Goal: Information Seeking & Learning: Compare options

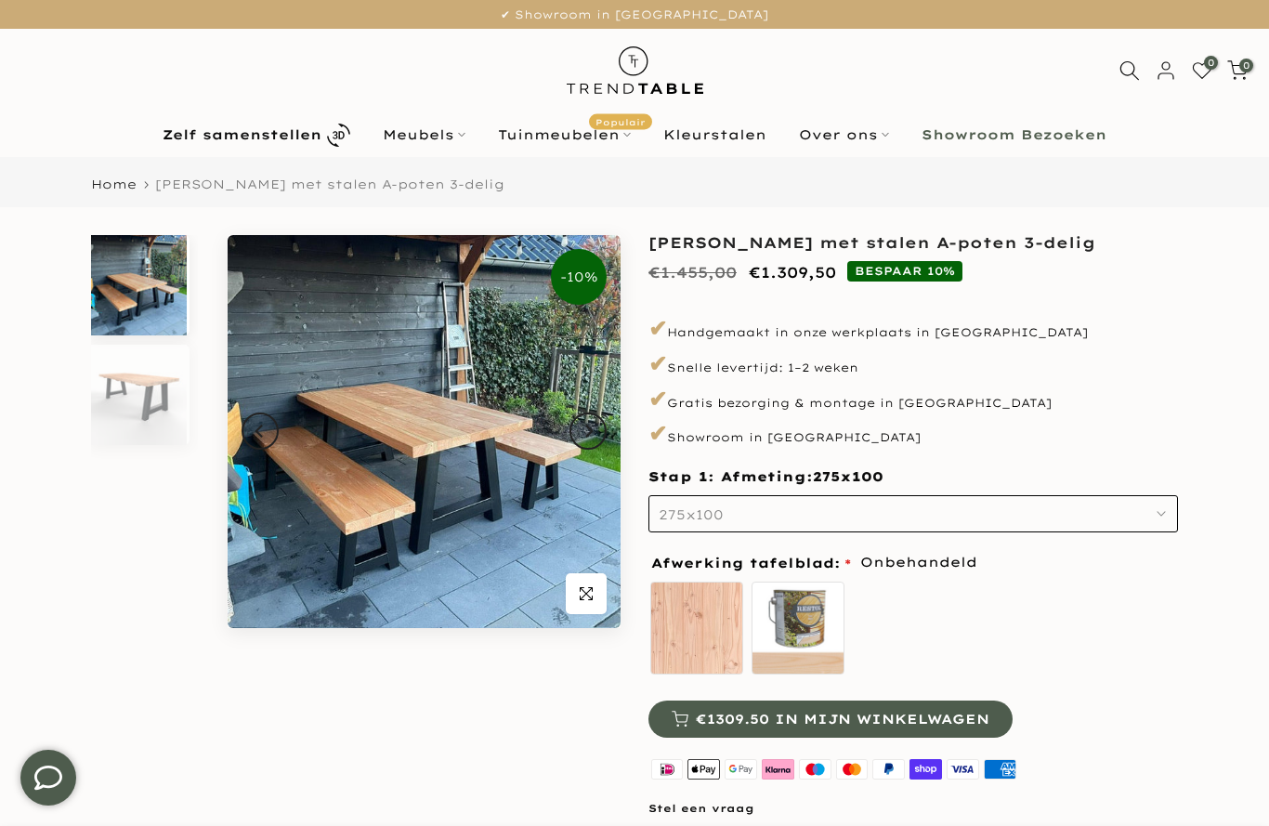
click at [1172, 510] on button "275x100" at bounding box center [914, 513] width 530 height 37
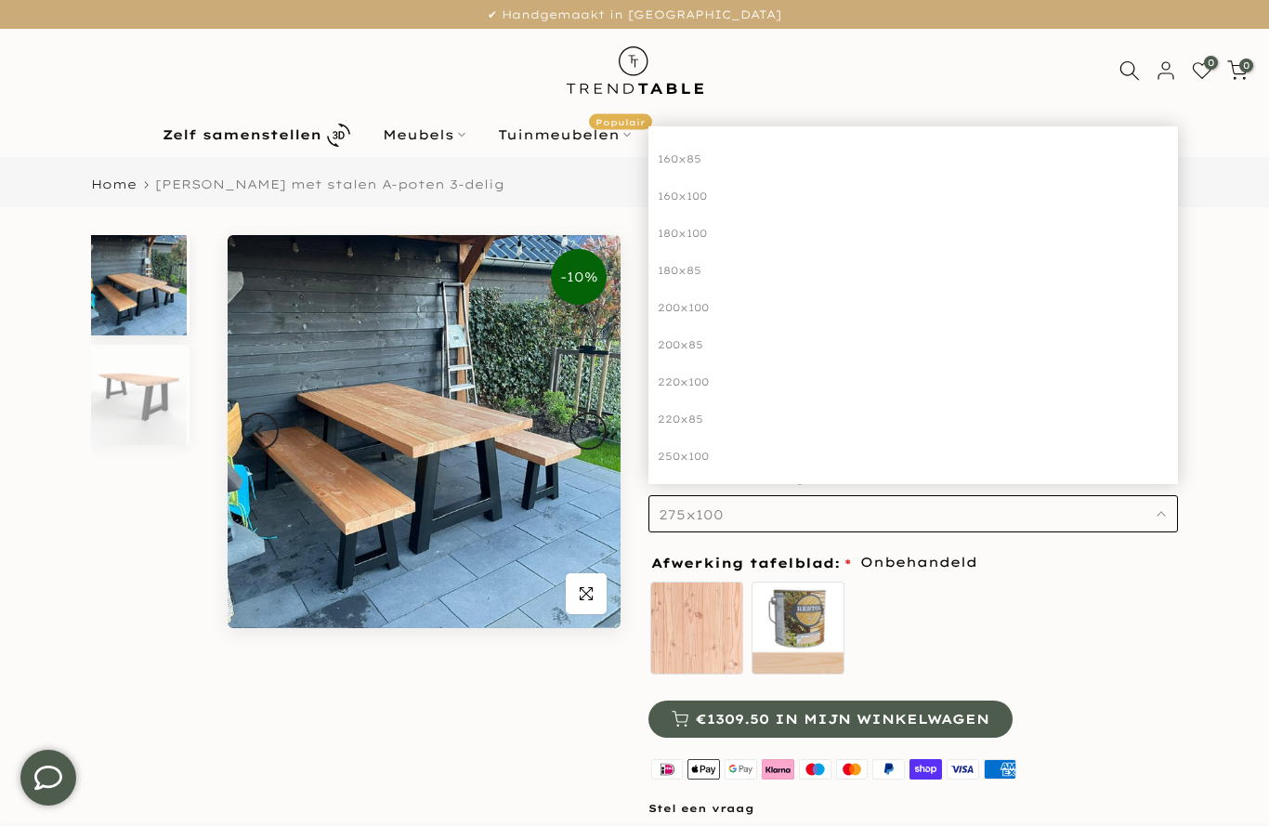
click at [742, 296] on div "200x100" at bounding box center [914, 307] width 530 height 37
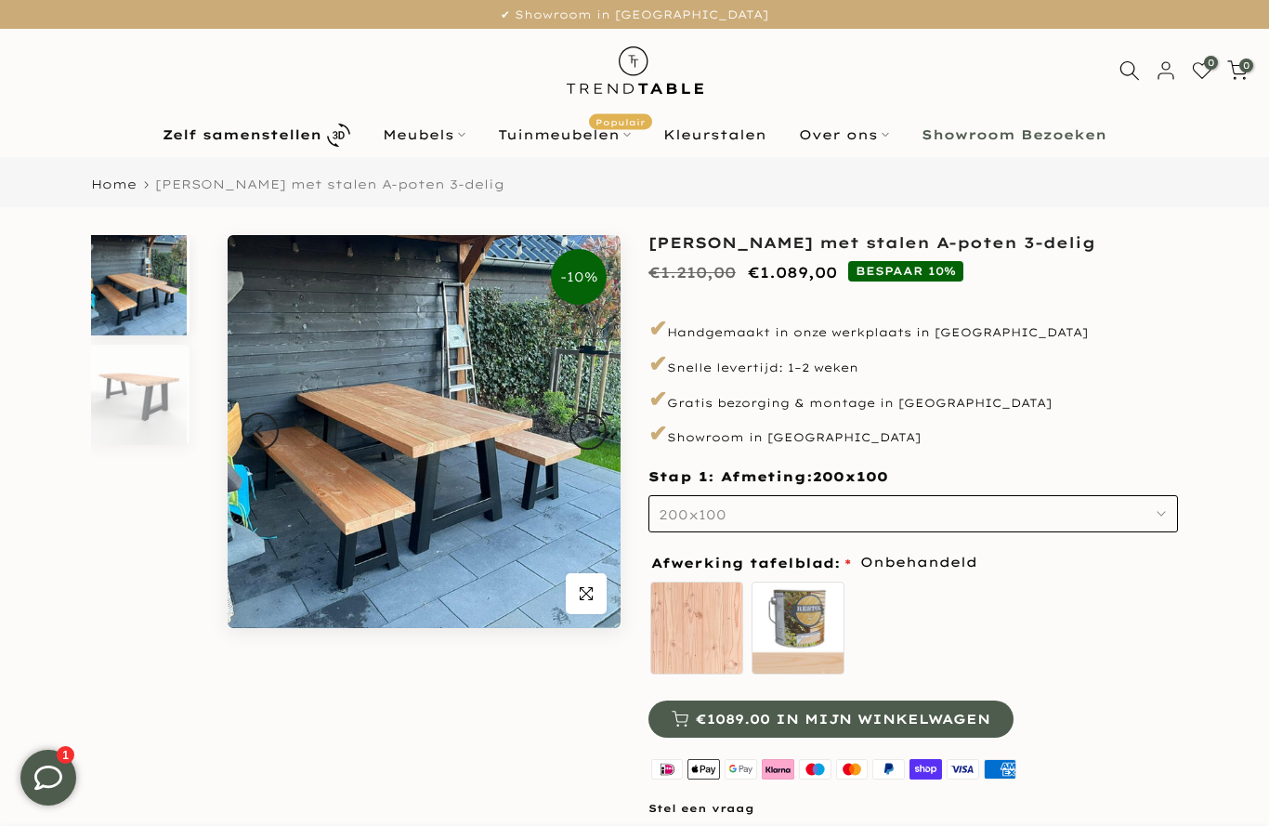
click at [1098, 627] on div "Onbehandeld zelf behandelen - beits meegeleverd" at bounding box center [914, 631] width 530 height 103
click at [477, 534] on img at bounding box center [424, 431] width 393 height 393
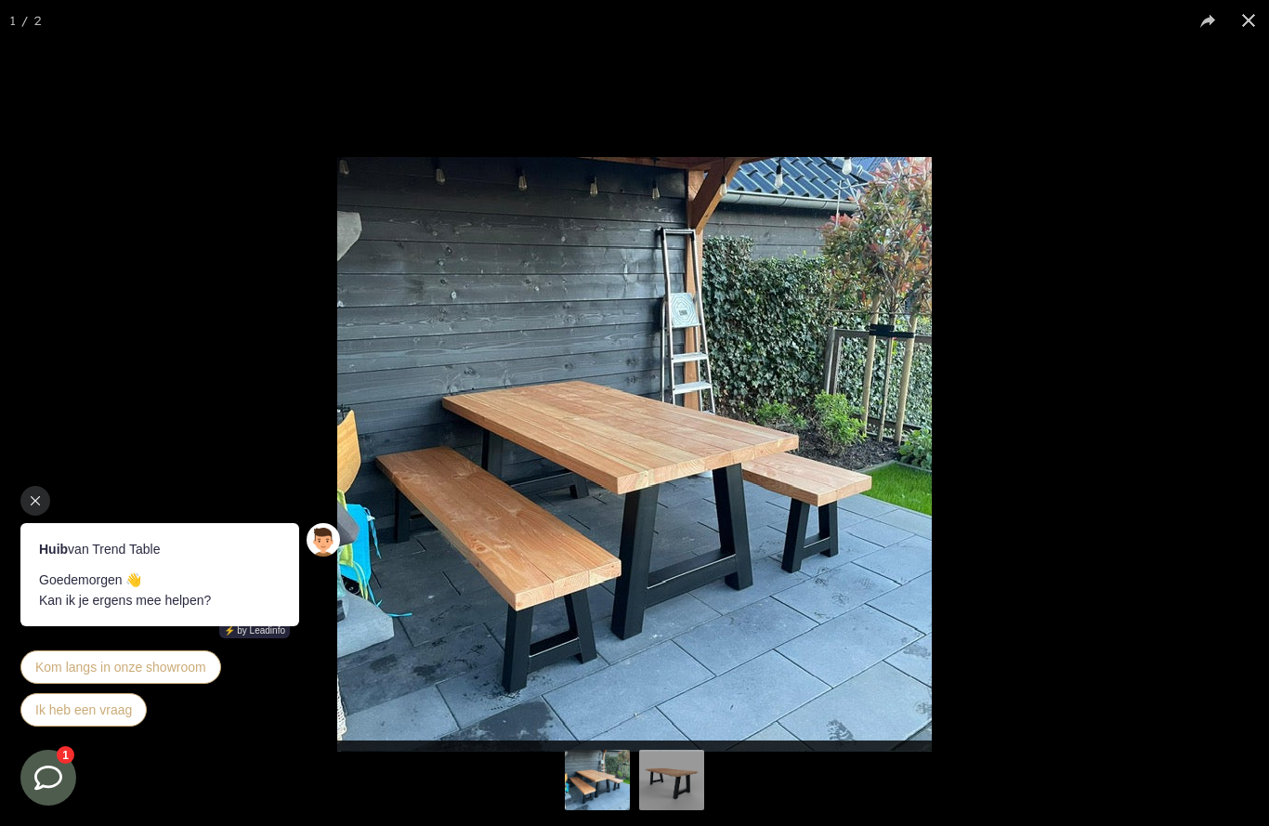
scroll to position [701, 0]
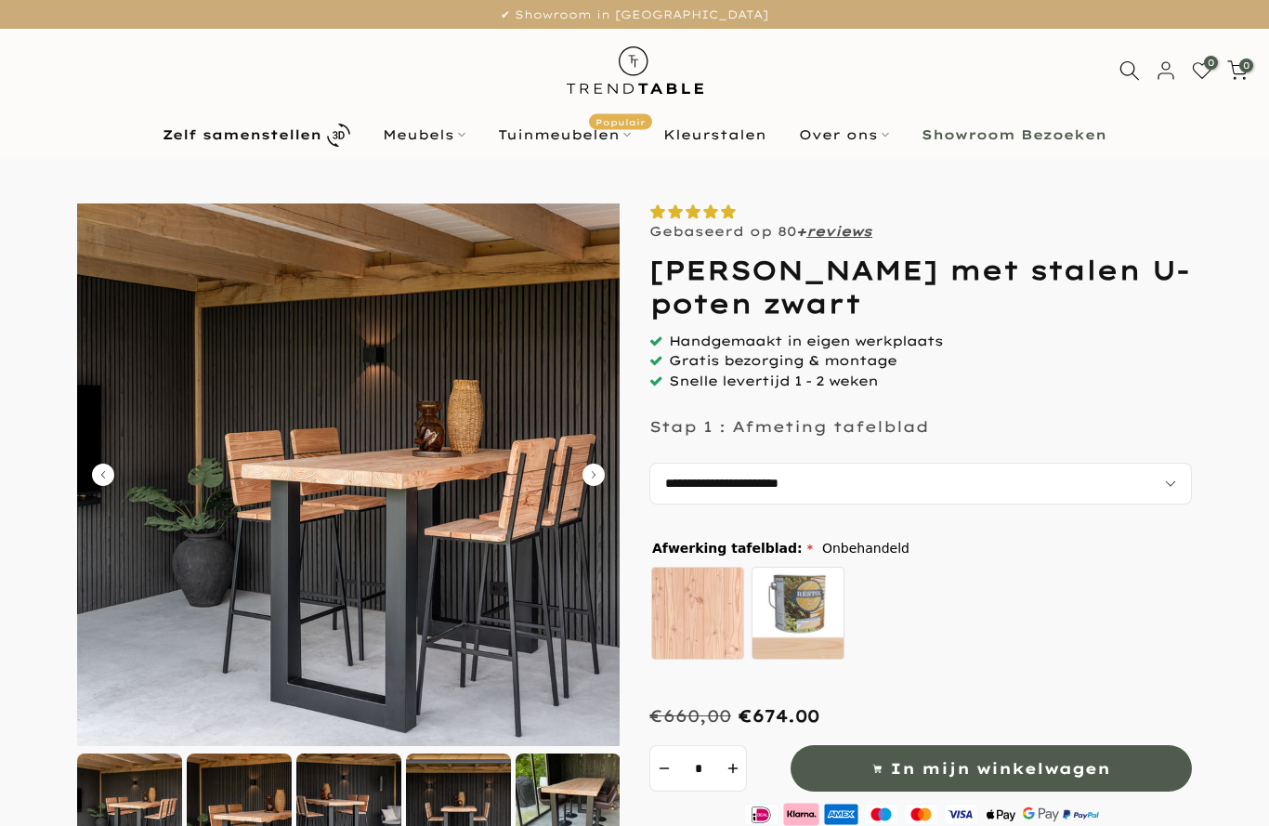
select select "**********"
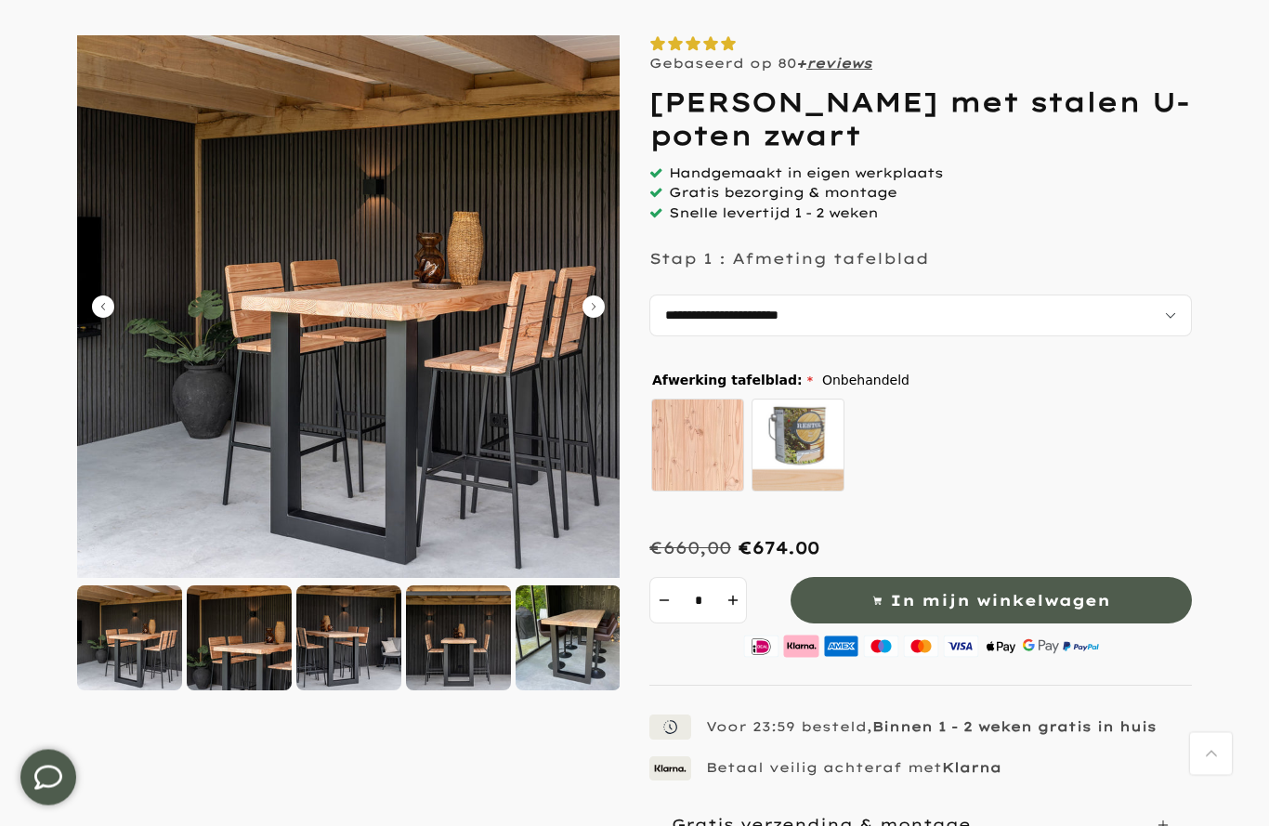
scroll to position [164, 0]
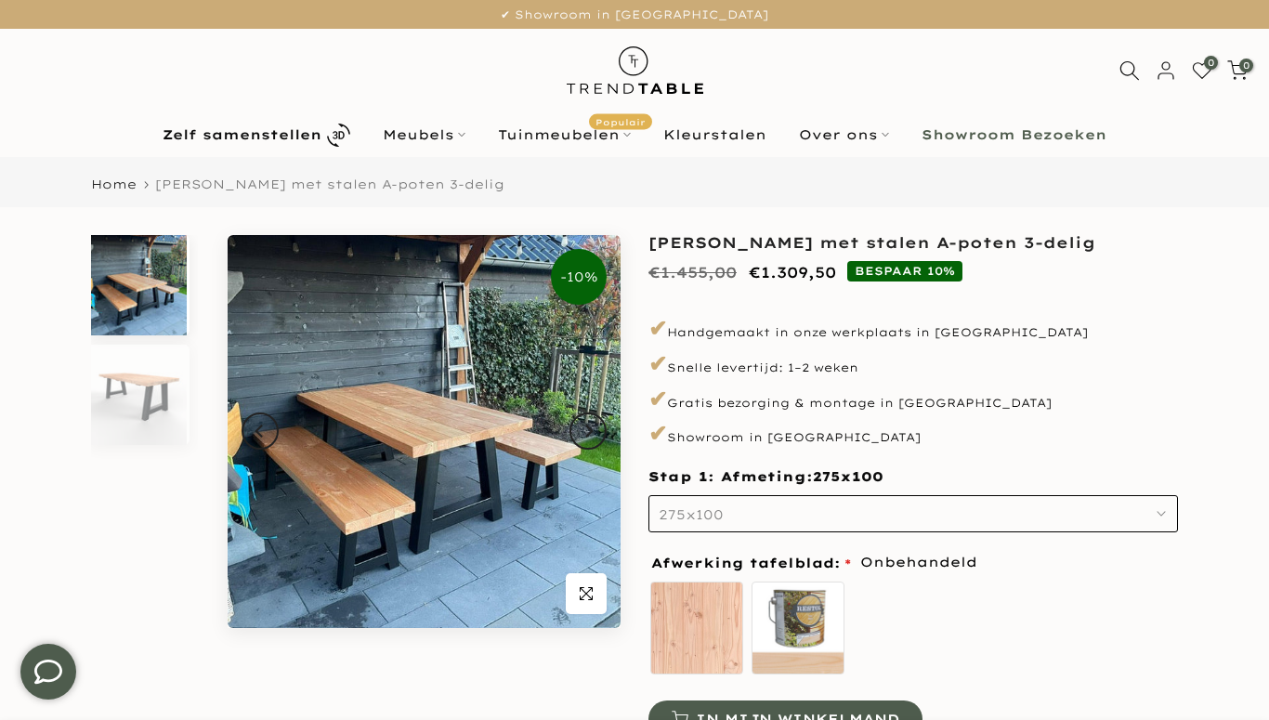
click at [424, 489] on img at bounding box center [424, 431] width 393 height 393
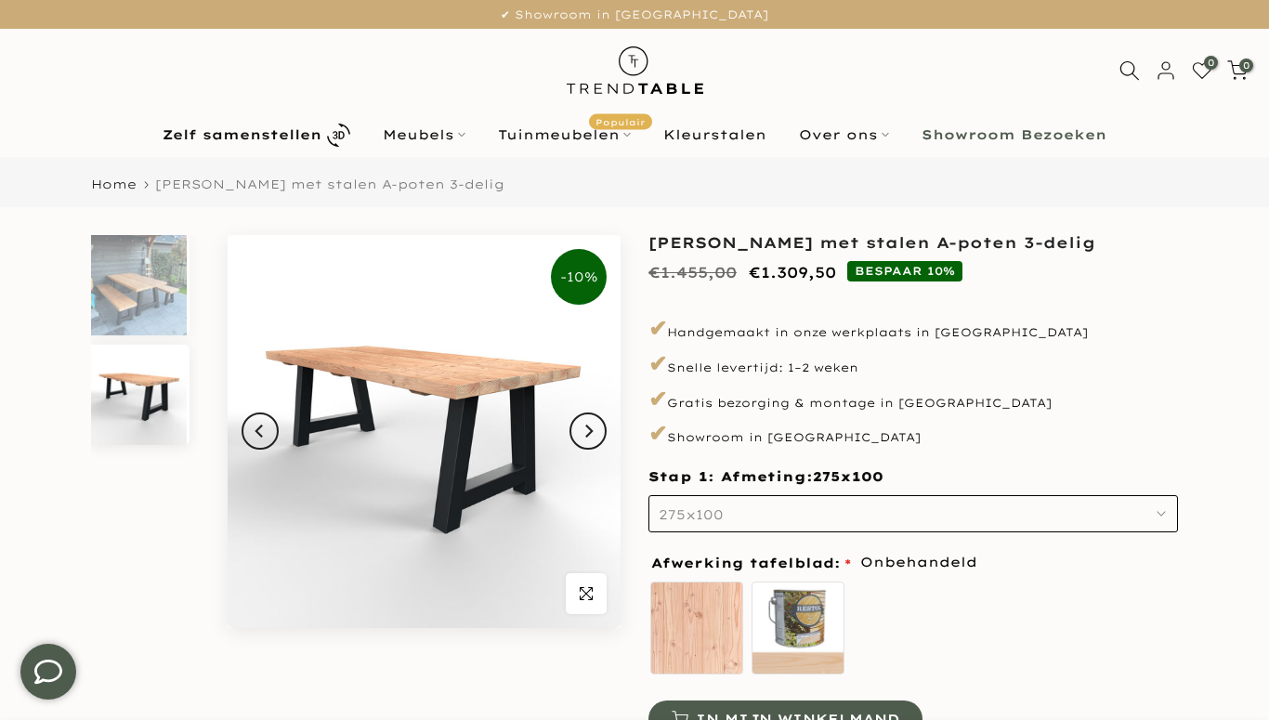
click at [597, 592] on span "button" at bounding box center [586, 593] width 41 height 41
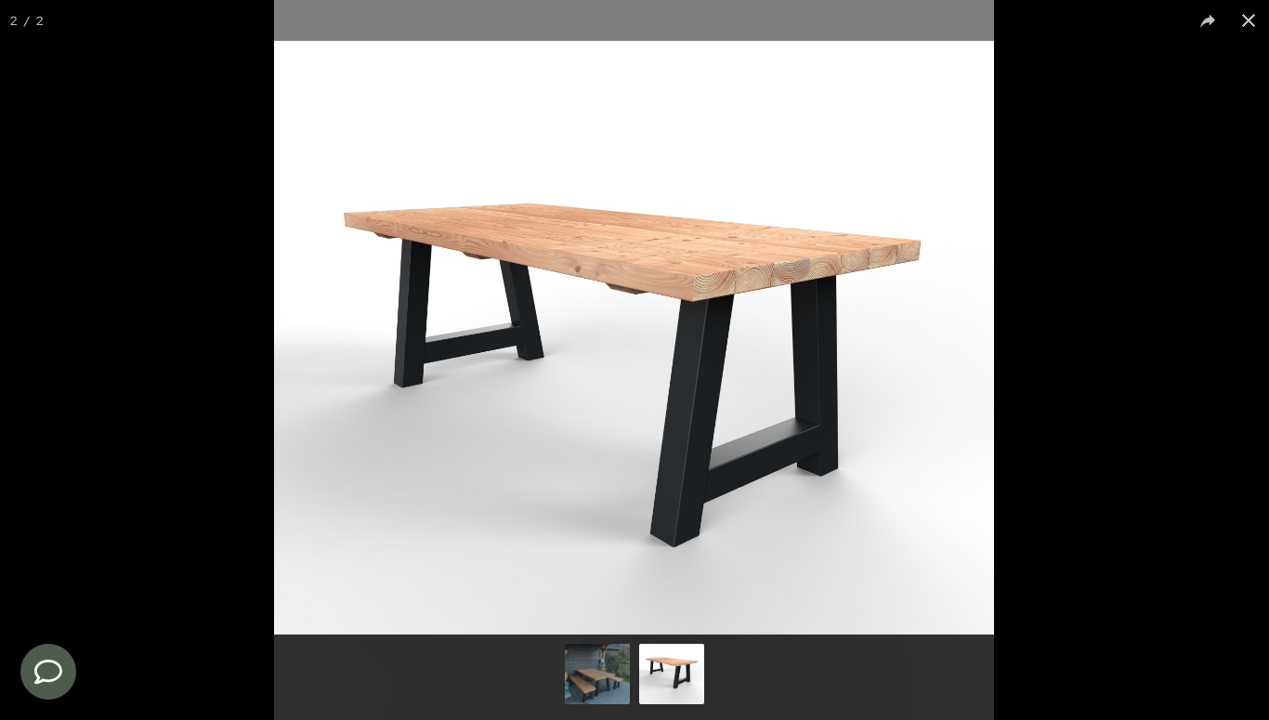
click at [1253, 24] on button at bounding box center [1248, 20] width 41 height 41
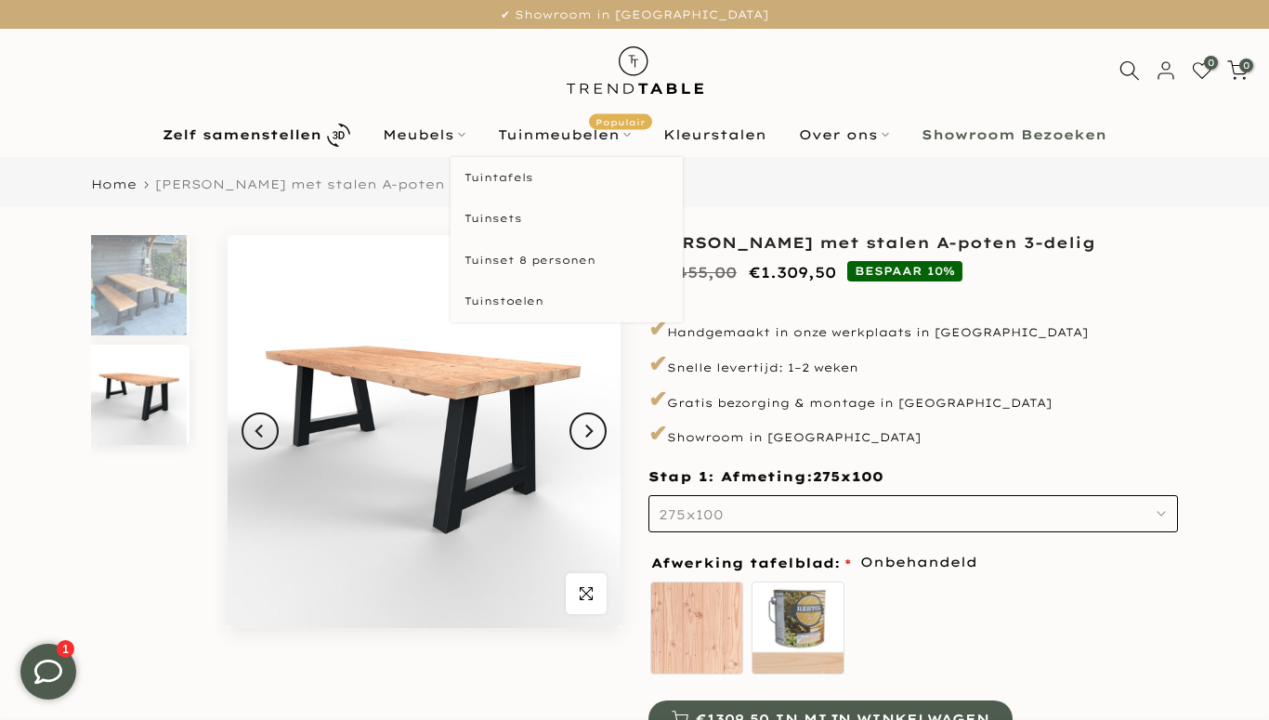
click at [590, 136] on html "Tuinmeubelen Populair" at bounding box center [564, 135] width 165 height 22
click at [611, 146] on html "Tuinmeubelen Populair" at bounding box center [564, 135] width 165 height 22
click at [512, 222] on html "Tuinsets" at bounding box center [567, 219] width 232 height 42
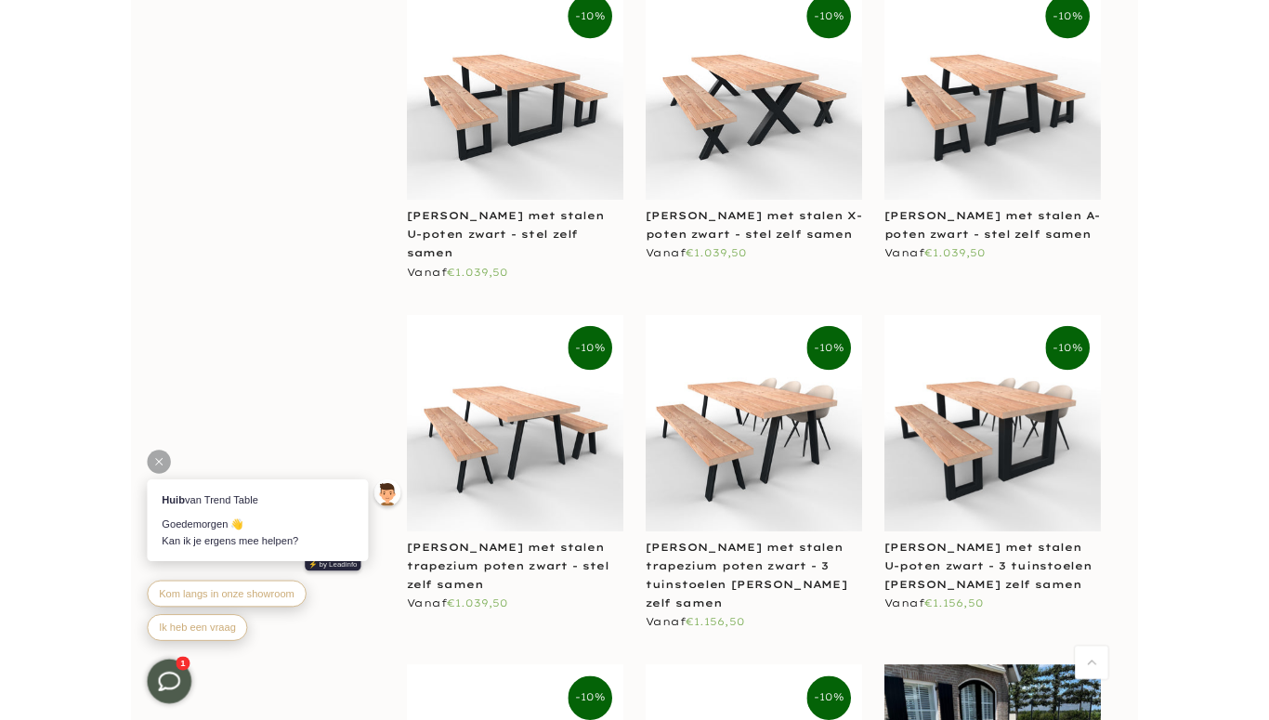
scroll to position [1924, 0]
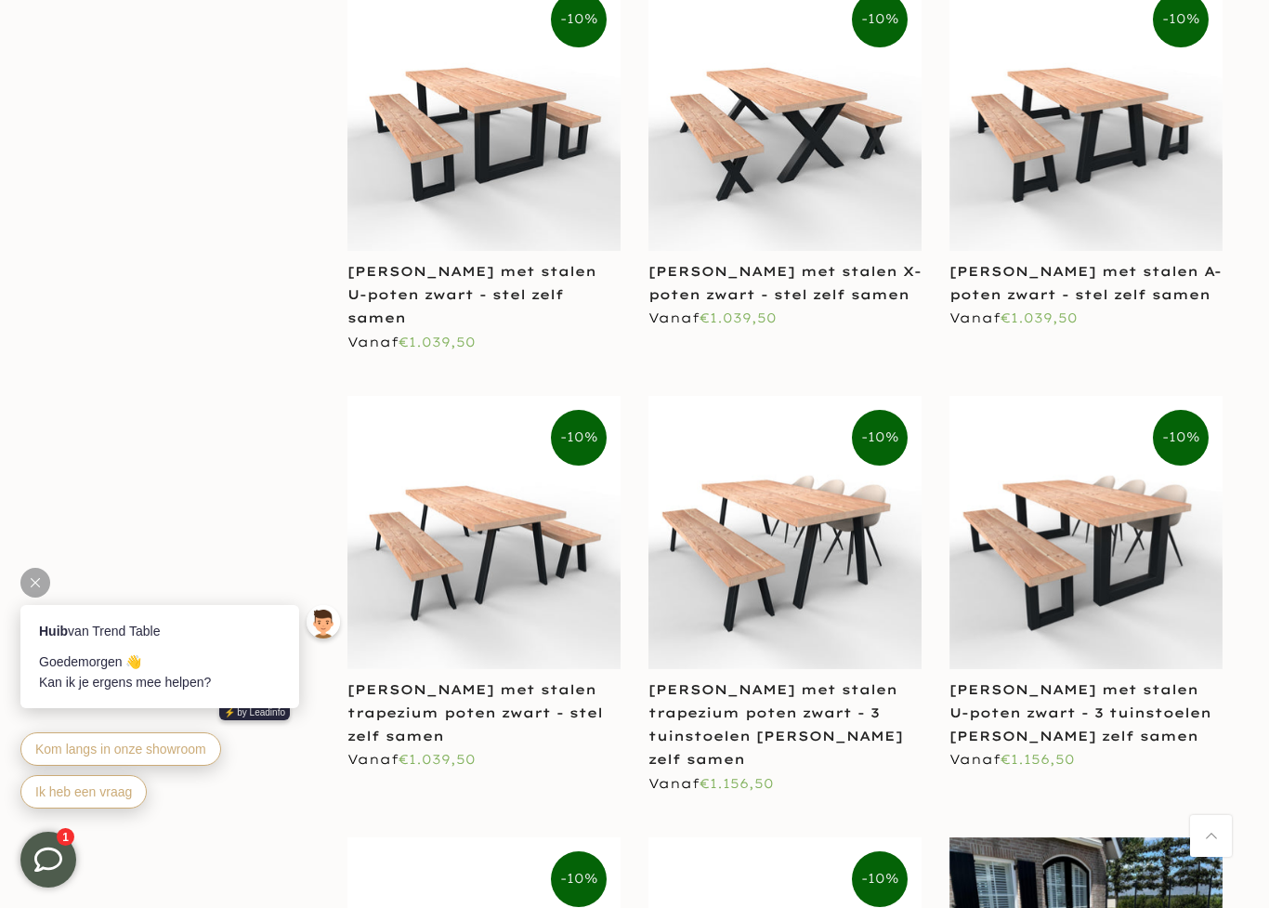
click at [468, 287] on link "[PERSON_NAME] met stalen U-poten zwart - stel zelf samen" at bounding box center [471, 294] width 249 height 63
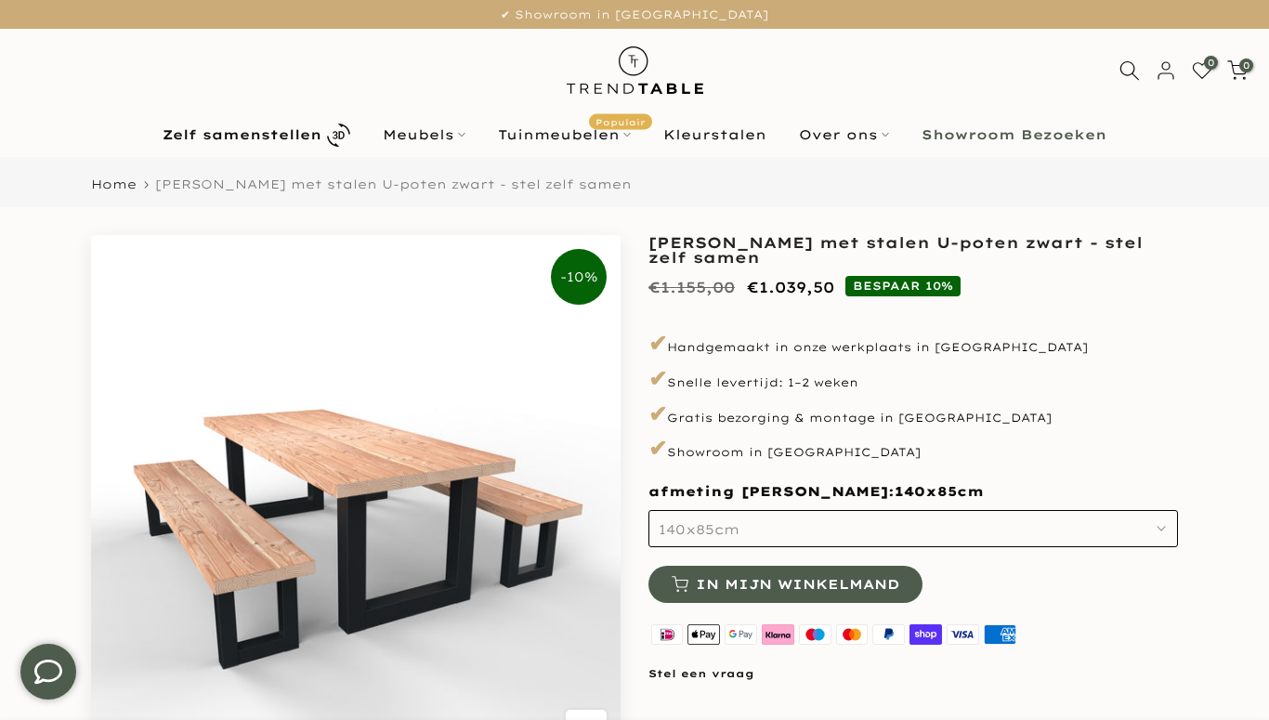
click at [1152, 530] on button "140x85cm" at bounding box center [914, 528] width 530 height 37
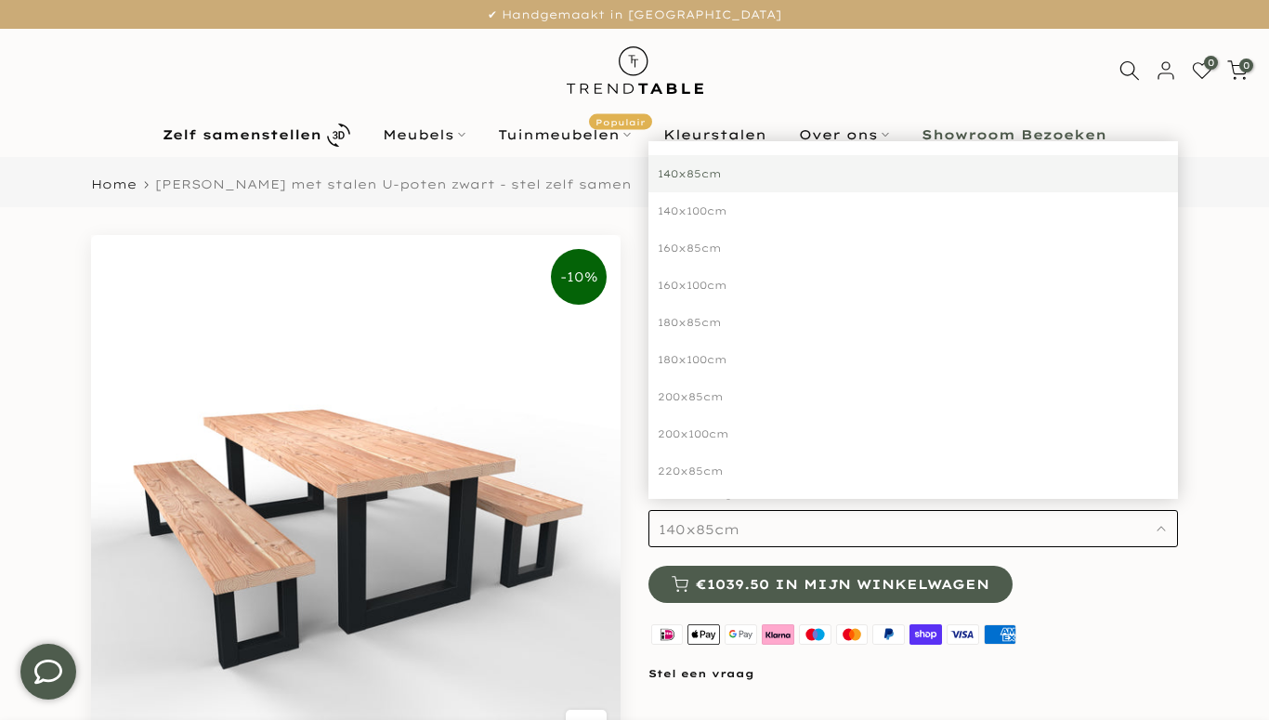
click at [736, 437] on div "200x100cm" at bounding box center [914, 433] width 530 height 37
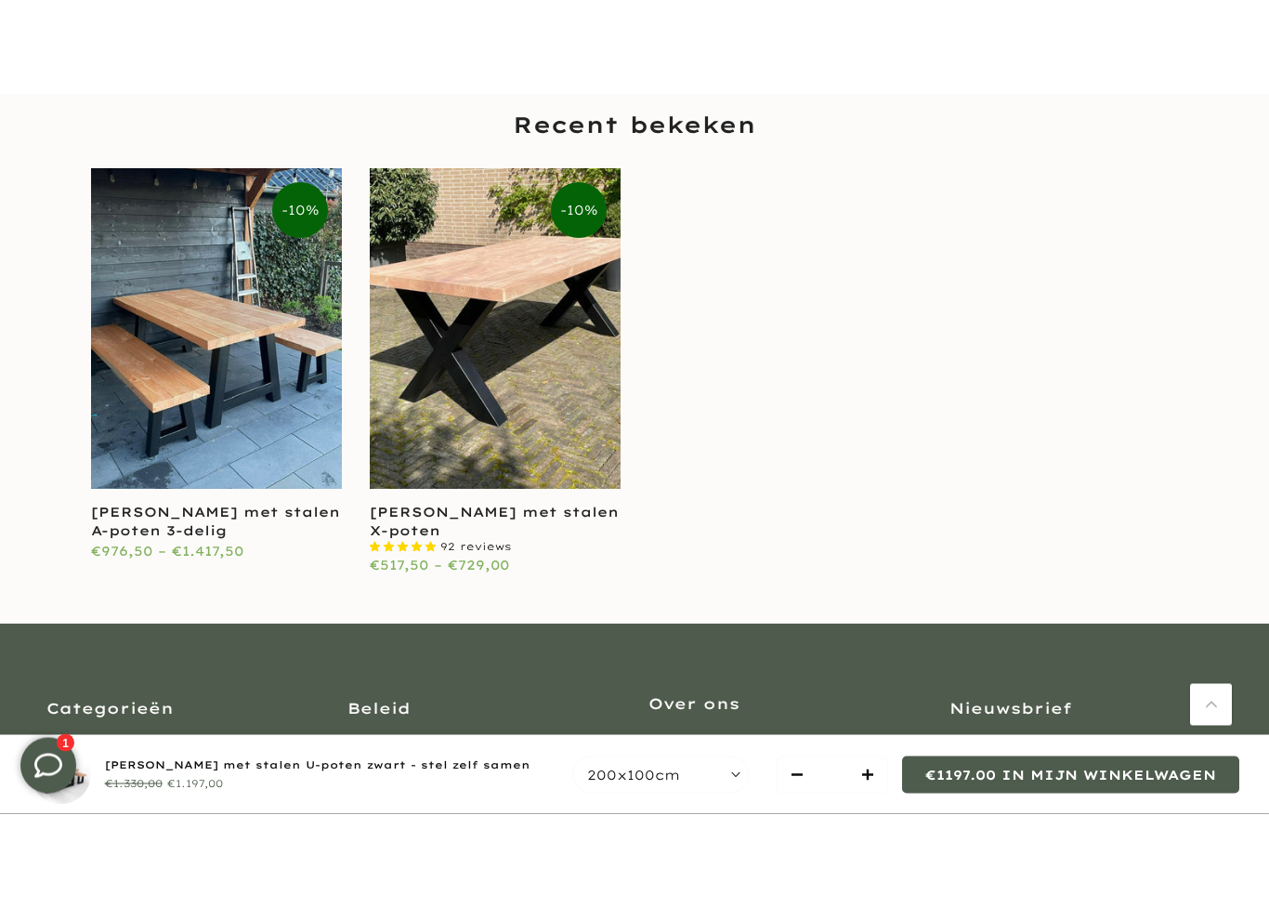
scroll to position [2928, 0]
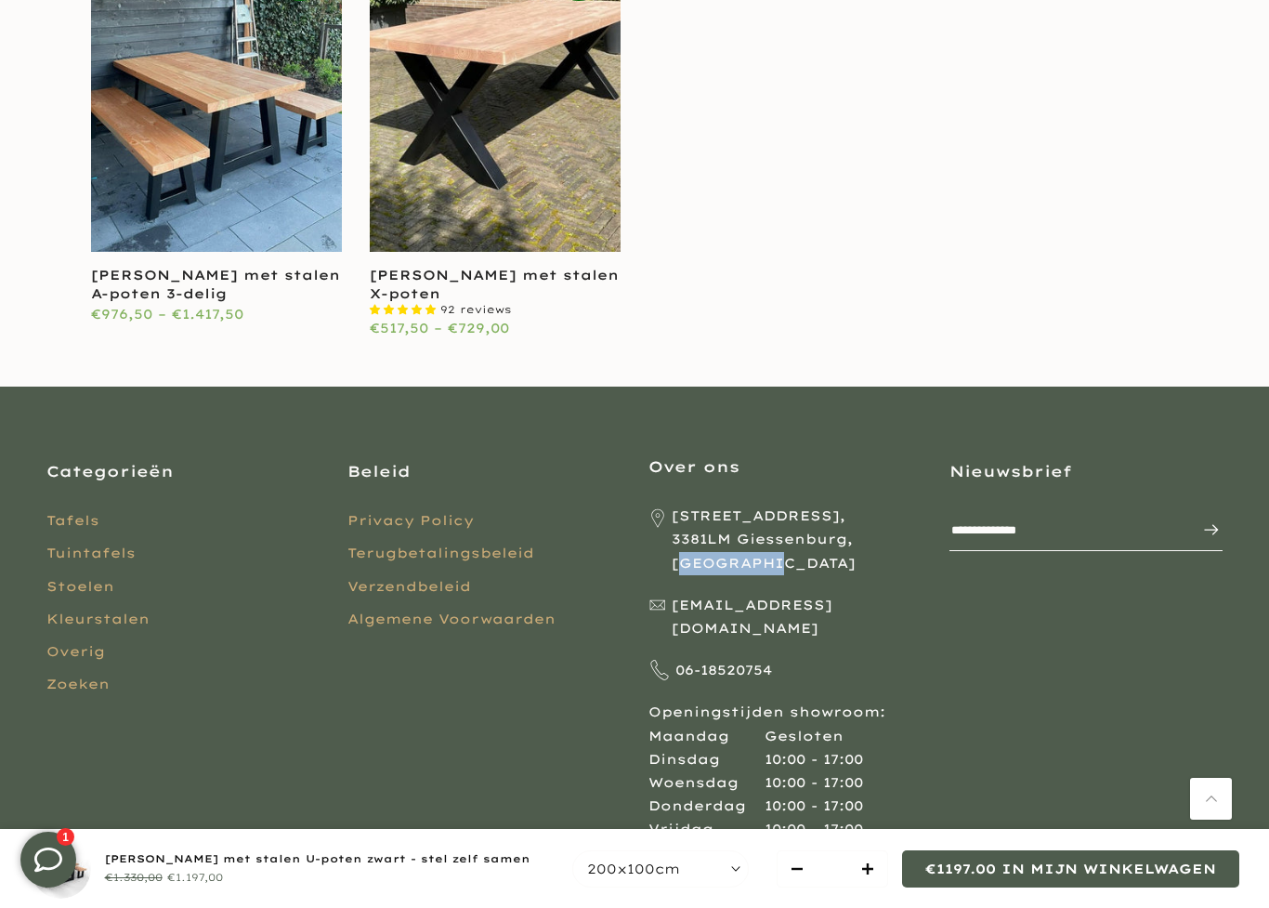
click at [816, 530] on span "Nijverheidsweg 9, 3381LM Giessenburg, Nederland" at bounding box center [797, 540] width 250 height 71
click at [872, 572] on div "Nijverheidsweg 9, 3381LM Giessenburg, Nederland info@trendtable.nl 06-18520754 …" at bounding box center [785, 697] width 273 height 384
copy span "Giessenburg"
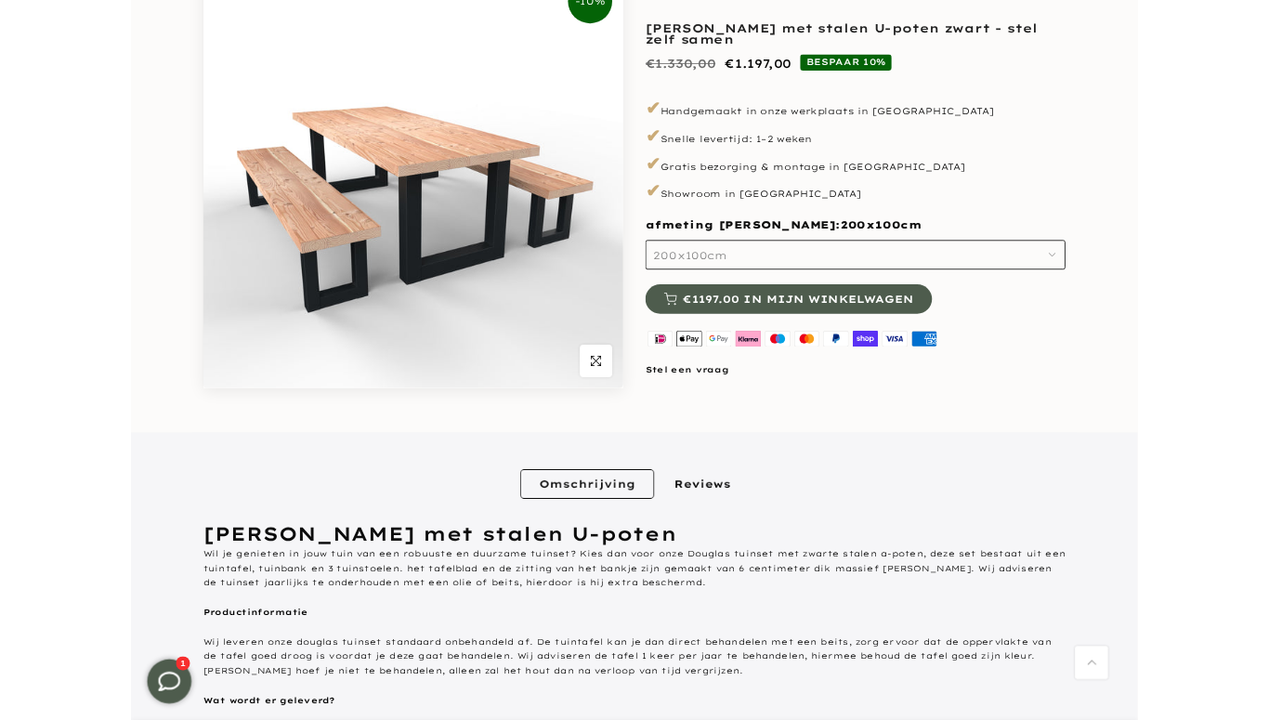
scroll to position [274, 0]
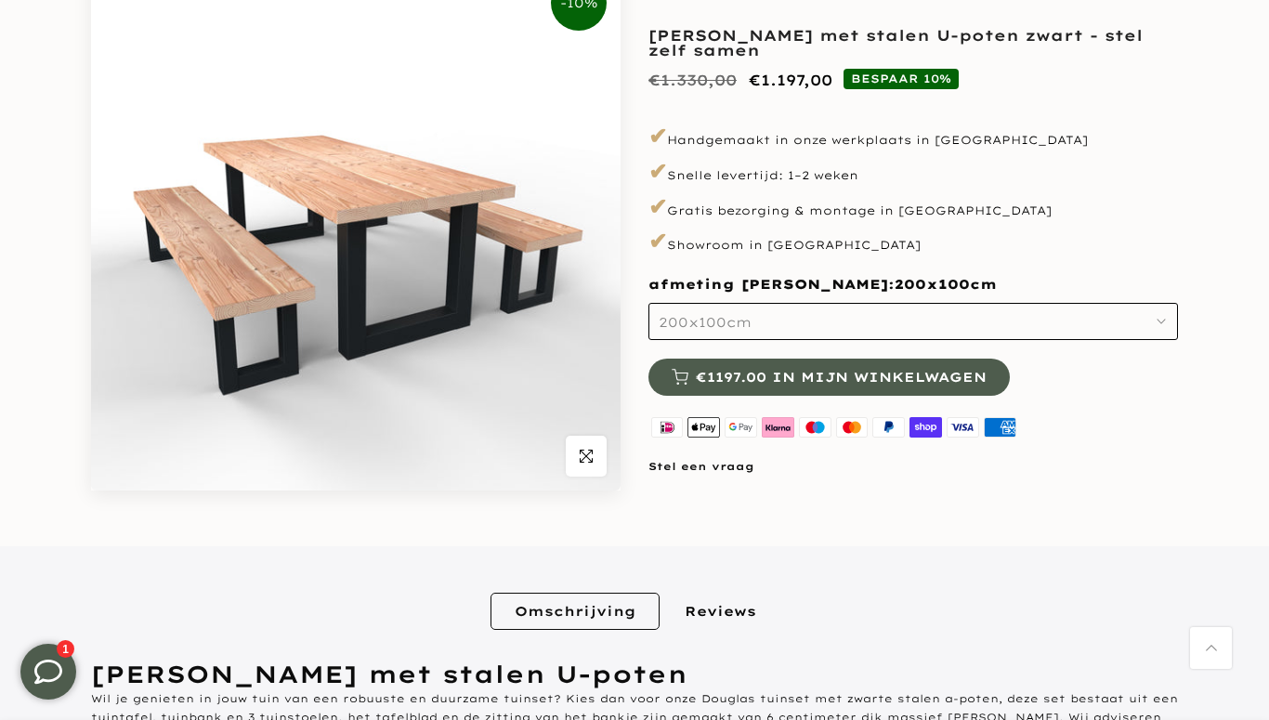
click at [424, 334] on img at bounding box center [356, 226] width 530 height 530
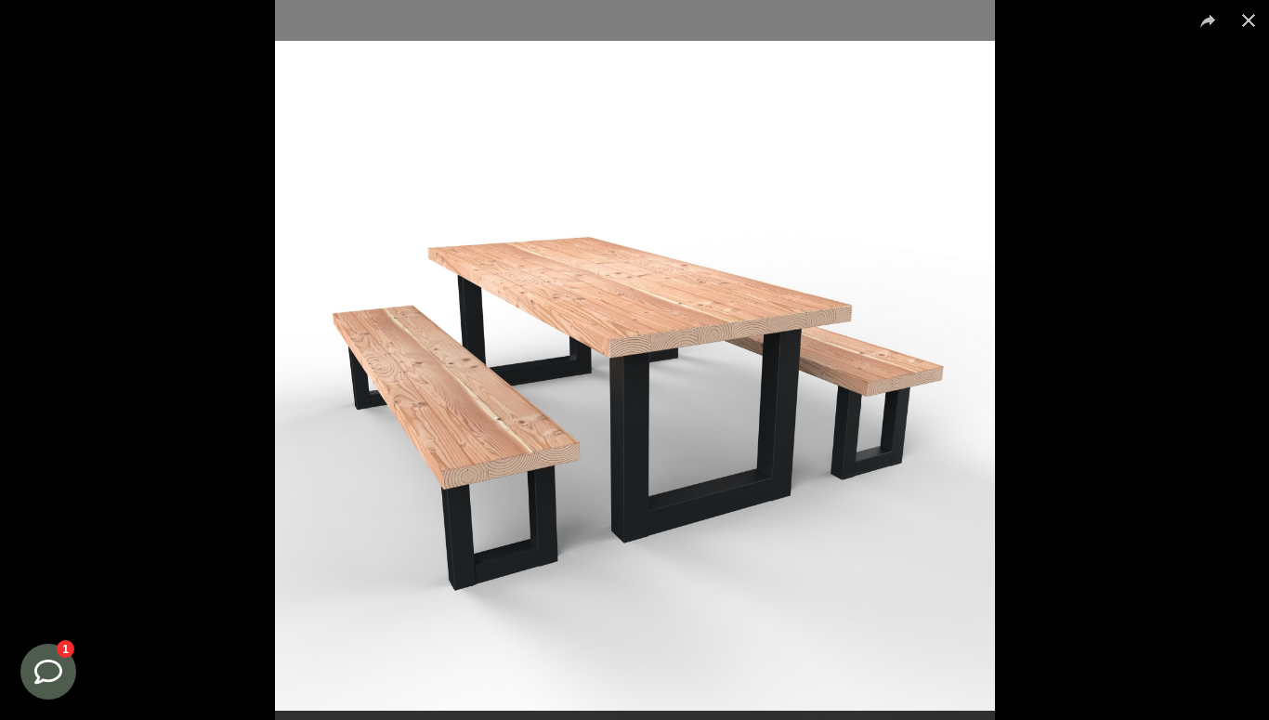
click at [1252, 21] on button at bounding box center [1248, 20] width 41 height 41
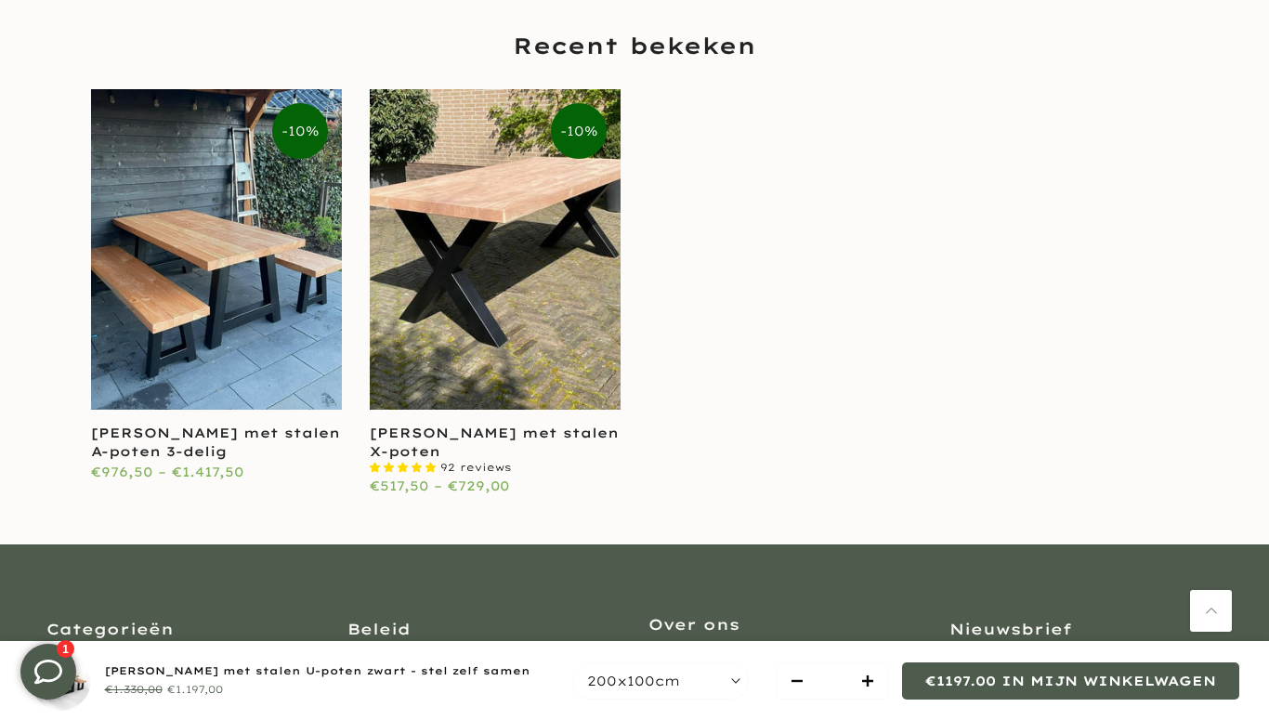
scroll to position [2785, 0]
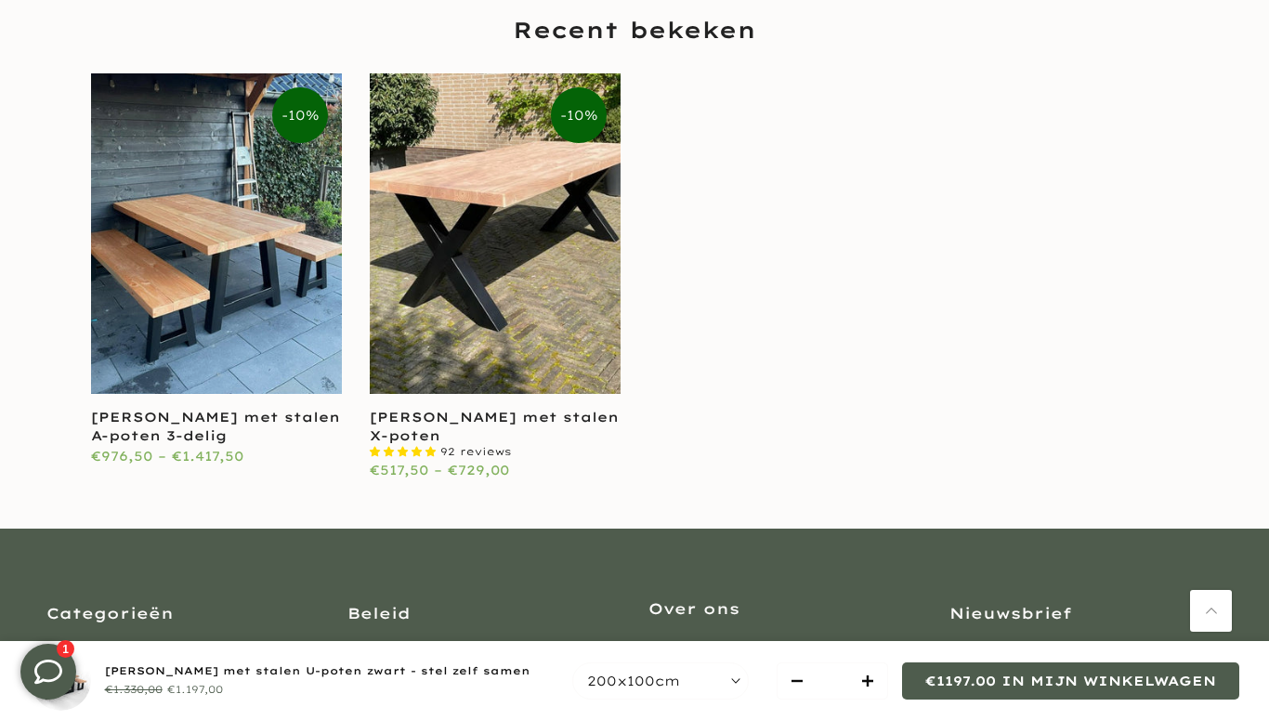
click at [569, 325] on link at bounding box center [495, 233] width 251 height 321
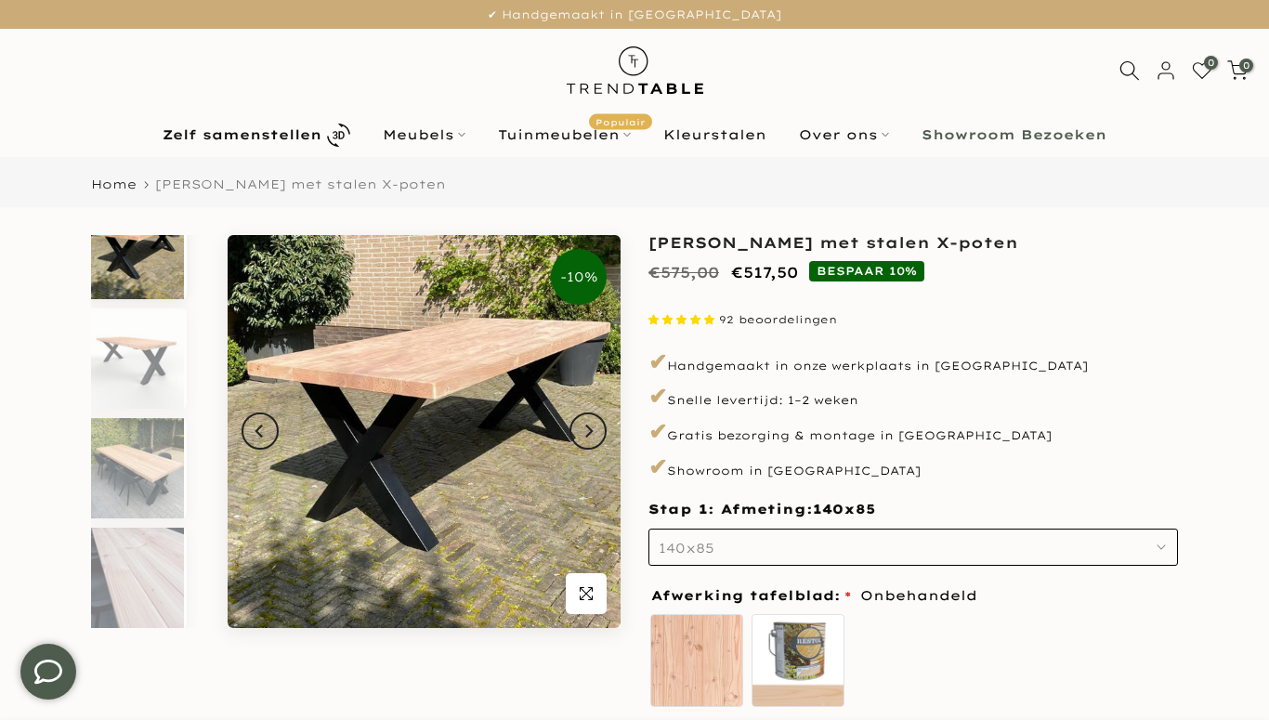
scroll to position [36, 3]
click at [126, 473] on img at bounding box center [136, 468] width 96 height 100
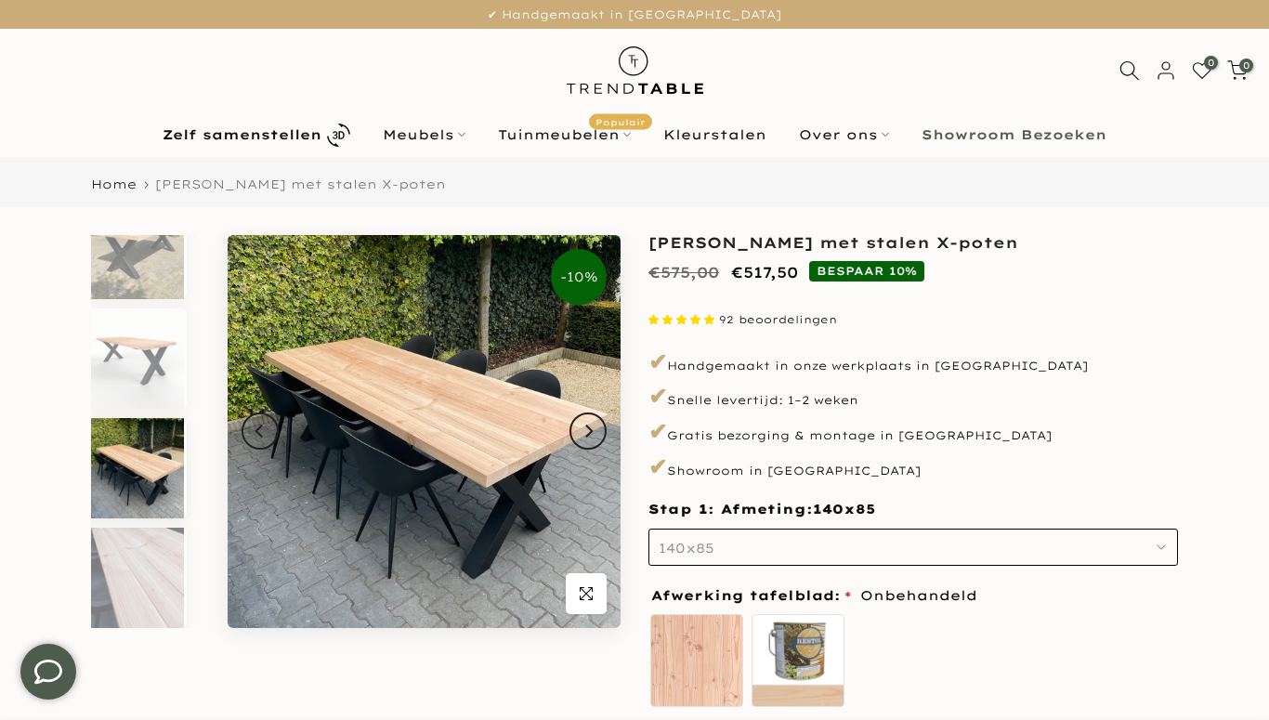
click at [130, 556] on img at bounding box center [136, 578] width 96 height 100
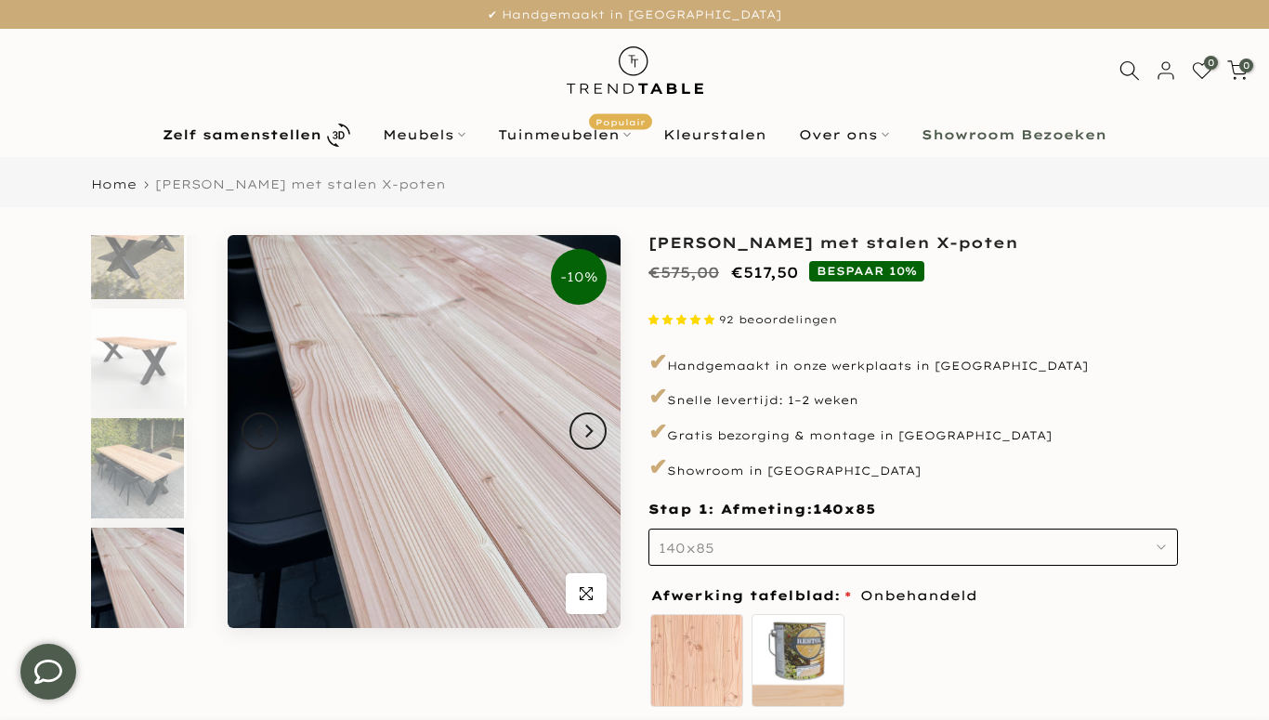
click at [588, 442] on button "Next" at bounding box center [588, 431] width 37 height 37
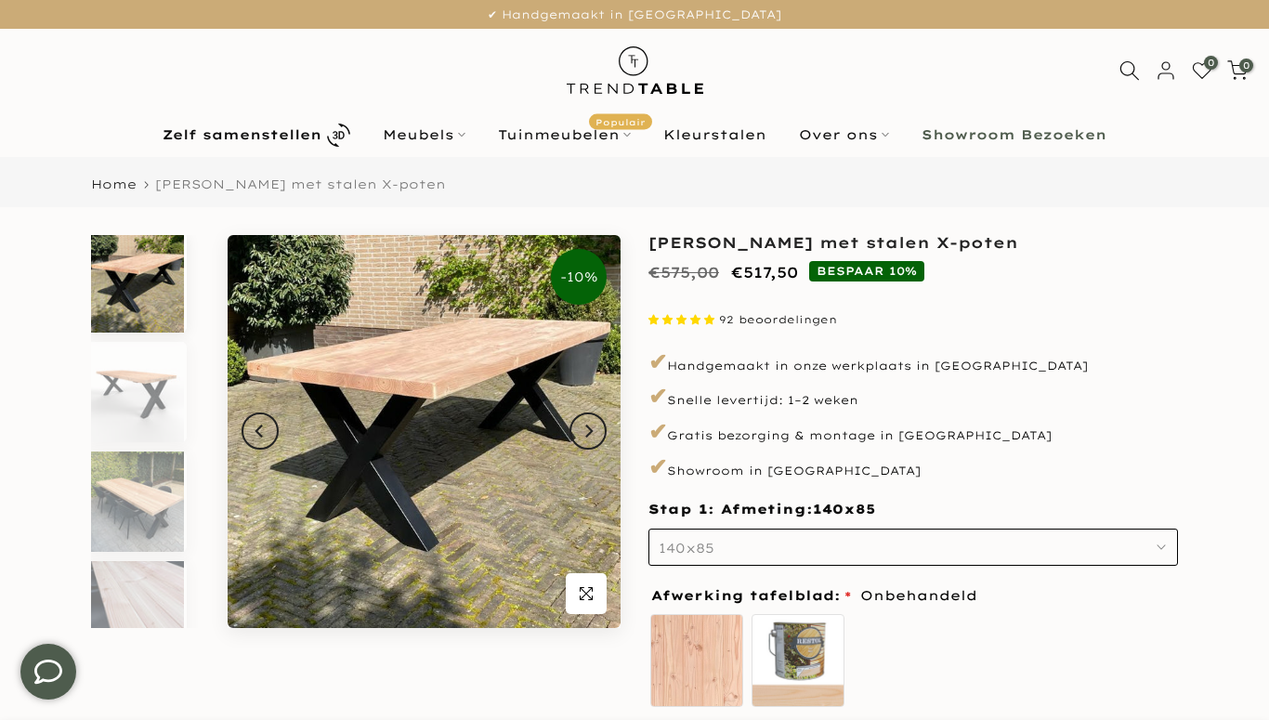
scroll to position [0, 3]
click at [264, 440] on button "Previous" at bounding box center [260, 431] width 37 height 37
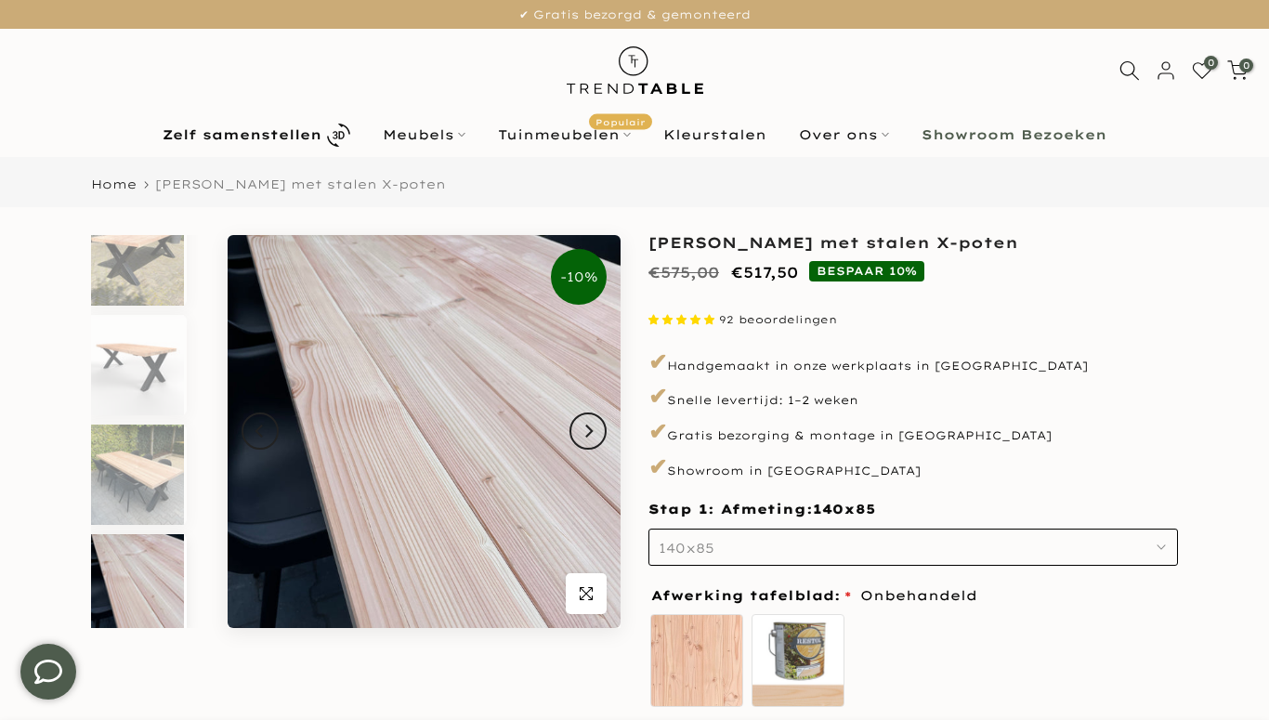
scroll to position [36, 3]
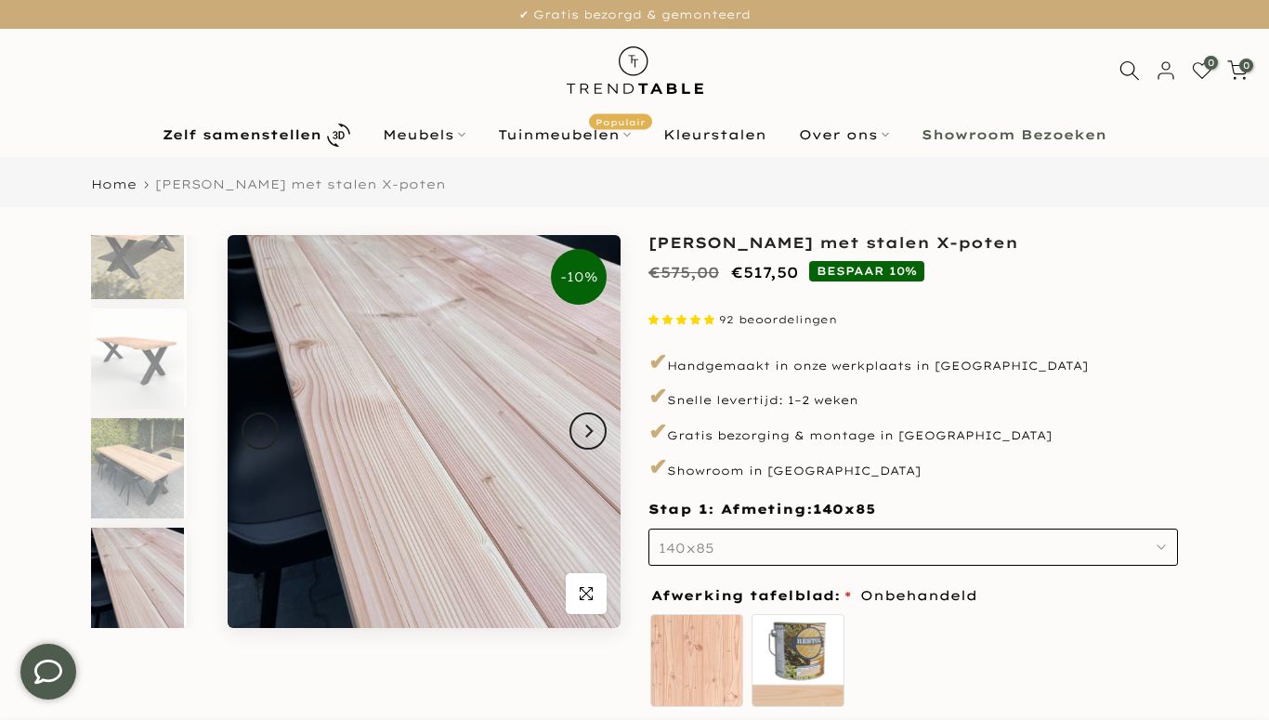
click at [263, 440] on button "Previous" at bounding box center [260, 431] width 37 height 37
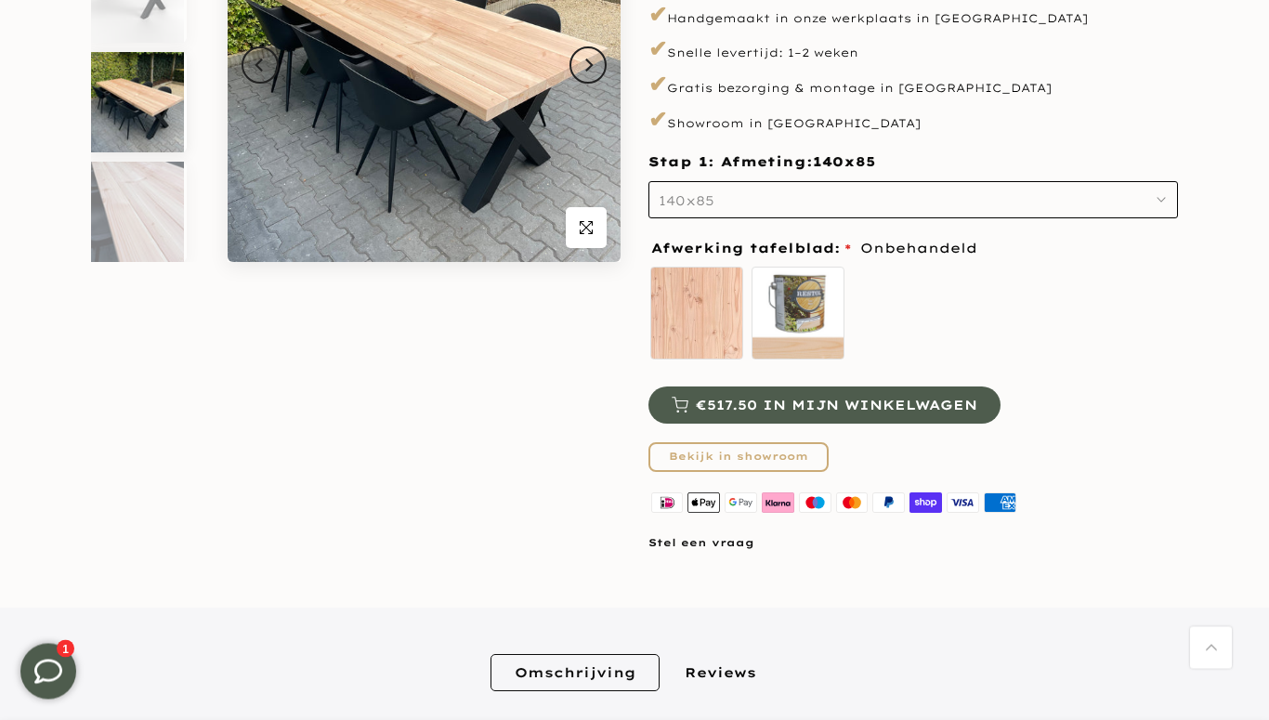
scroll to position [366, 0]
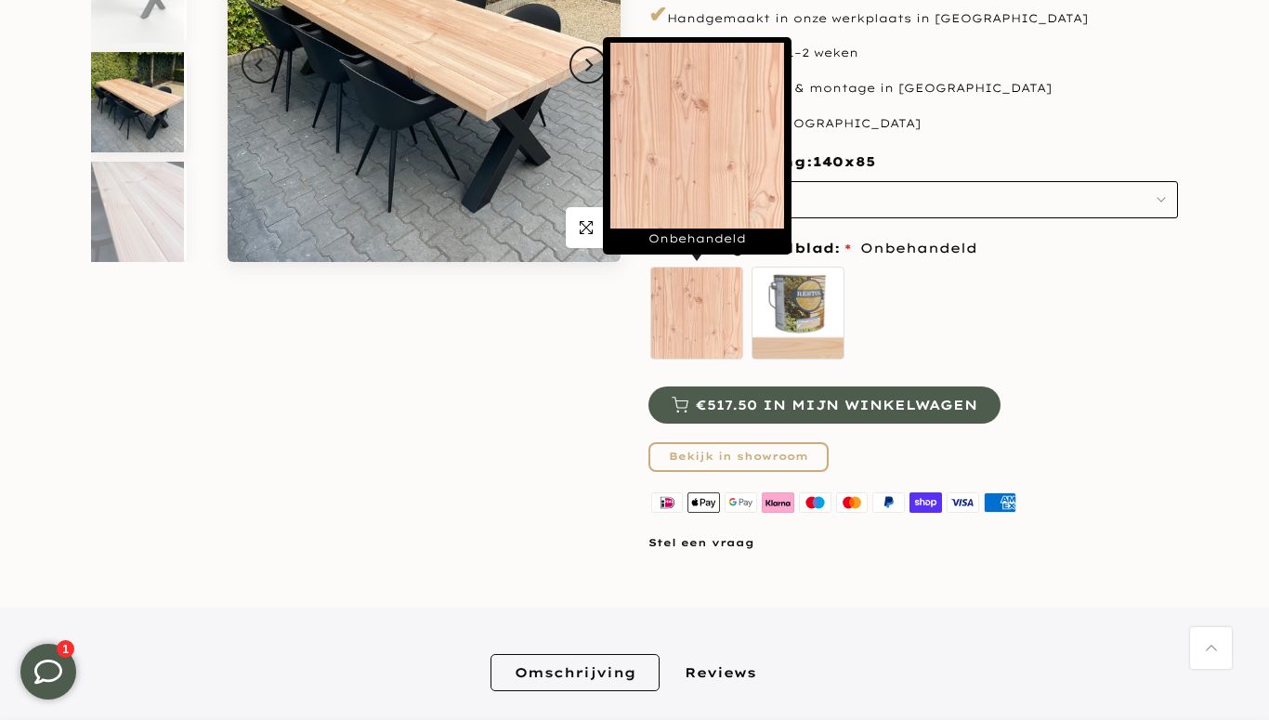
click at [705, 306] on label "Onbehandeld" at bounding box center [696, 313] width 93 height 93
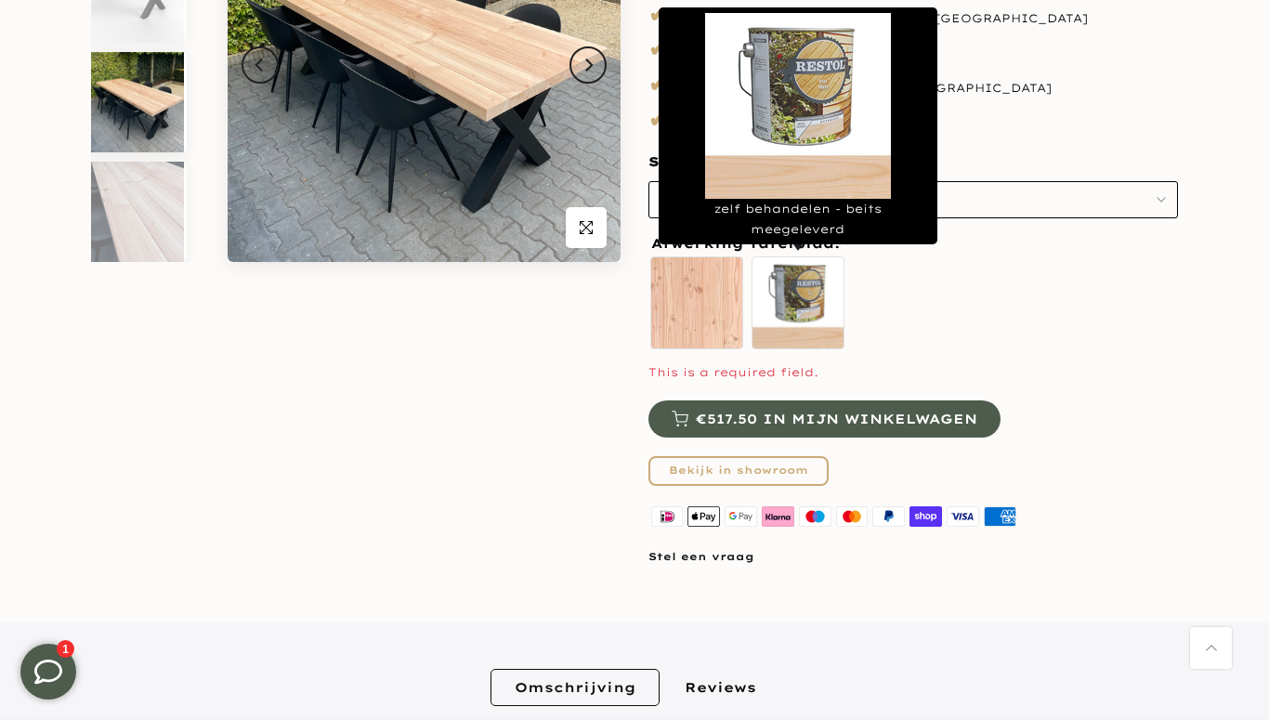
click at [811, 322] on label "zelf behandelen - beits meegeleverd" at bounding box center [798, 302] width 93 height 93
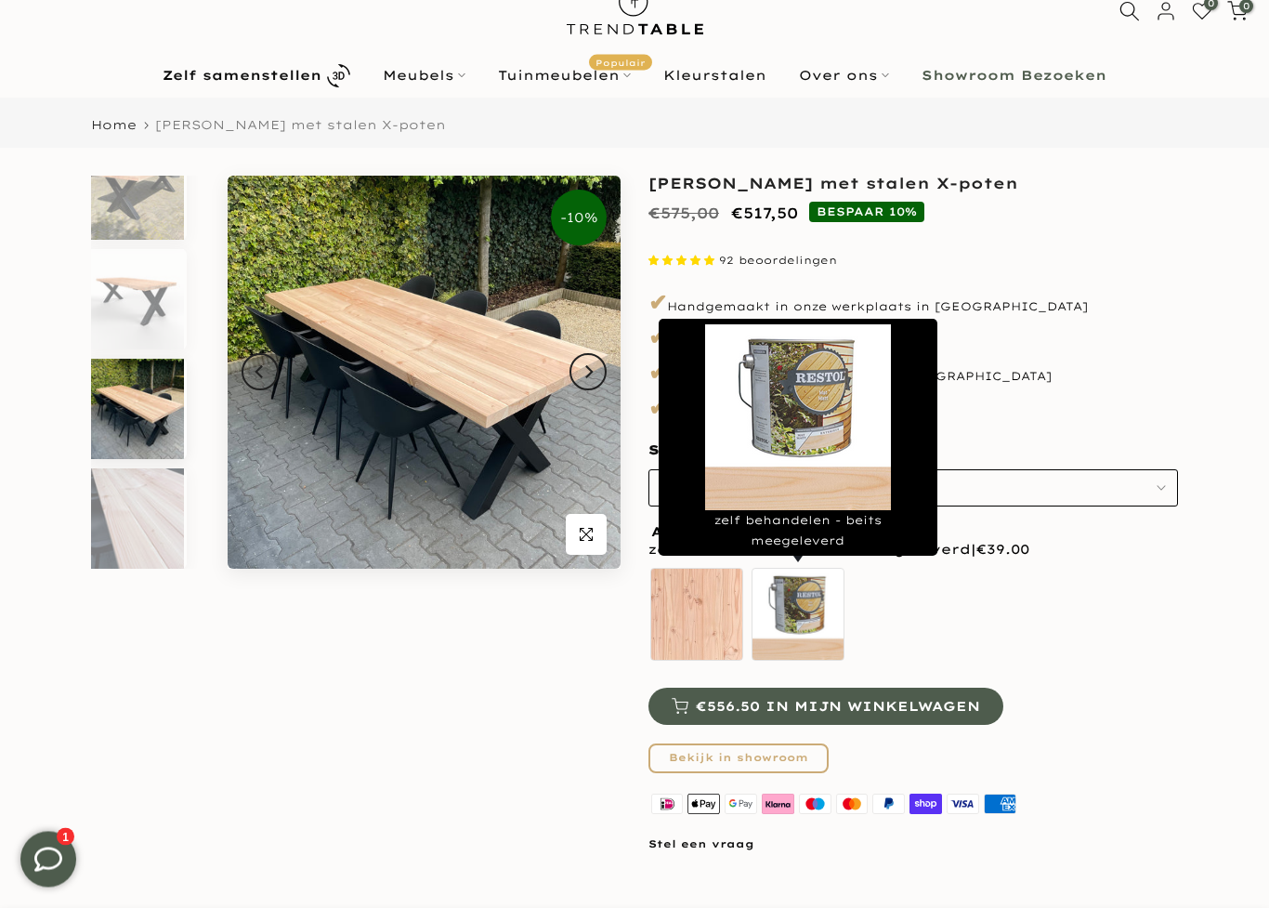
scroll to position [59, 0]
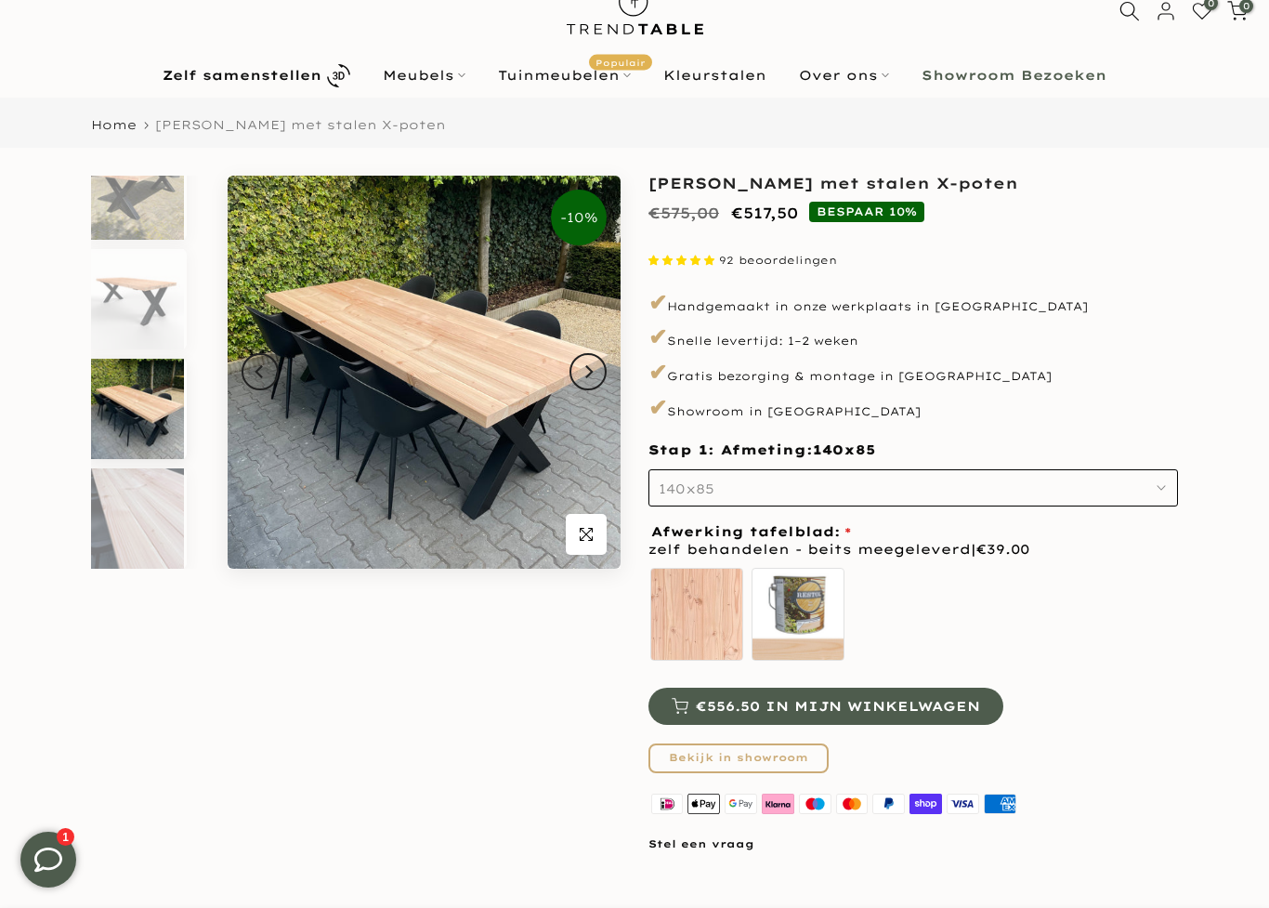
click at [1098, 366] on p "✔ Gratis bezorging & montage in NL" at bounding box center [914, 373] width 530 height 32
click at [1160, 488] on icon "button" at bounding box center [1161, 487] width 9 height 9
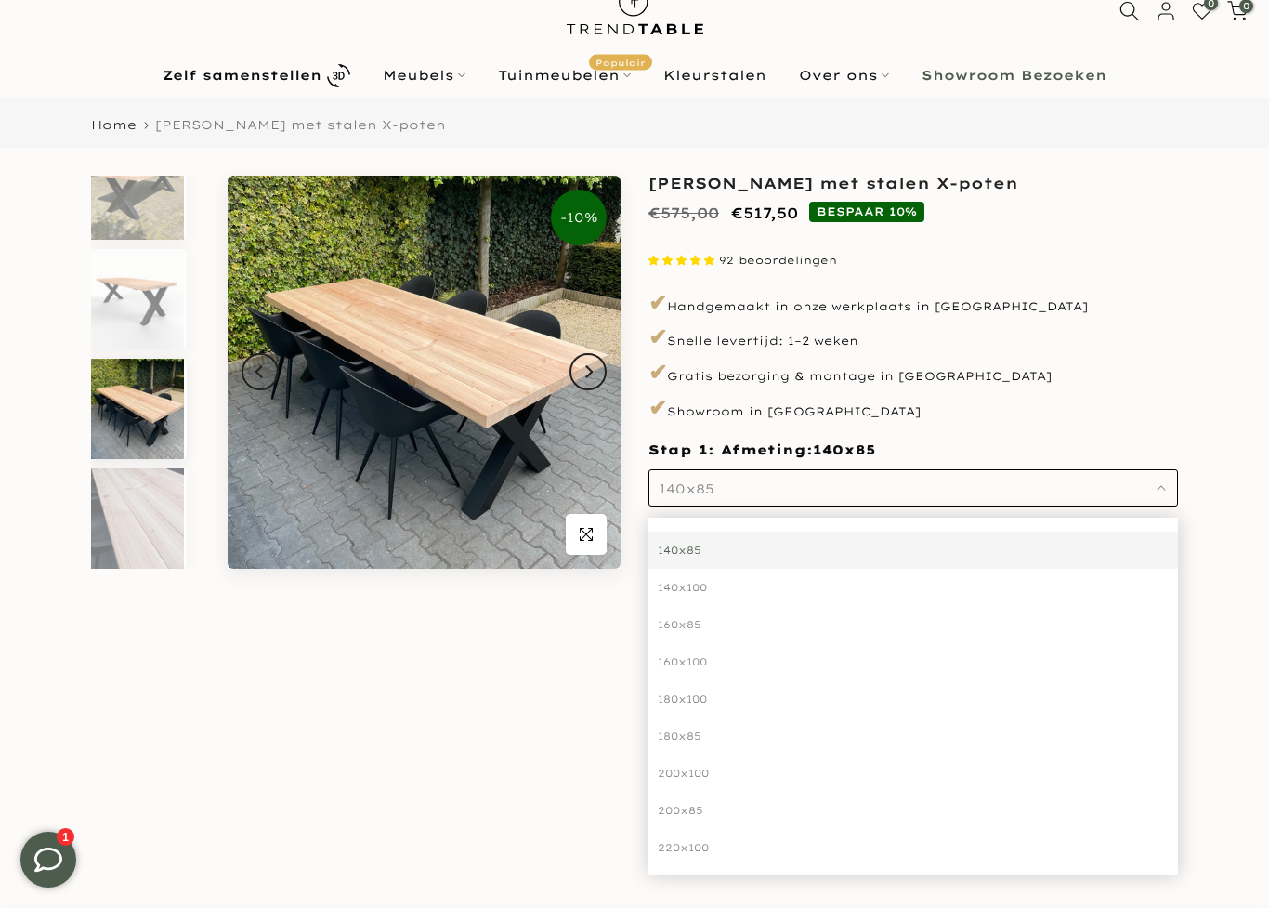
click at [714, 719] on div "200x100" at bounding box center [914, 772] width 530 height 37
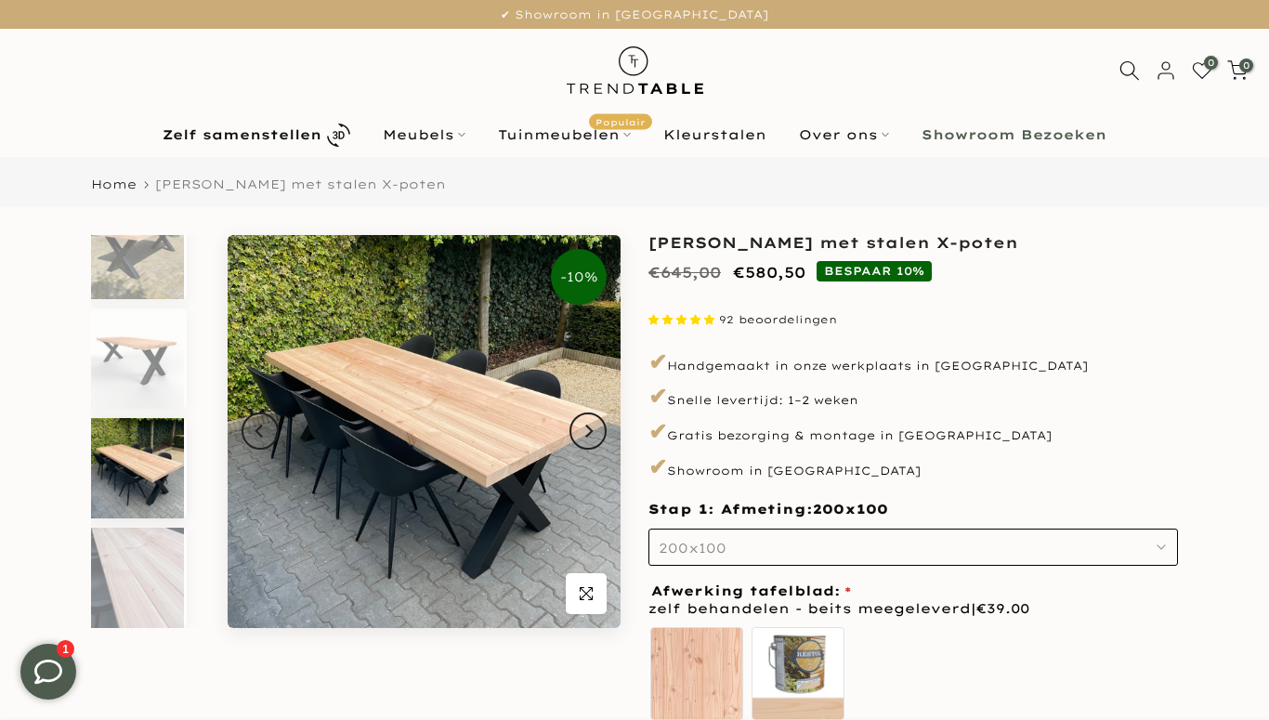
click at [1041, 141] on b "Showroom Bezoeken" at bounding box center [1014, 134] width 185 height 13
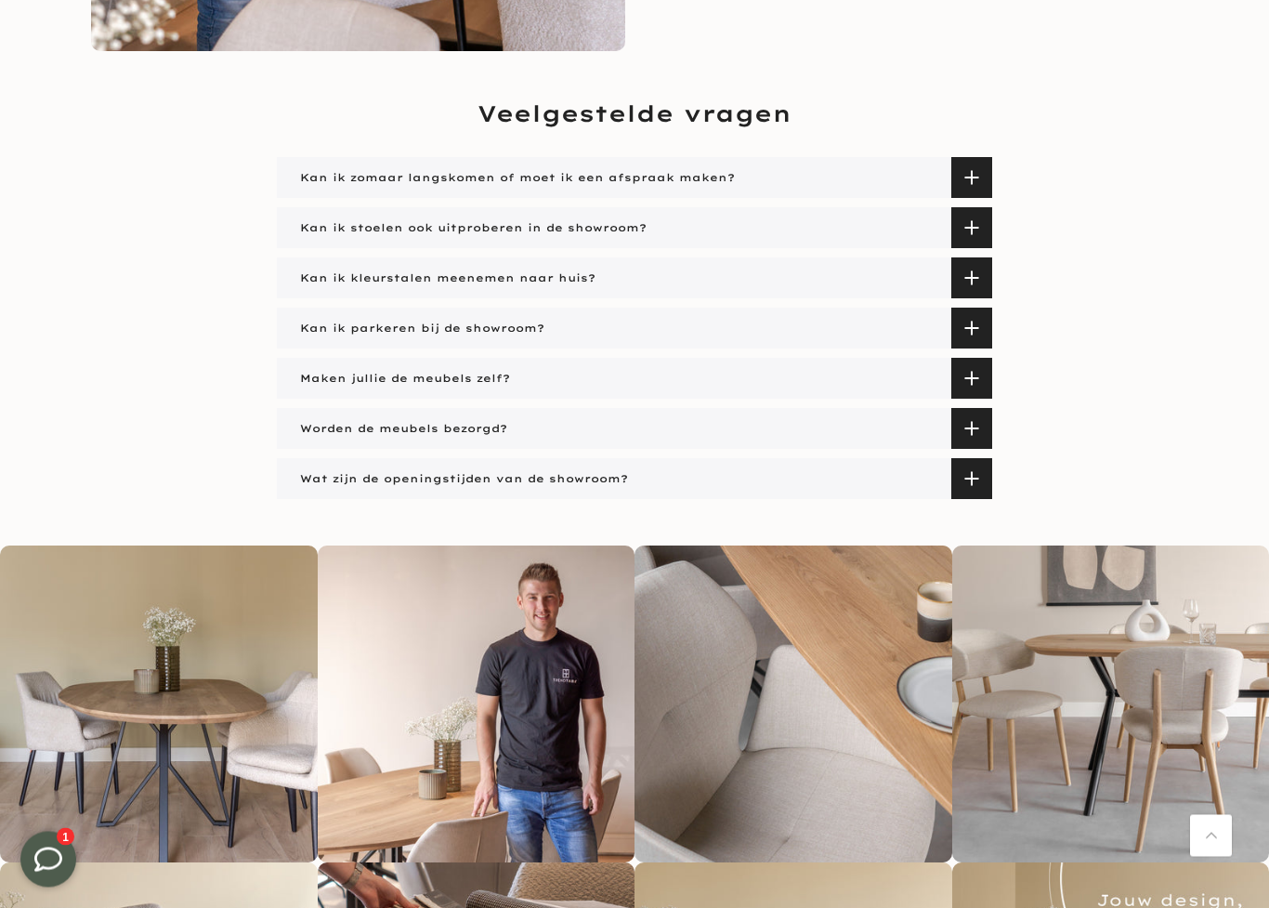
scroll to position [3565, 0]
click at [836, 173] on link "Kan ik zomaar langskomen of moet ik een afspraak maken?" at bounding box center [634, 177] width 715 height 41
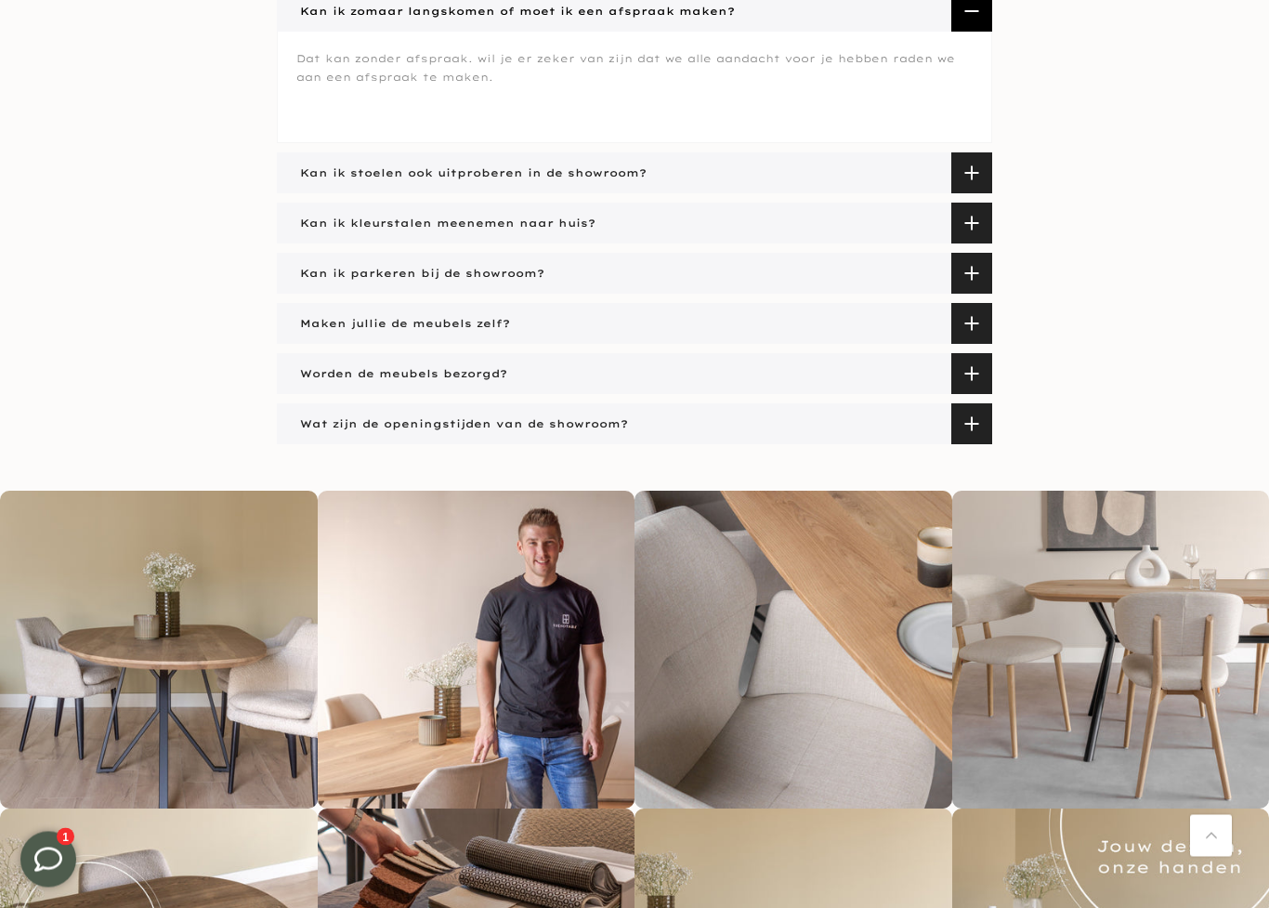
scroll to position [3731, 0]
click at [974, 187] on span at bounding box center [971, 172] width 41 height 41
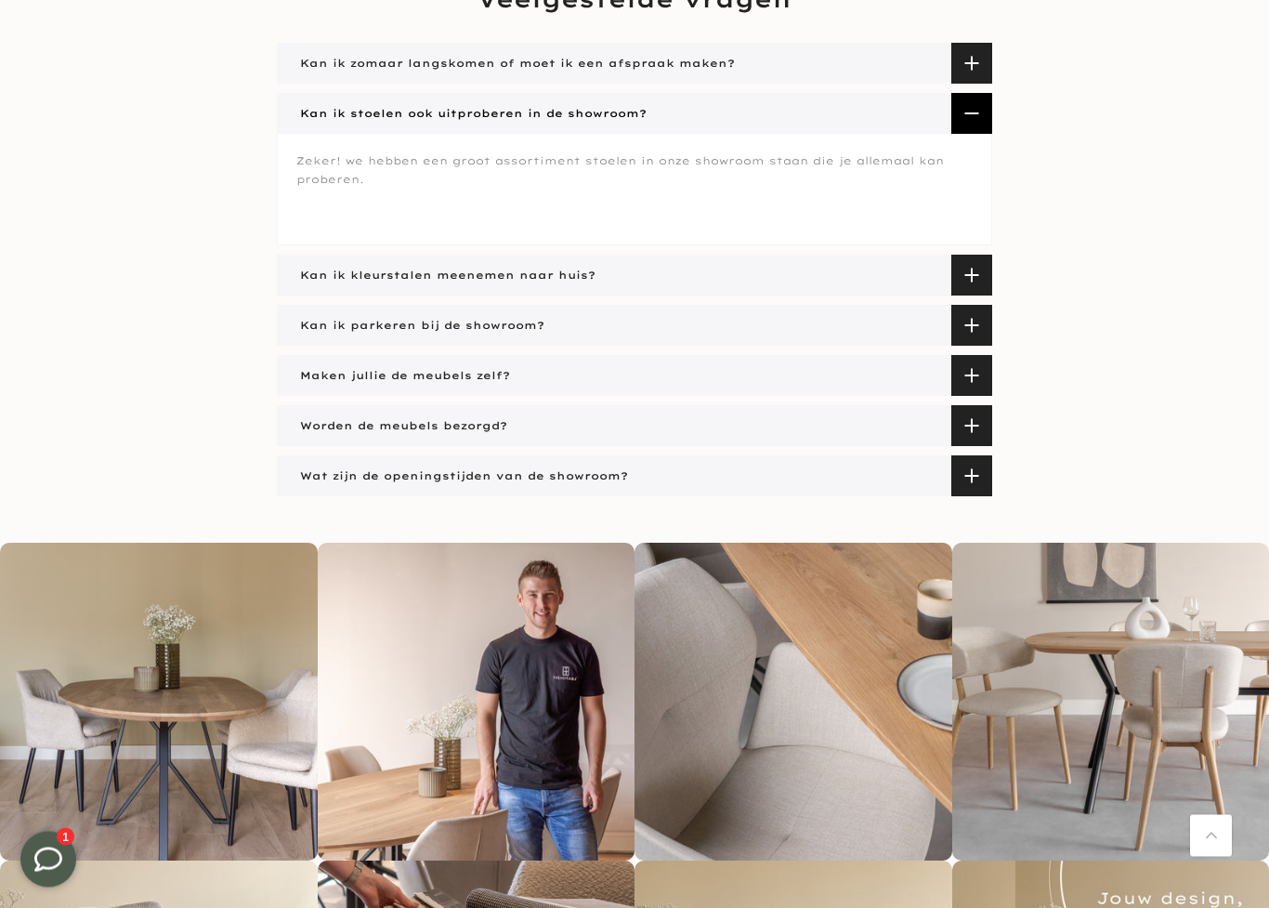
scroll to position [3679, 0]
click at [970, 337] on span at bounding box center [971, 325] width 41 height 41
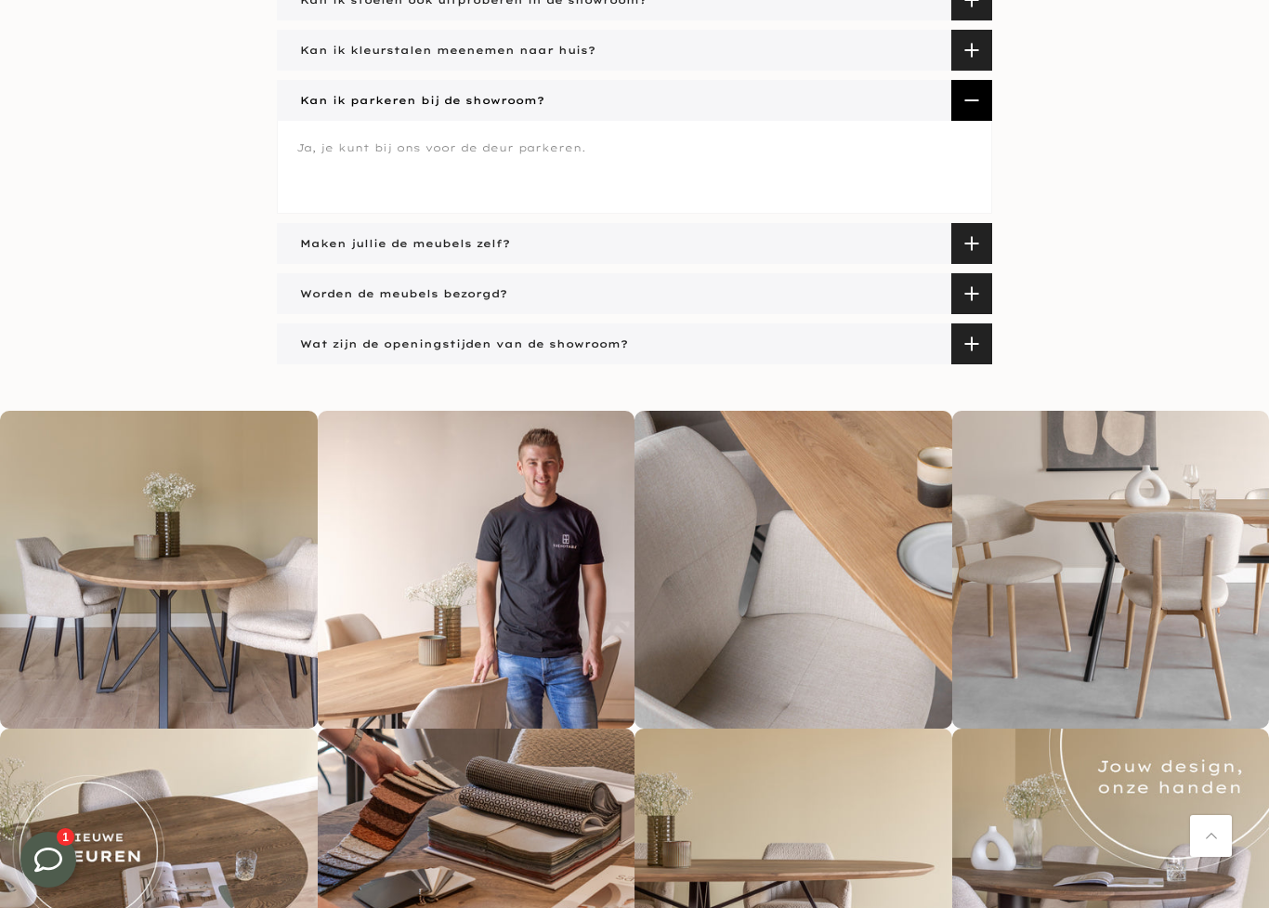
scroll to position [3736, 0]
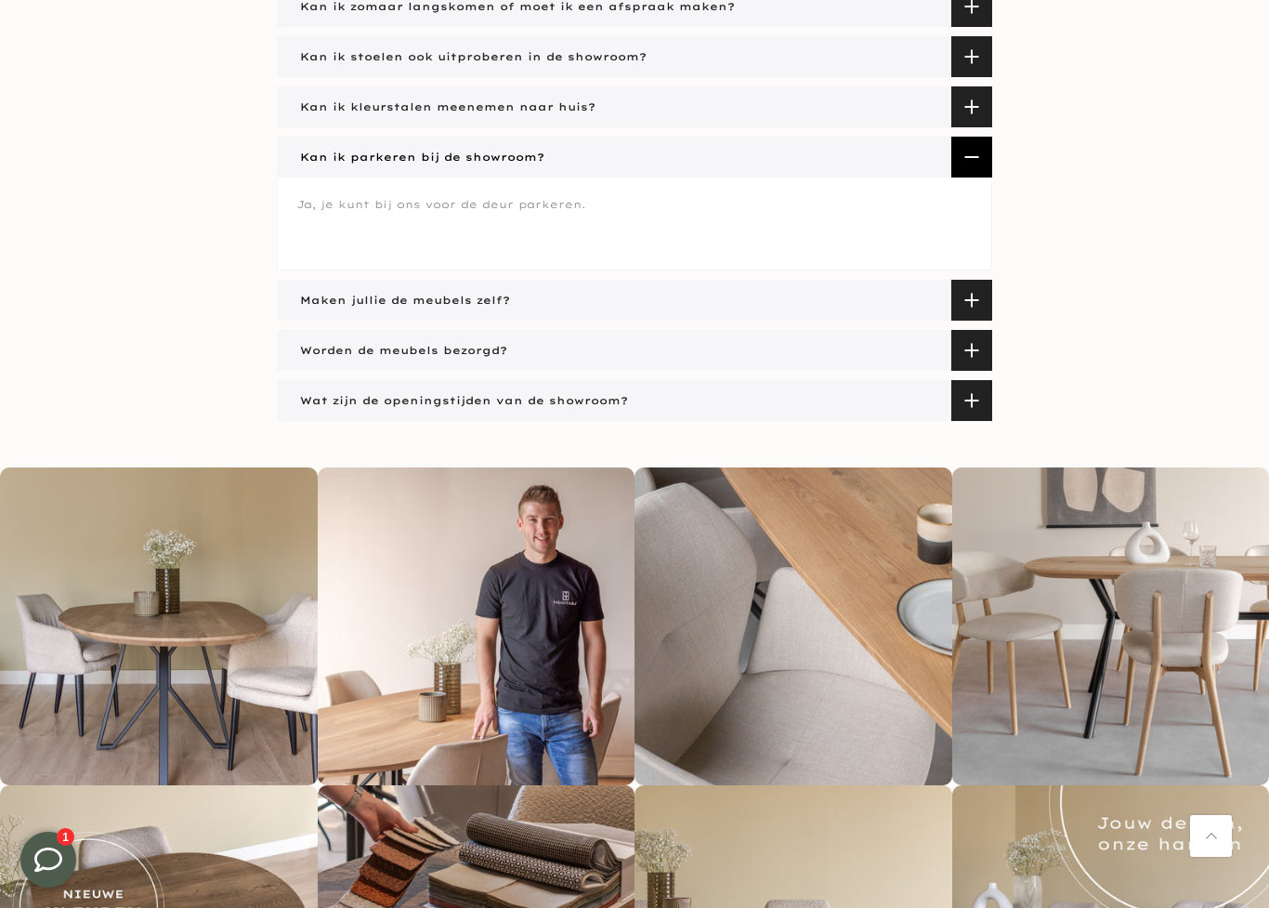
click at [965, 304] on span at bounding box center [971, 300] width 41 height 41
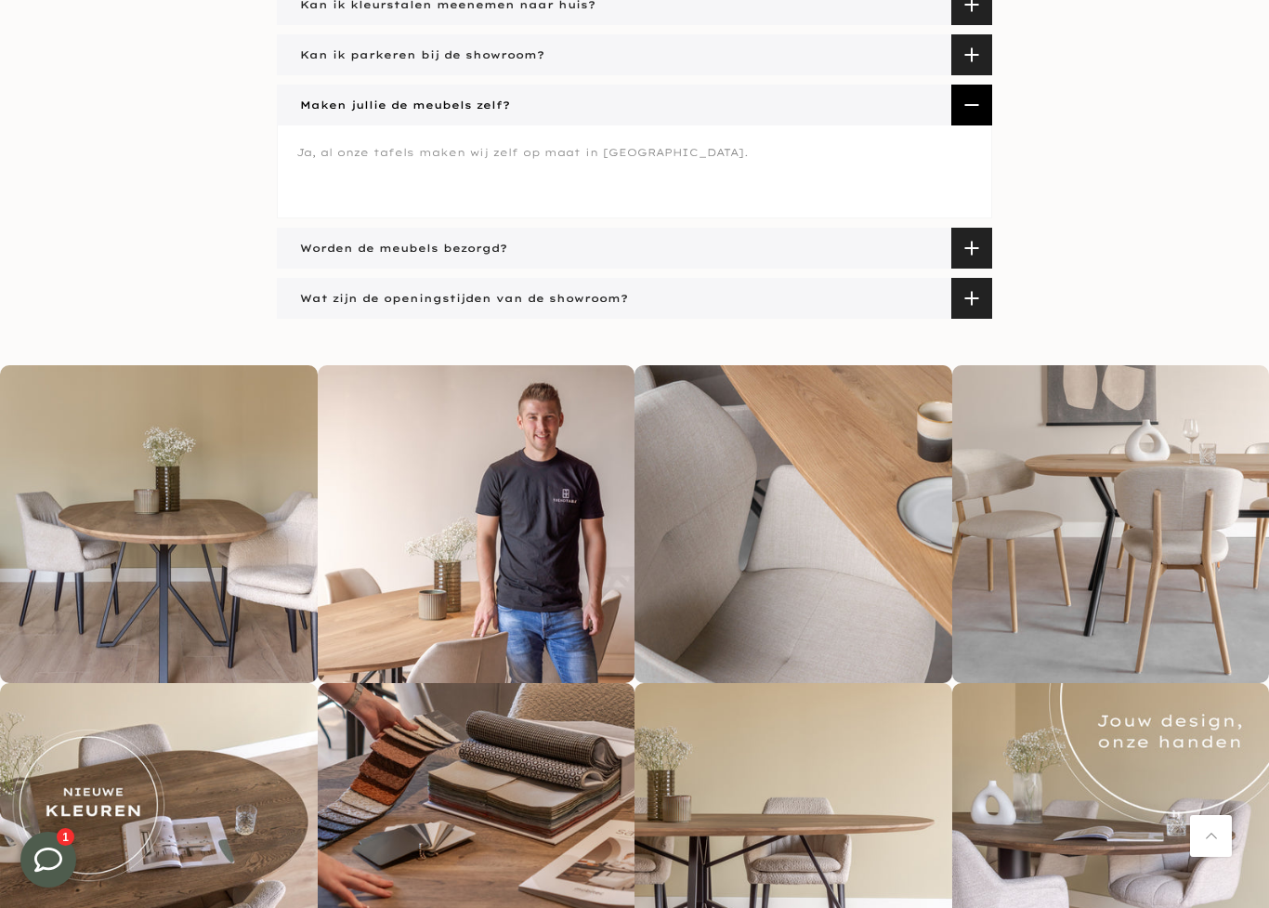
scroll to position [3786, 0]
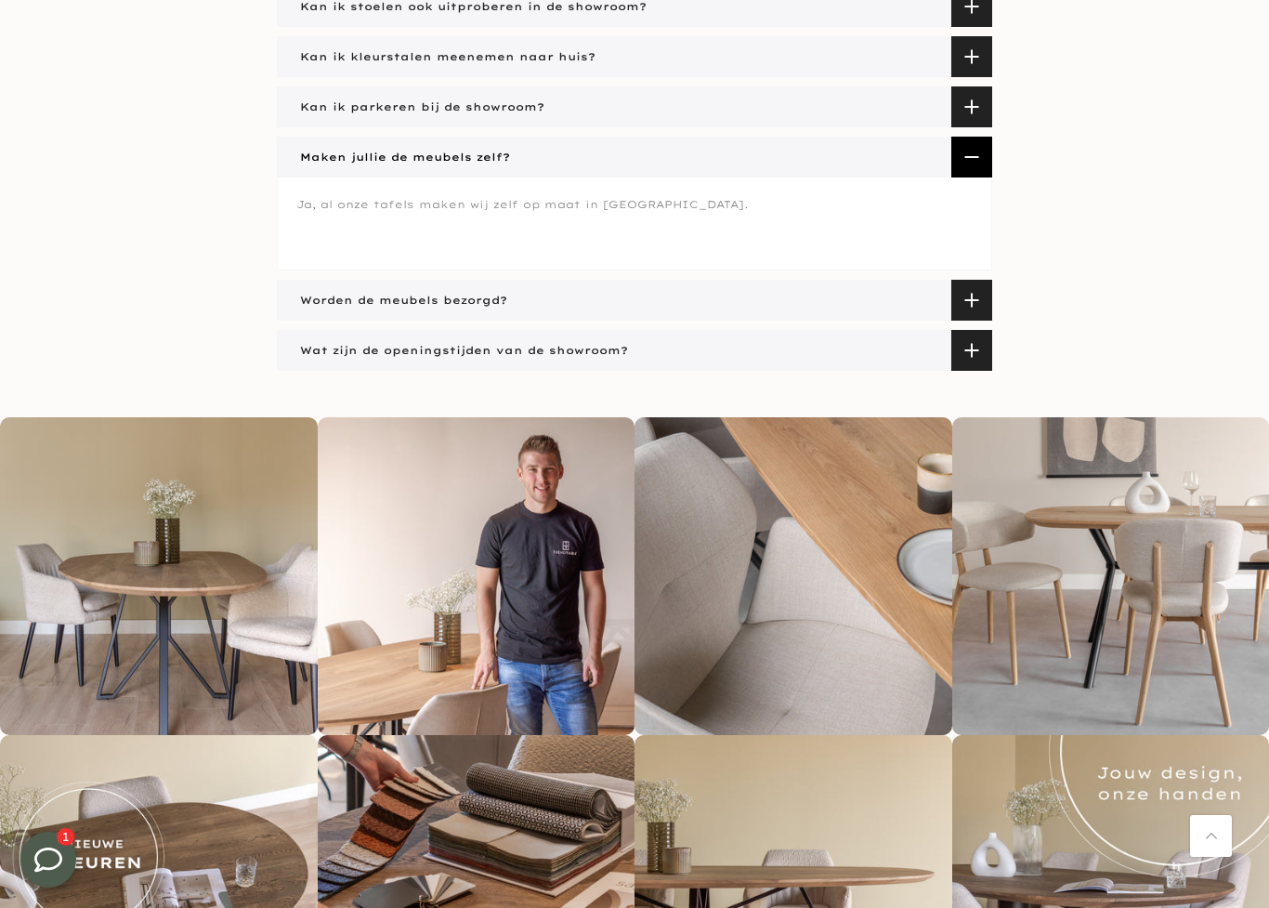
click at [969, 295] on span at bounding box center [971, 300] width 41 height 41
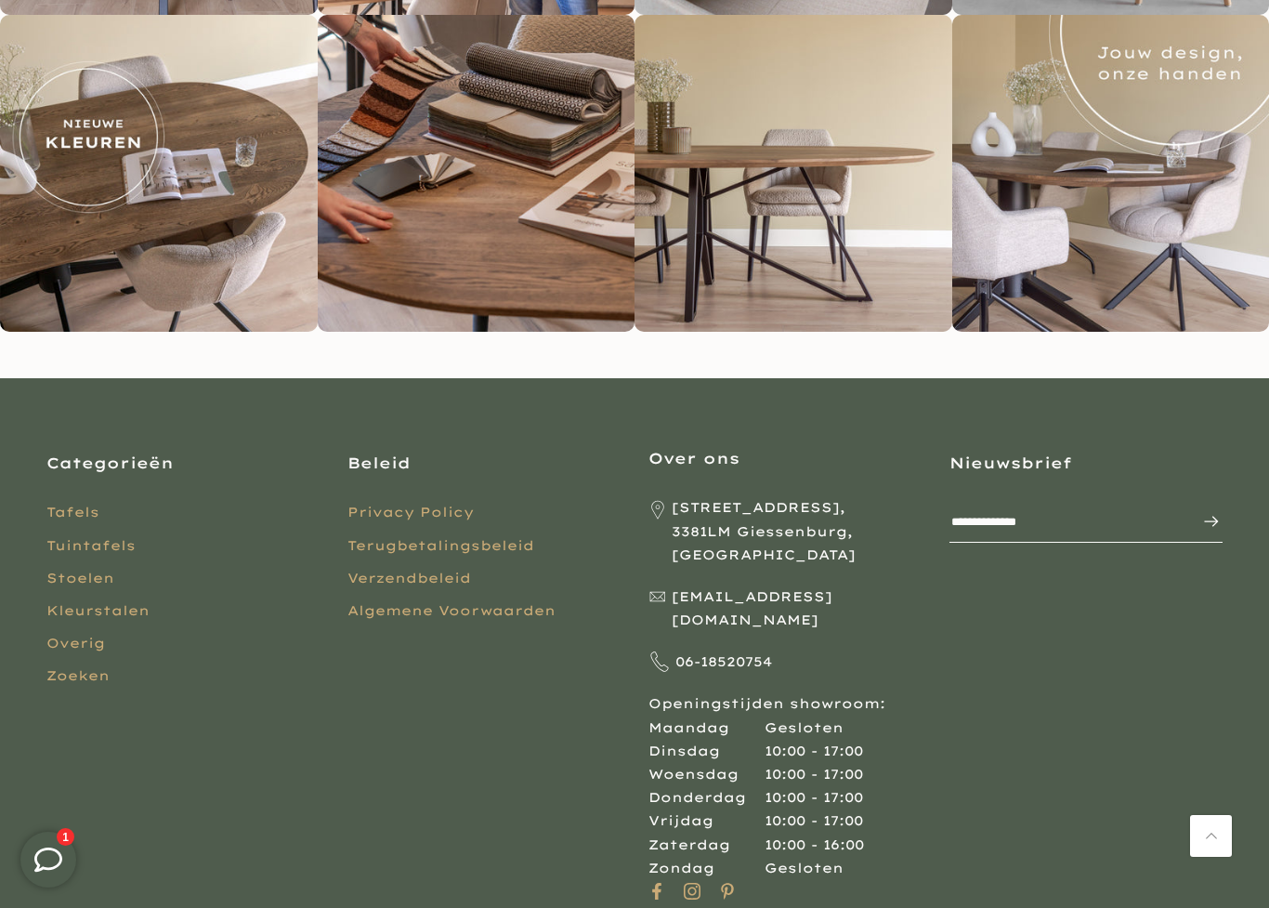
scroll to position [4592, 0]
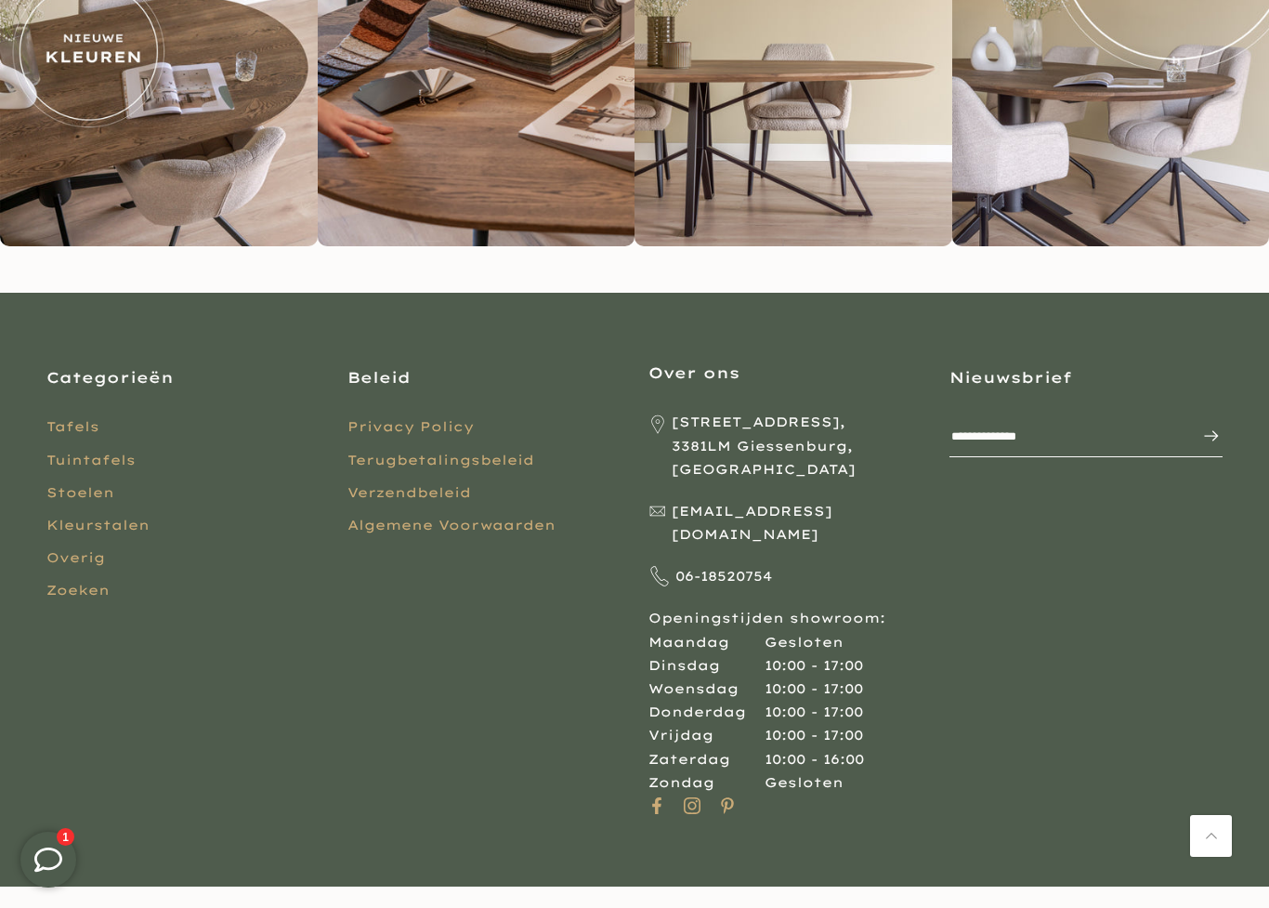
click at [463, 494] on html "Verzendbeleid" at bounding box center [409, 492] width 124 height 17
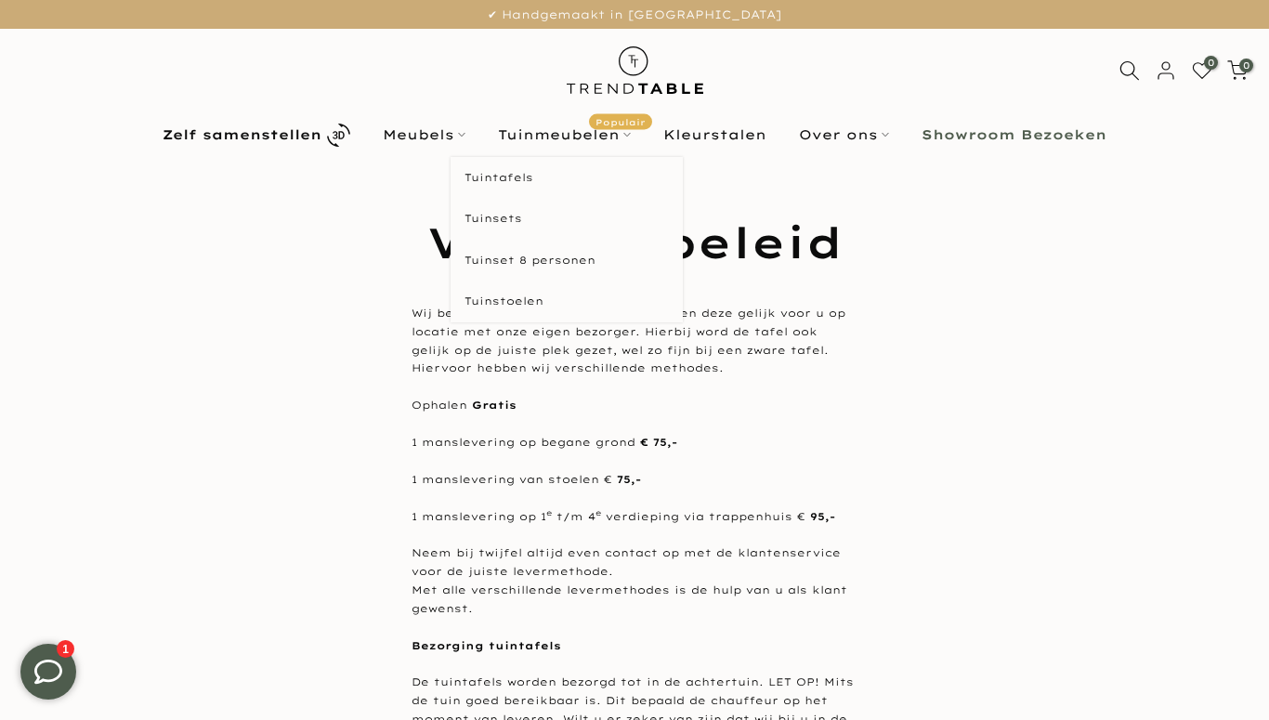
click at [597, 139] on html "Tuinmeubelen Populair" at bounding box center [564, 135] width 165 height 22
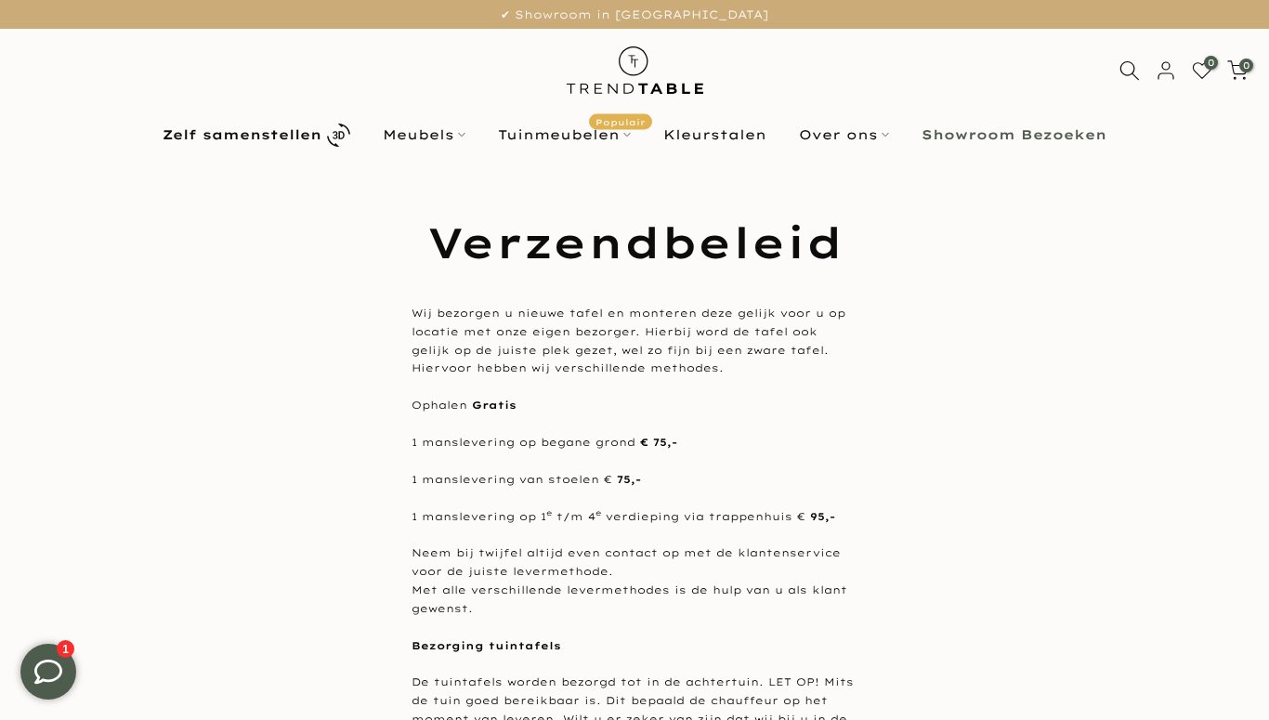
click at [566, 142] on html "Tuinmeubelen Populair" at bounding box center [564, 135] width 165 height 22
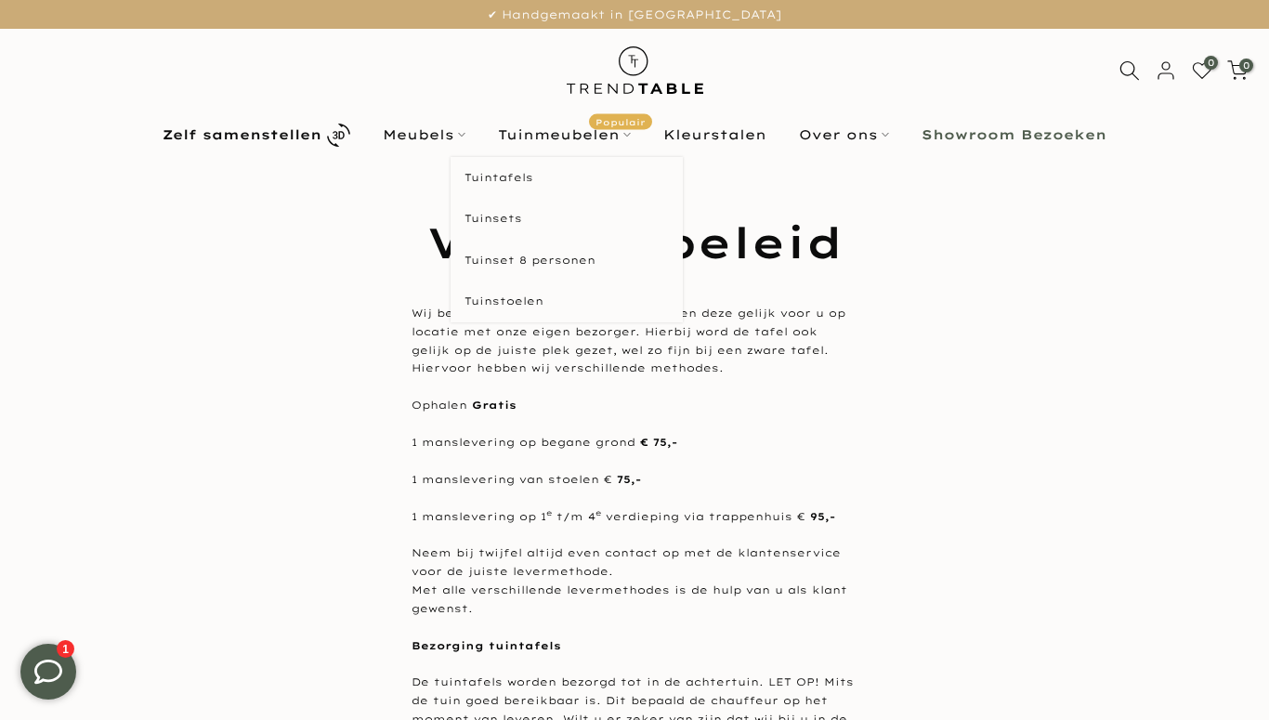
click at [517, 228] on html "Tuinsets" at bounding box center [567, 219] width 232 height 42
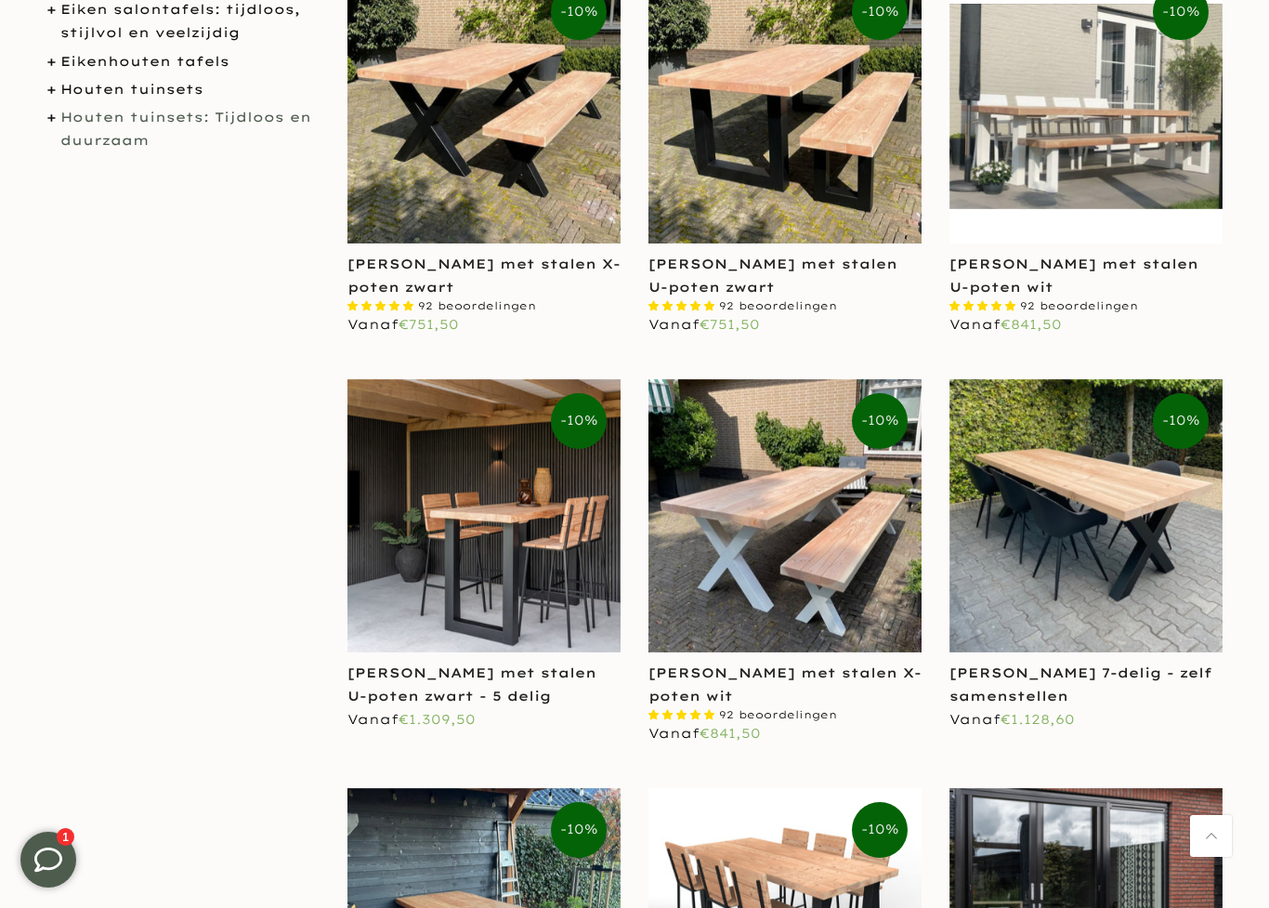
scroll to position [673, 0]
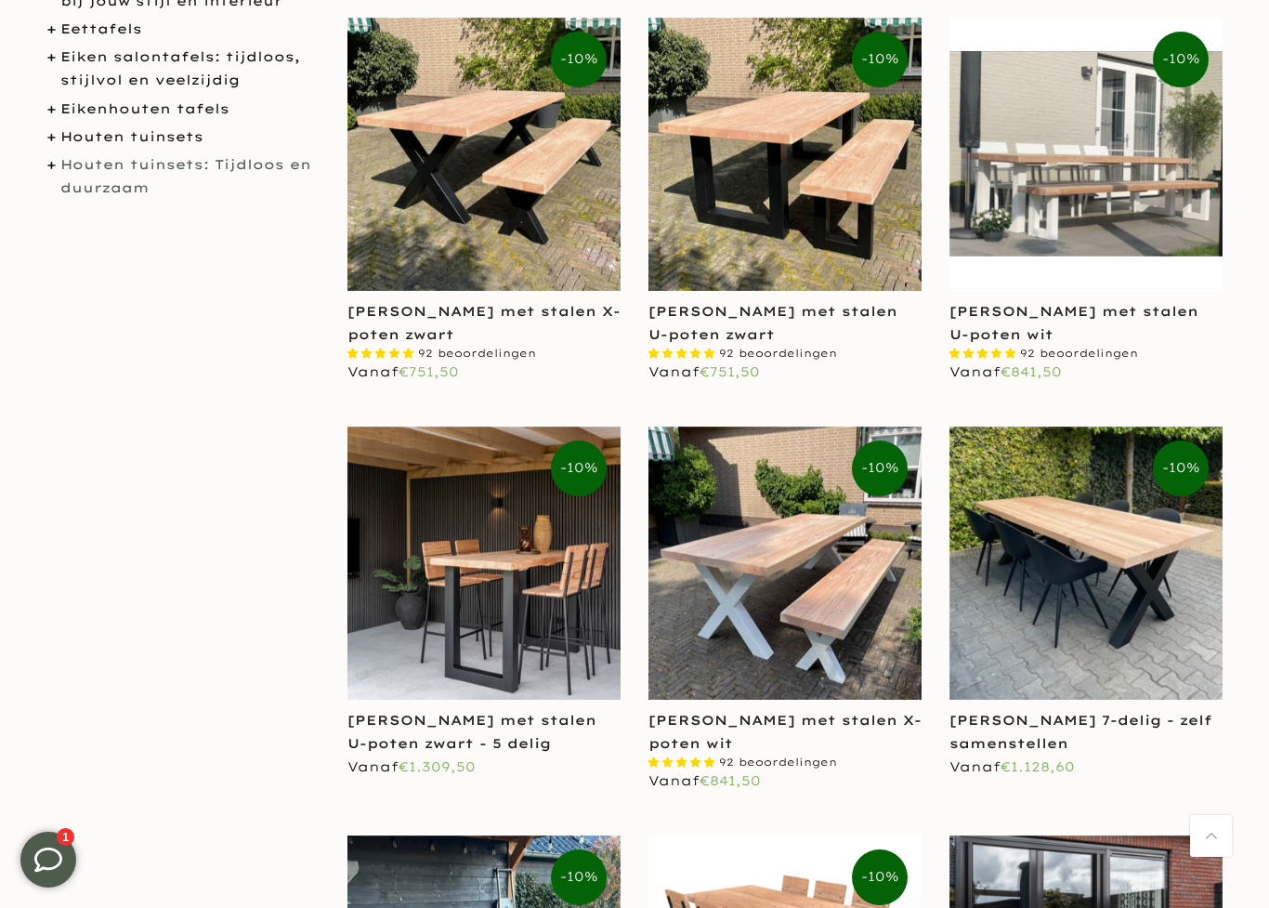
click at [581, 211] on img at bounding box center [483, 154] width 273 height 273
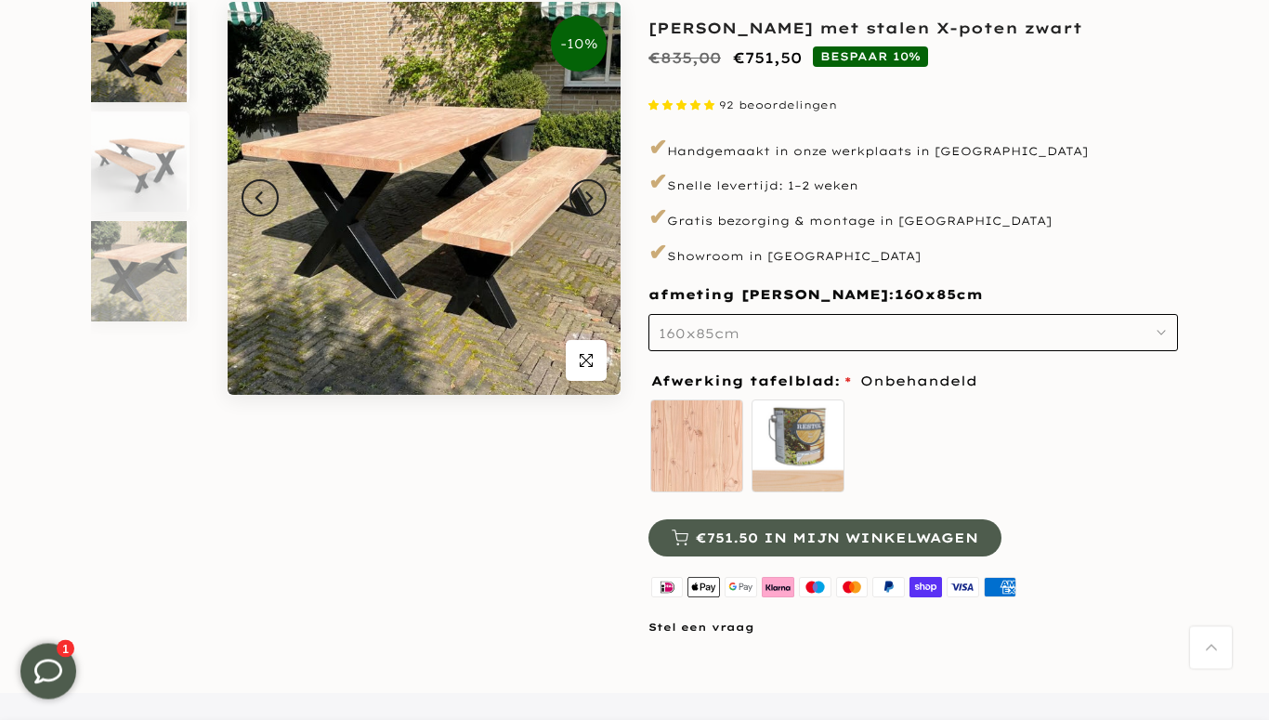
click at [1153, 331] on button "160x85cm" at bounding box center [914, 333] width 530 height 37
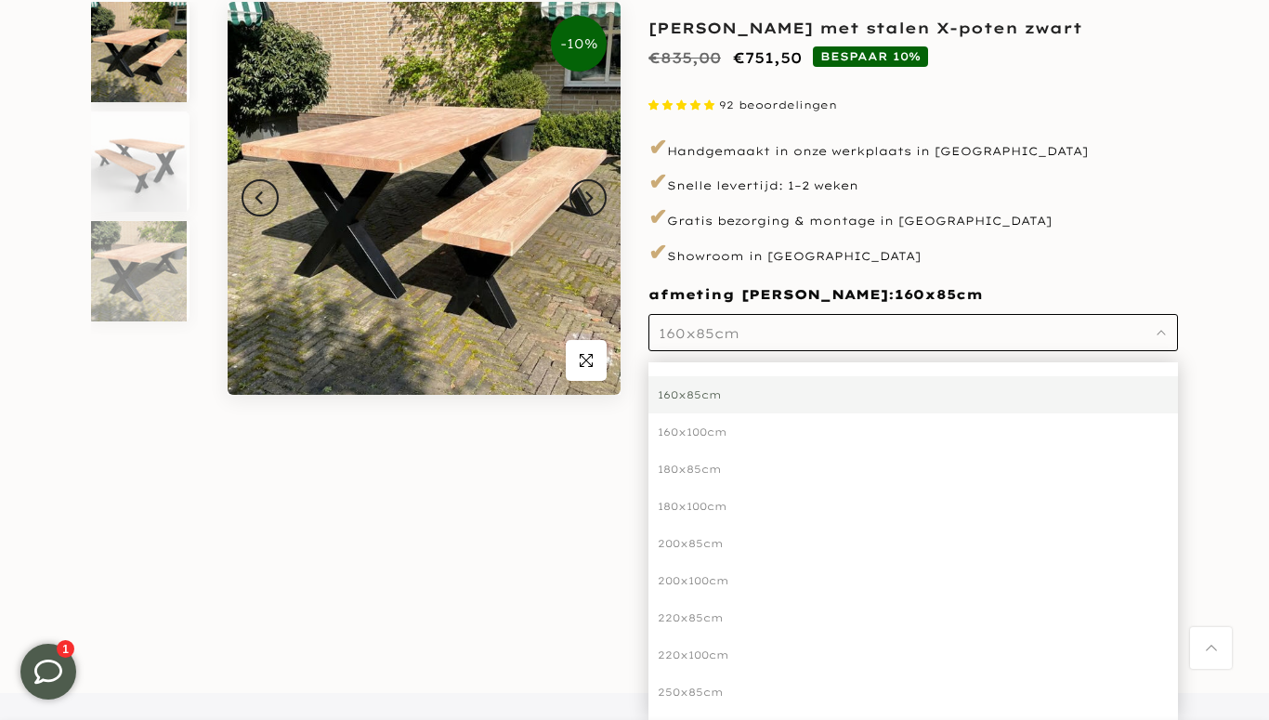
click at [735, 578] on div "200x100cm" at bounding box center [914, 580] width 530 height 37
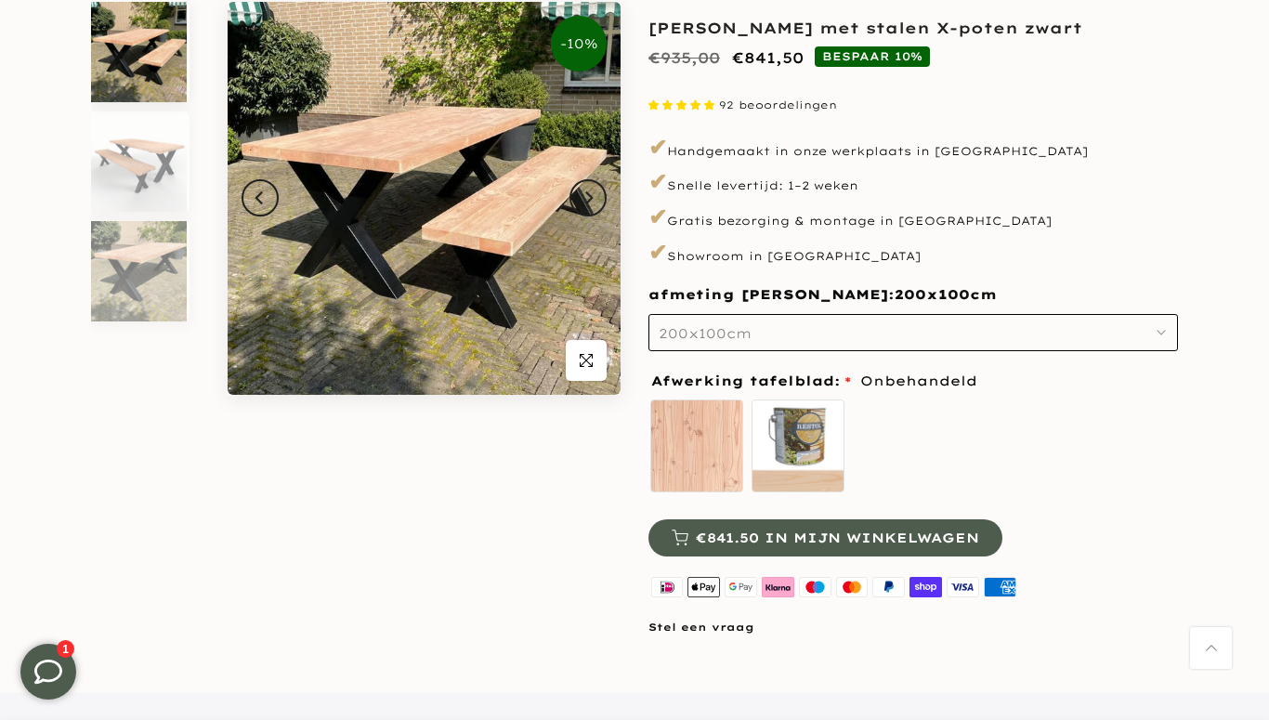
click at [812, 445] on label "zelf behandelen - beits meegeleverd" at bounding box center [798, 446] width 93 height 93
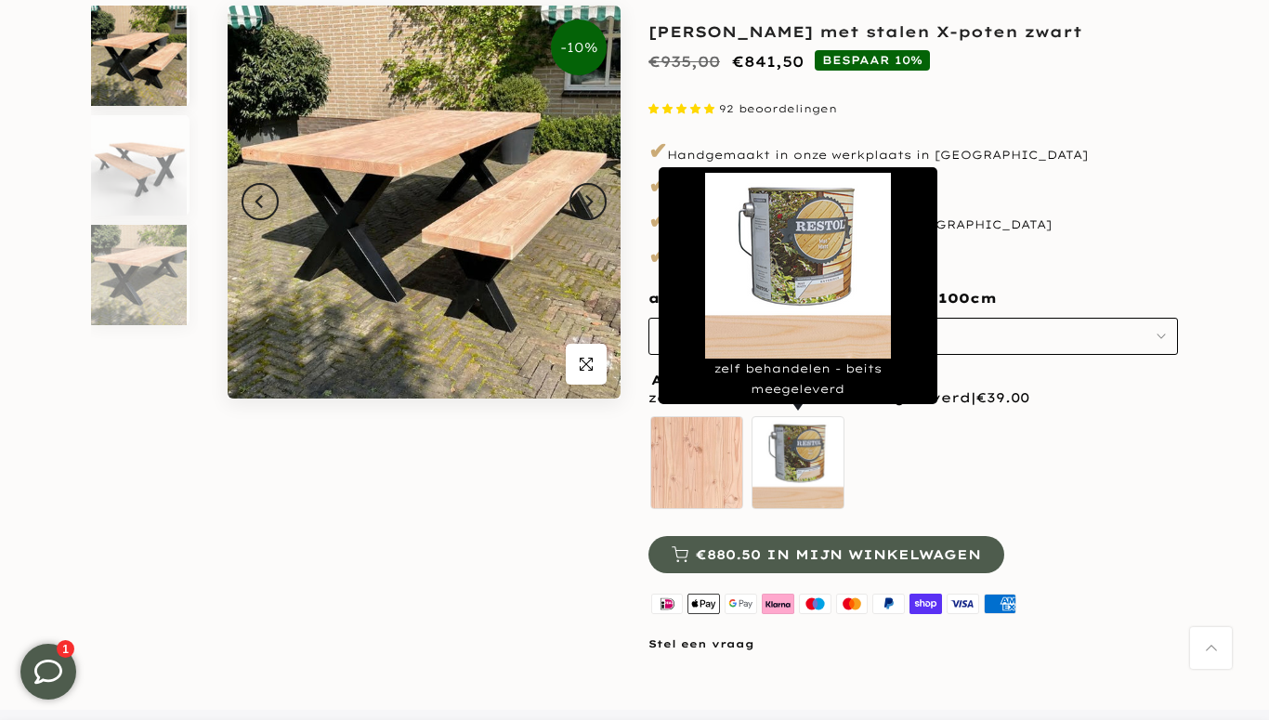
scroll to position [224, 0]
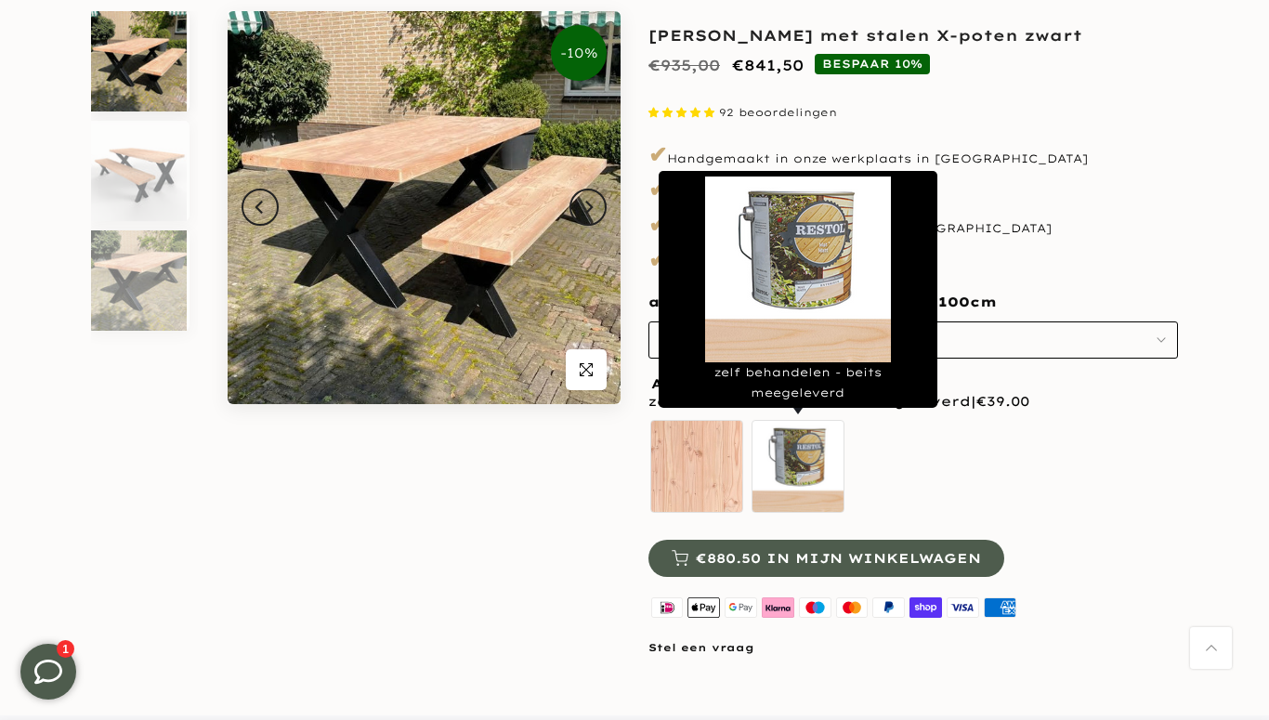
click at [855, 323] on button "200x100cm" at bounding box center [914, 339] width 530 height 37
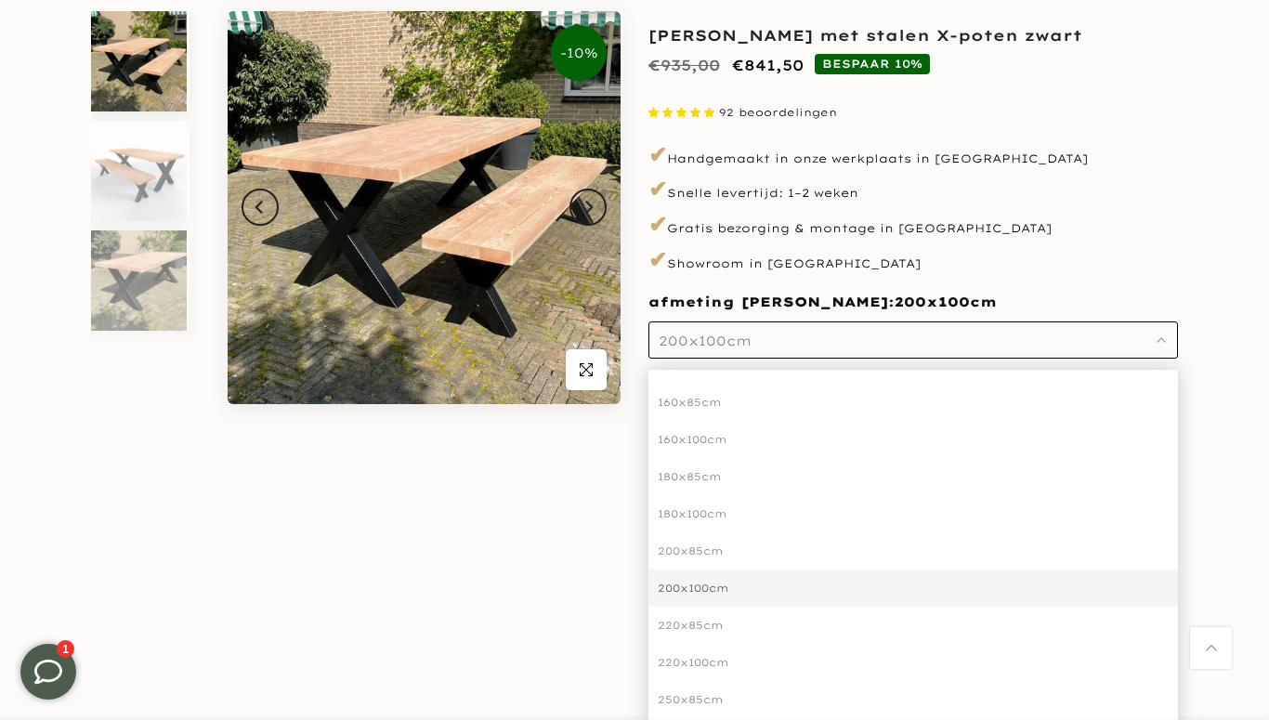
click at [1191, 212] on div "**********" at bounding box center [913, 335] width 557 height 649
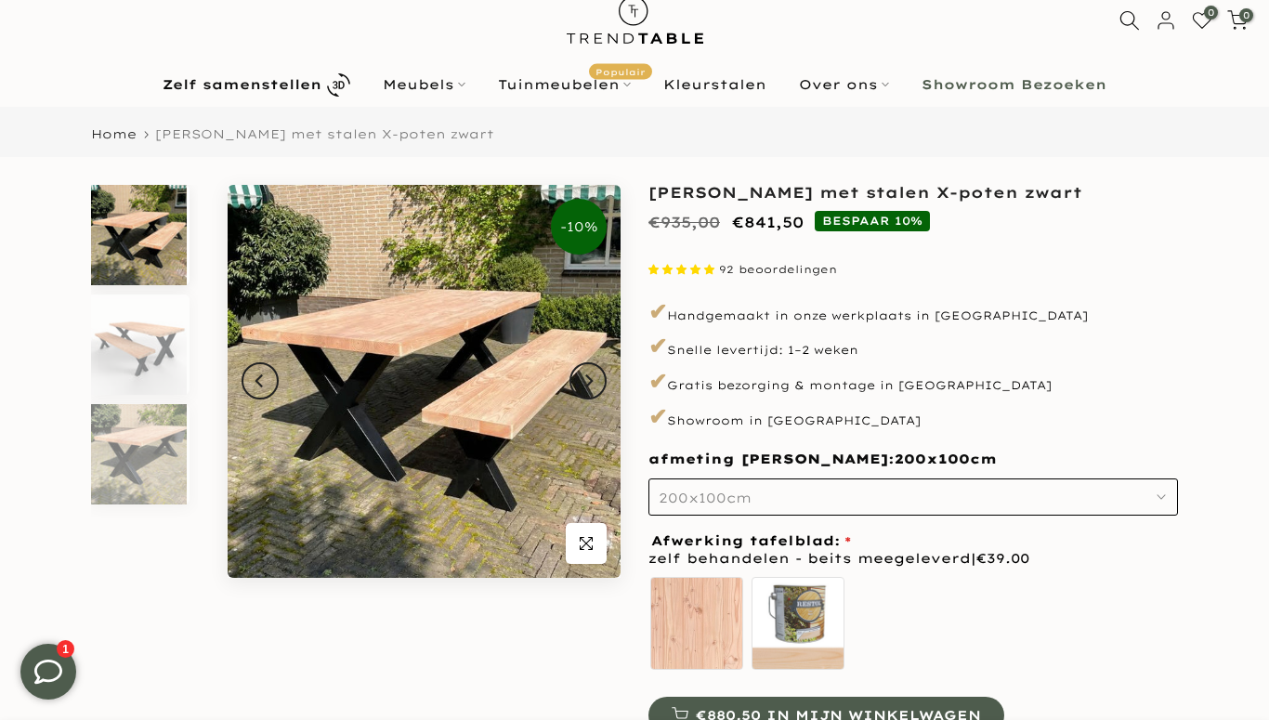
scroll to position [48, 0]
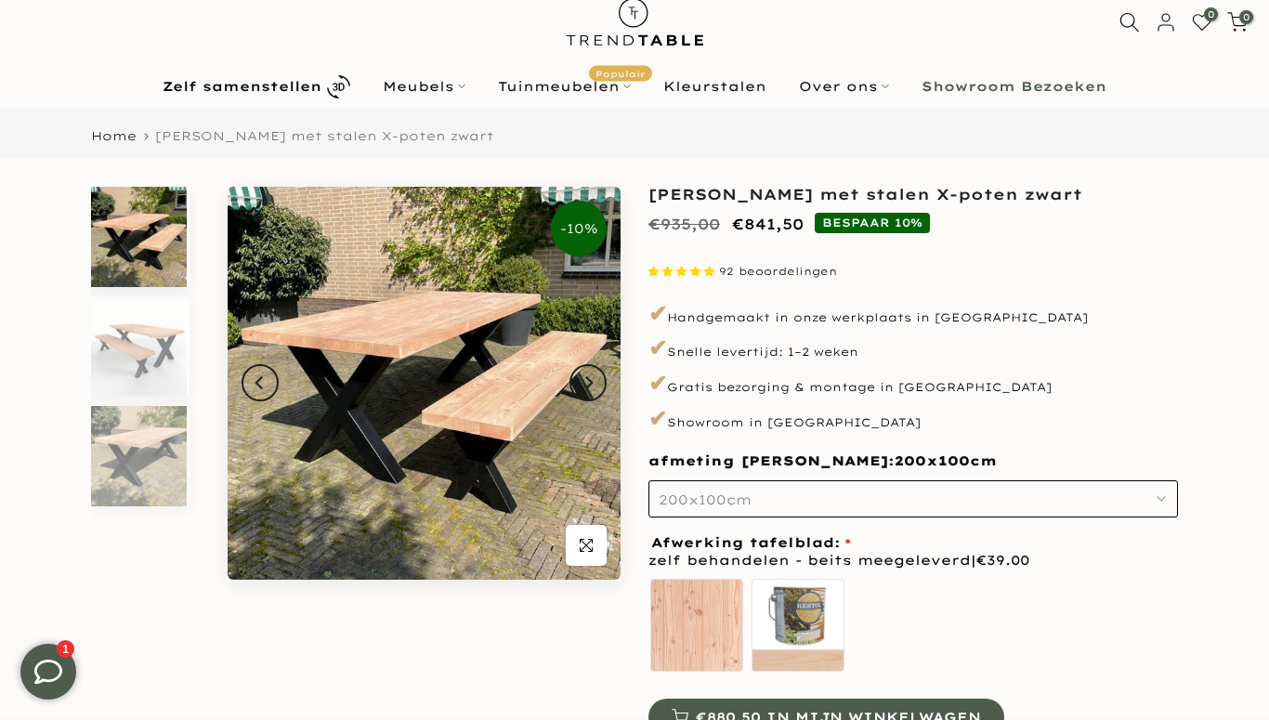
click at [591, 375] on button "Next" at bounding box center [588, 382] width 37 height 37
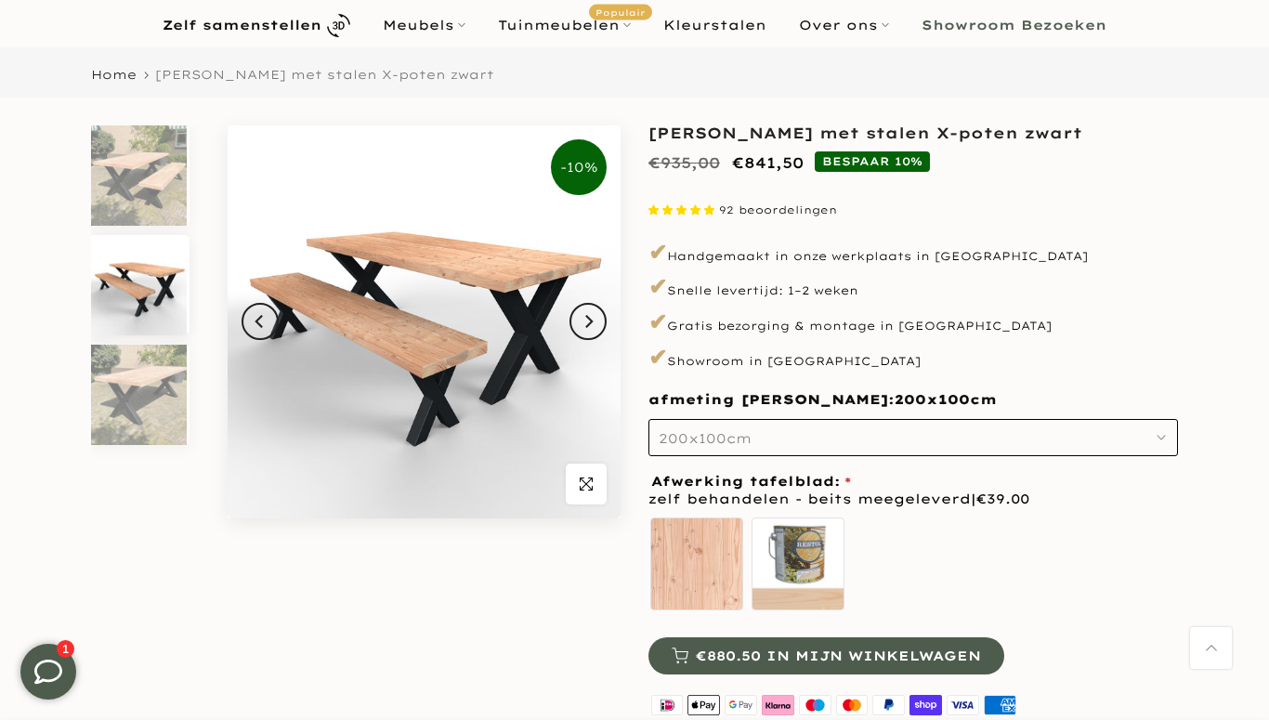
scroll to position [0, 0]
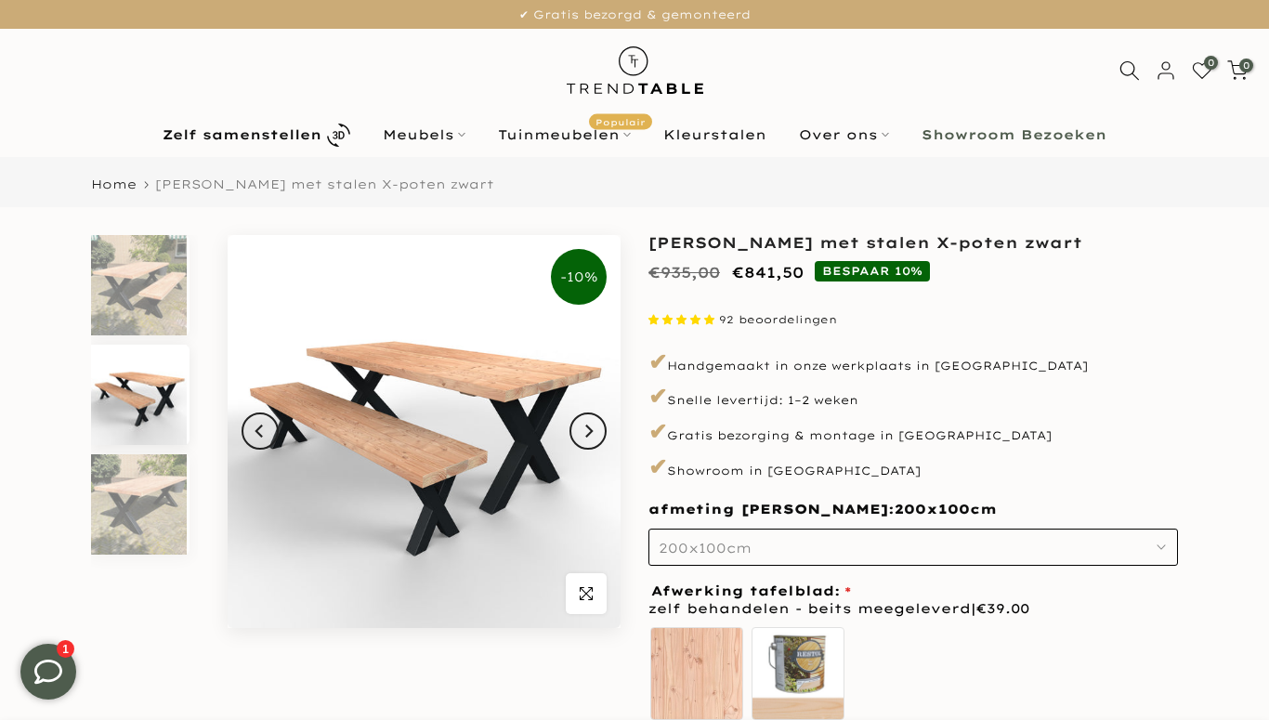
click at [615, 140] on html "Tuinmeubelen Populair" at bounding box center [564, 135] width 165 height 22
click at [622, 142] on html "Tuinmeubelen Populair" at bounding box center [564, 135] width 165 height 22
click at [522, 223] on html "Tuinsets" at bounding box center [567, 219] width 232 height 42
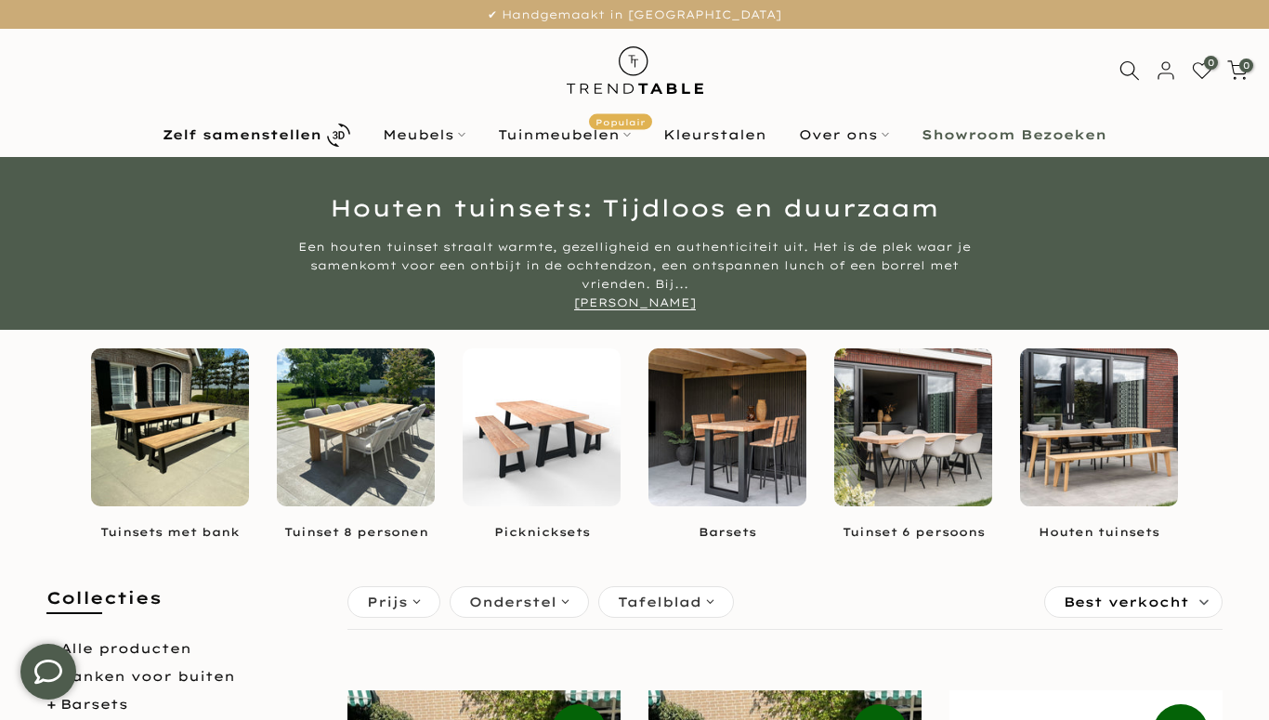
click at [559, 518] on div "Picknicksets" at bounding box center [542, 444] width 158 height 192
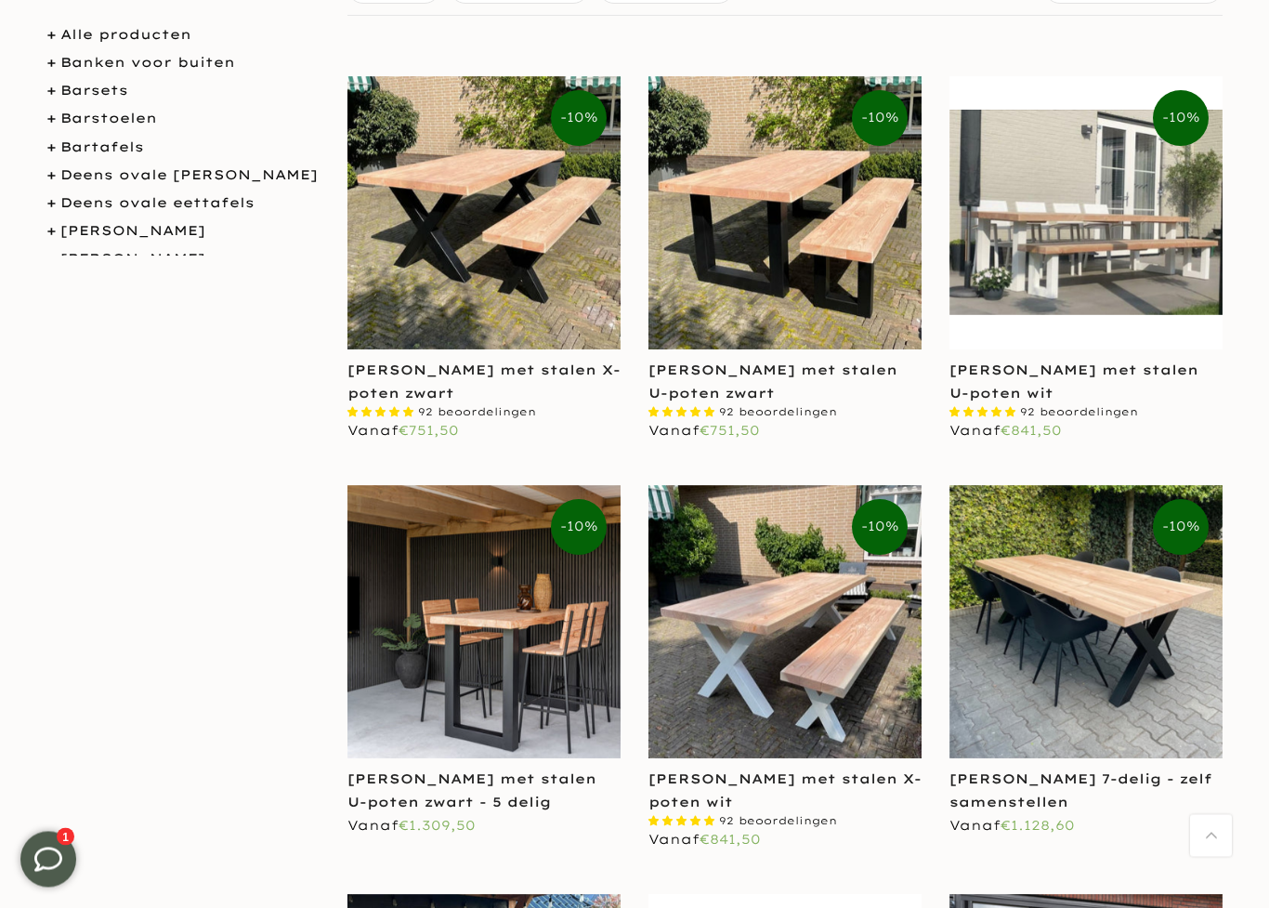
scroll to position [614, 0]
click at [802, 376] on link "[PERSON_NAME] met stalen U-poten zwart" at bounding box center [773, 381] width 249 height 40
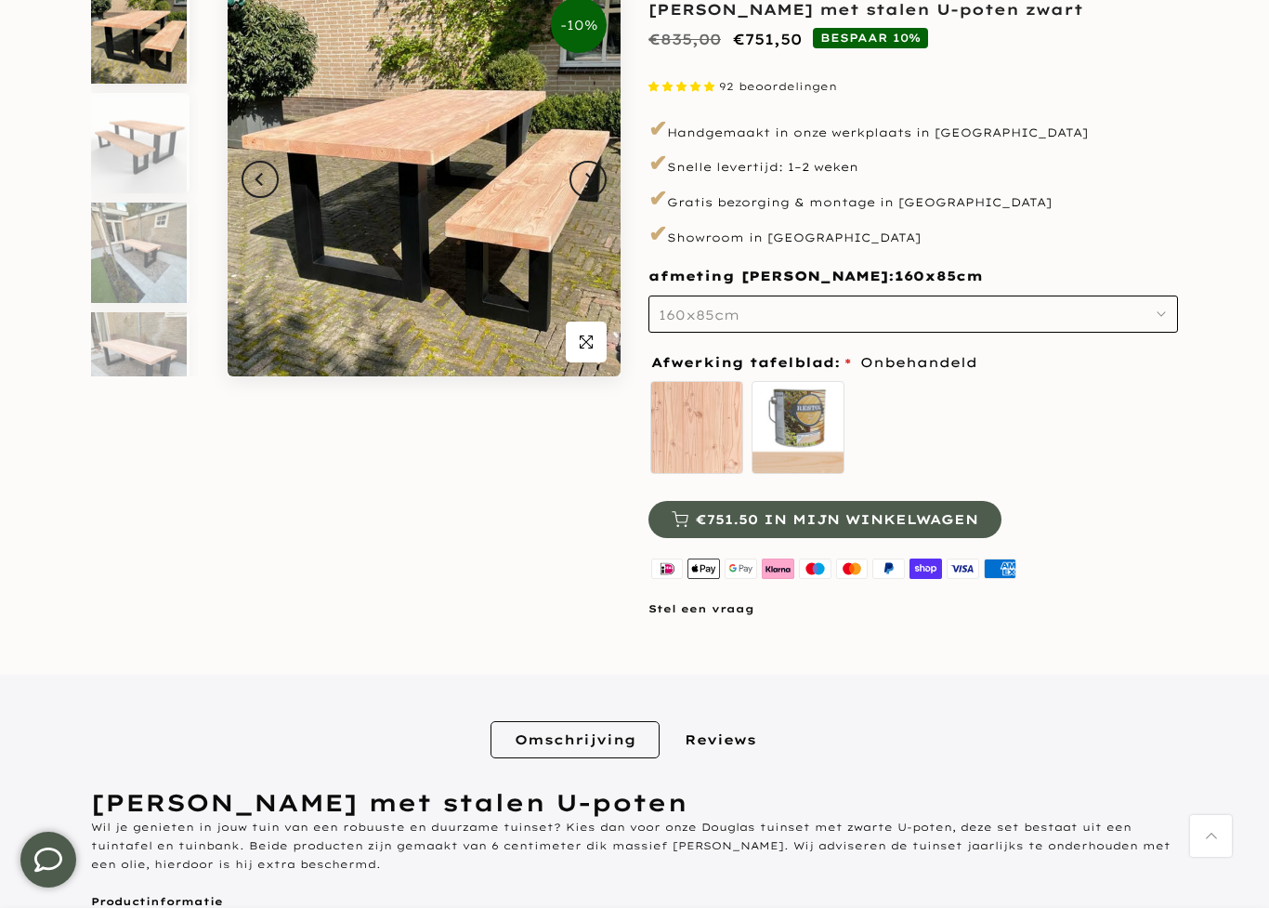
scroll to position [226, 0]
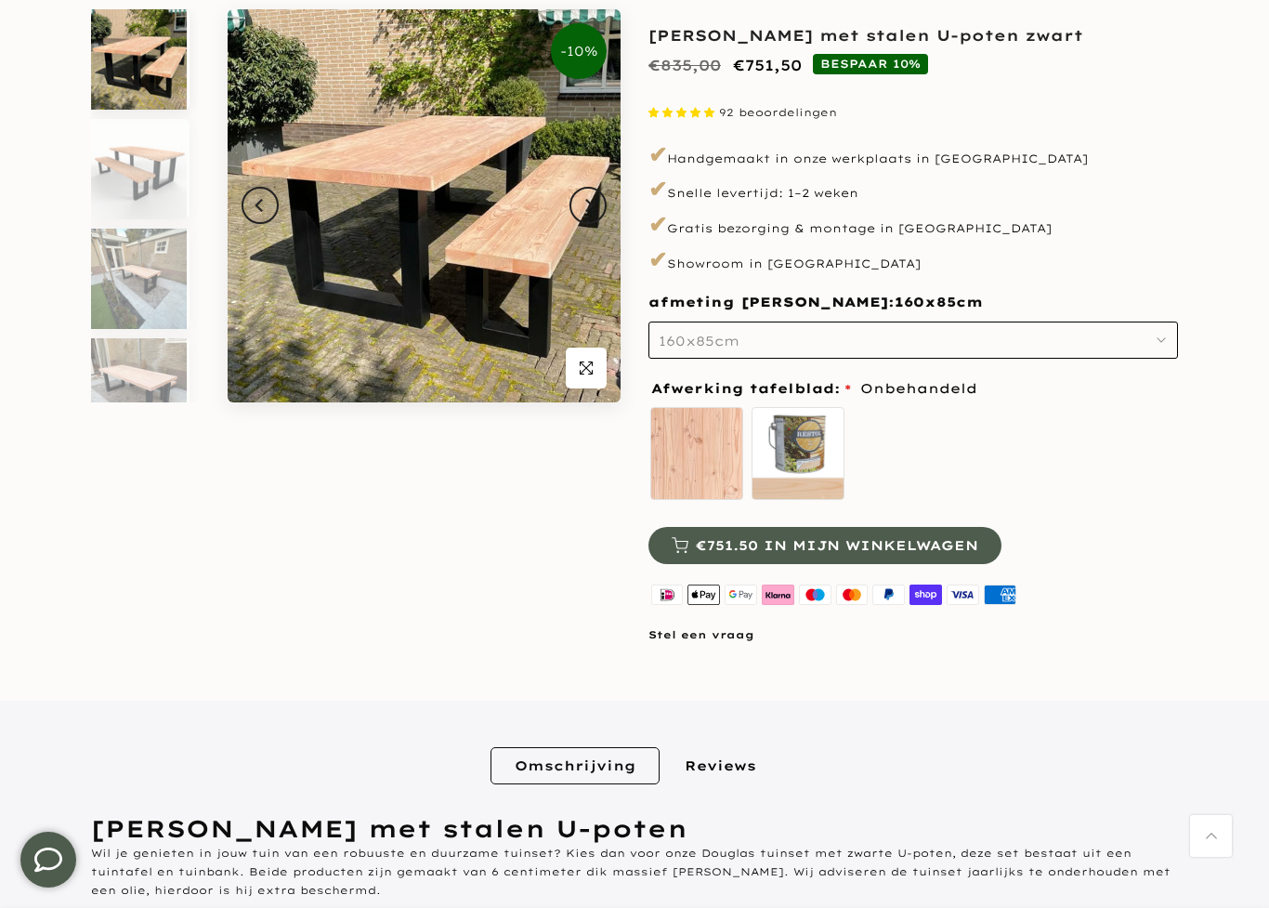
click at [1143, 338] on button "160x85cm" at bounding box center [914, 339] width 530 height 37
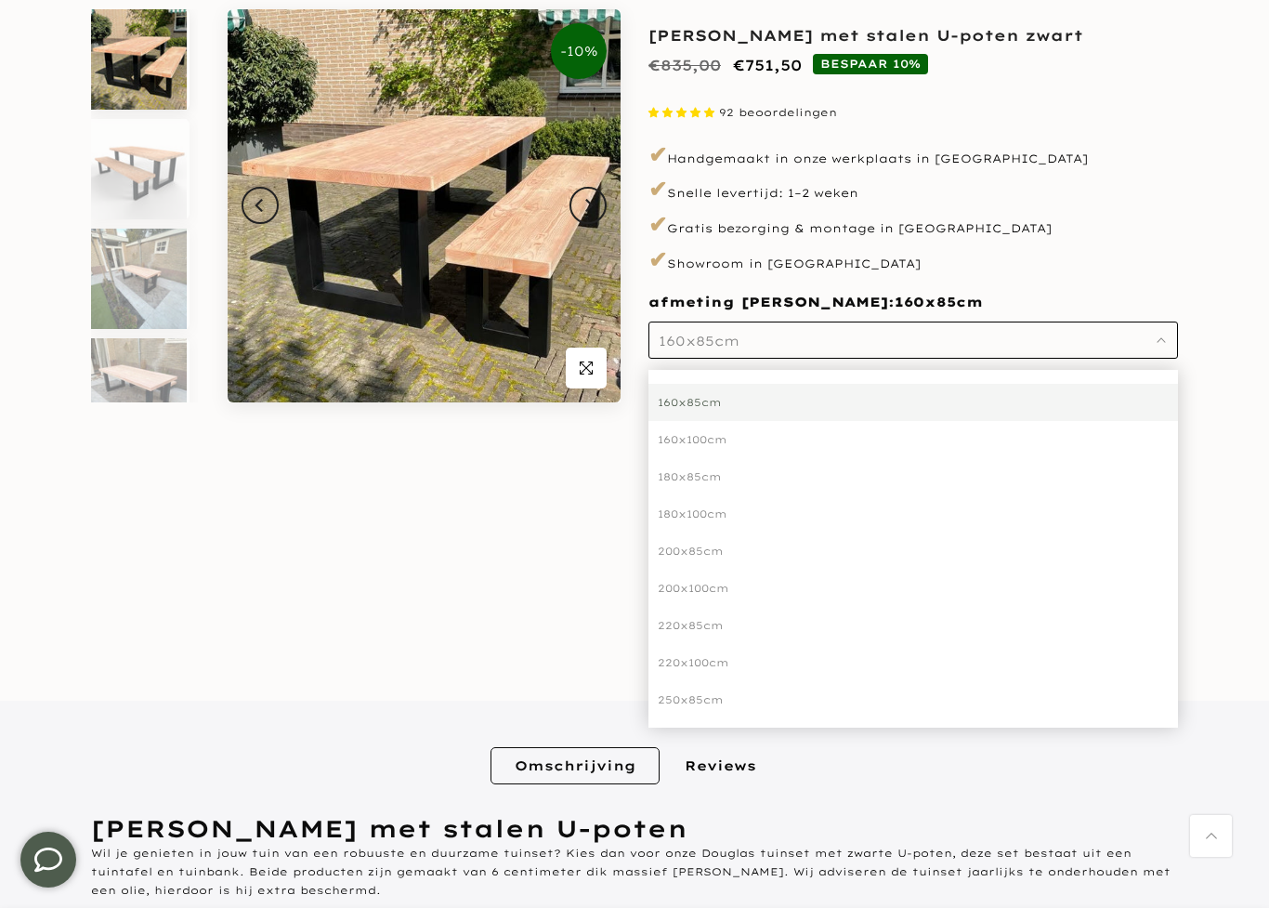
click at [727, 583] on div "200x100cm" at bounding box center [914, 588] width 530 height 37
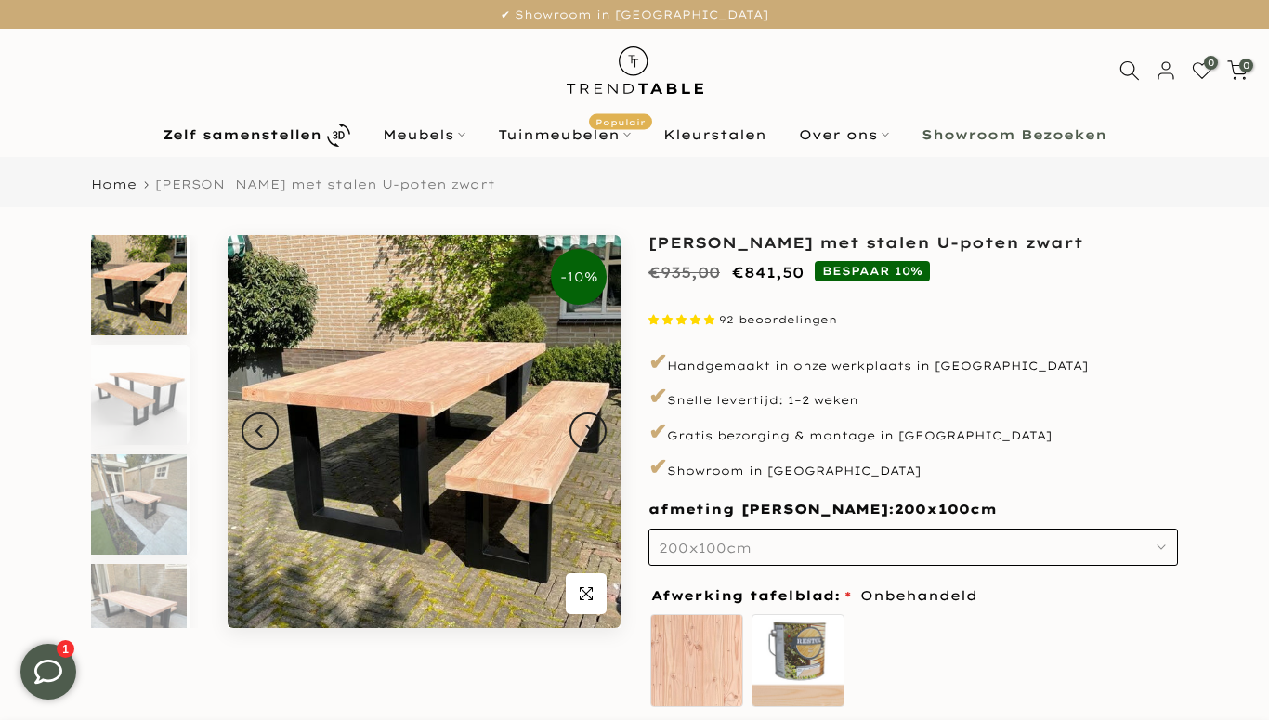
click at [618, 134] on html "Tuinmeubelen Populair" at bounding box center [564, 135] width 165 height 22
click at [610, 140] on html "Tuinmeubelen Populair" at bounding box center [564, 135] width 165 height 22
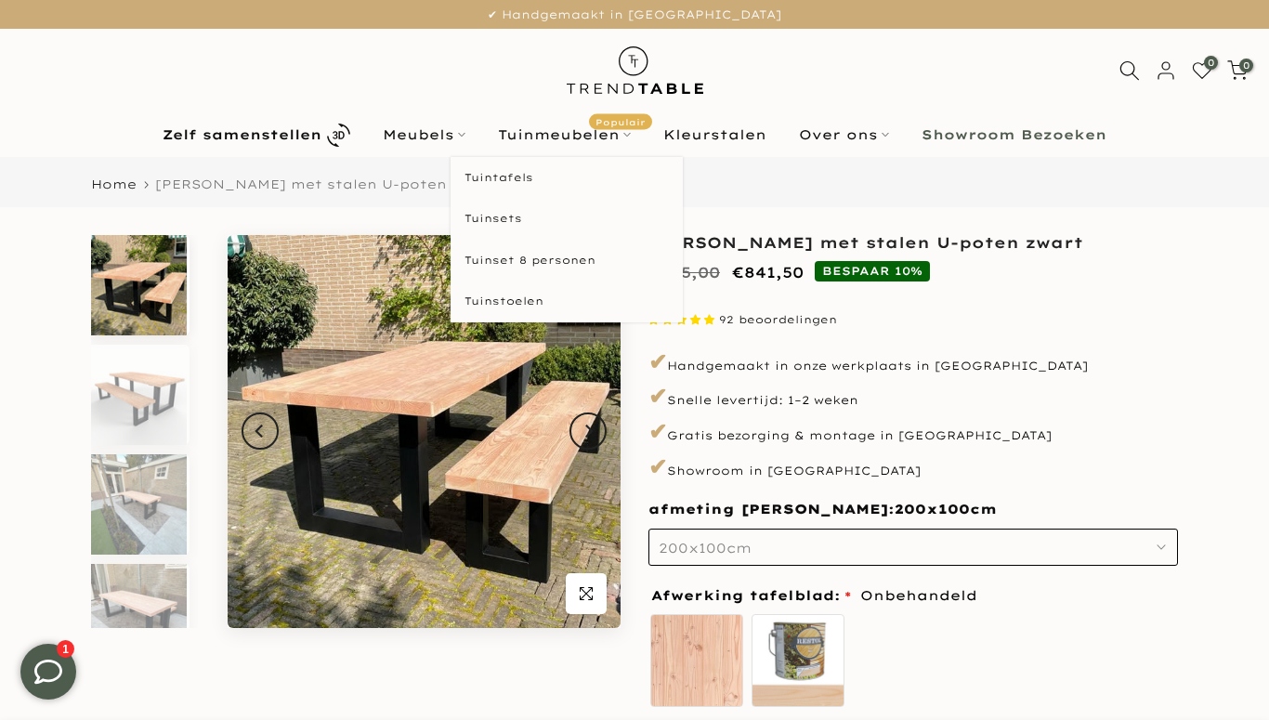
click at [509, 224] on html "Tuinsets" at bounding box center [567, 219] width 232 height 42
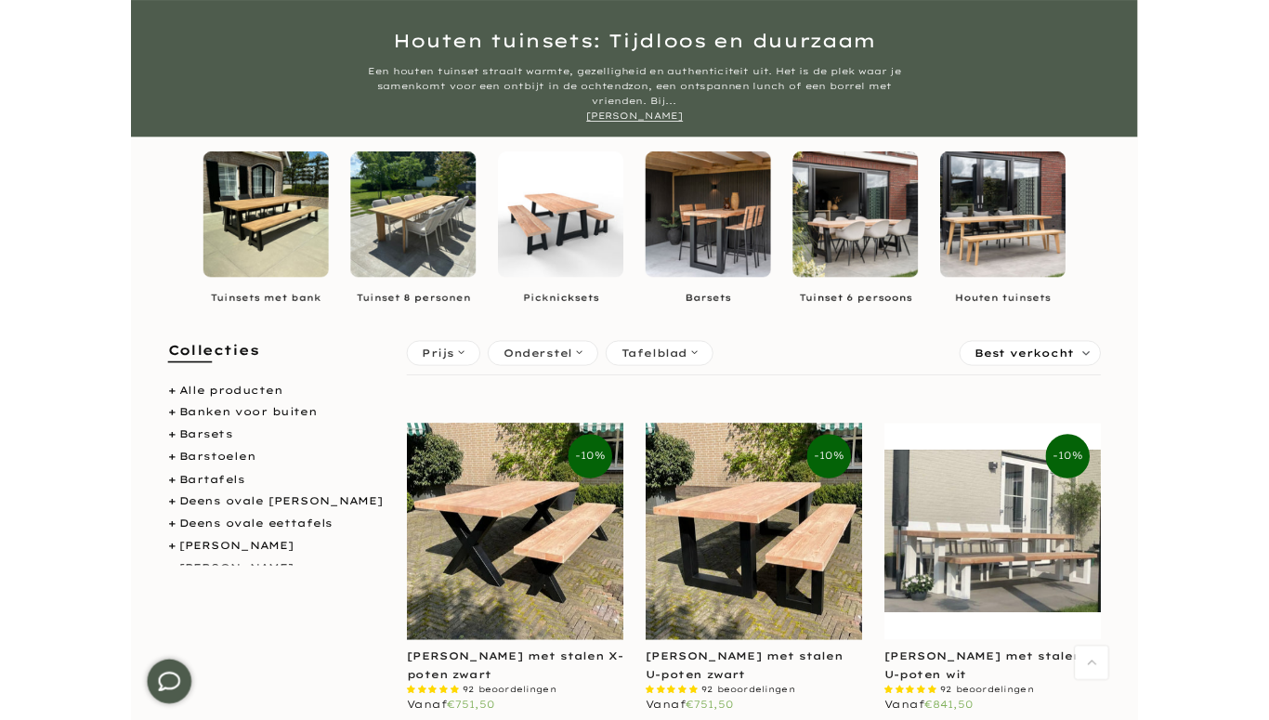
scroll to position [158, 0]
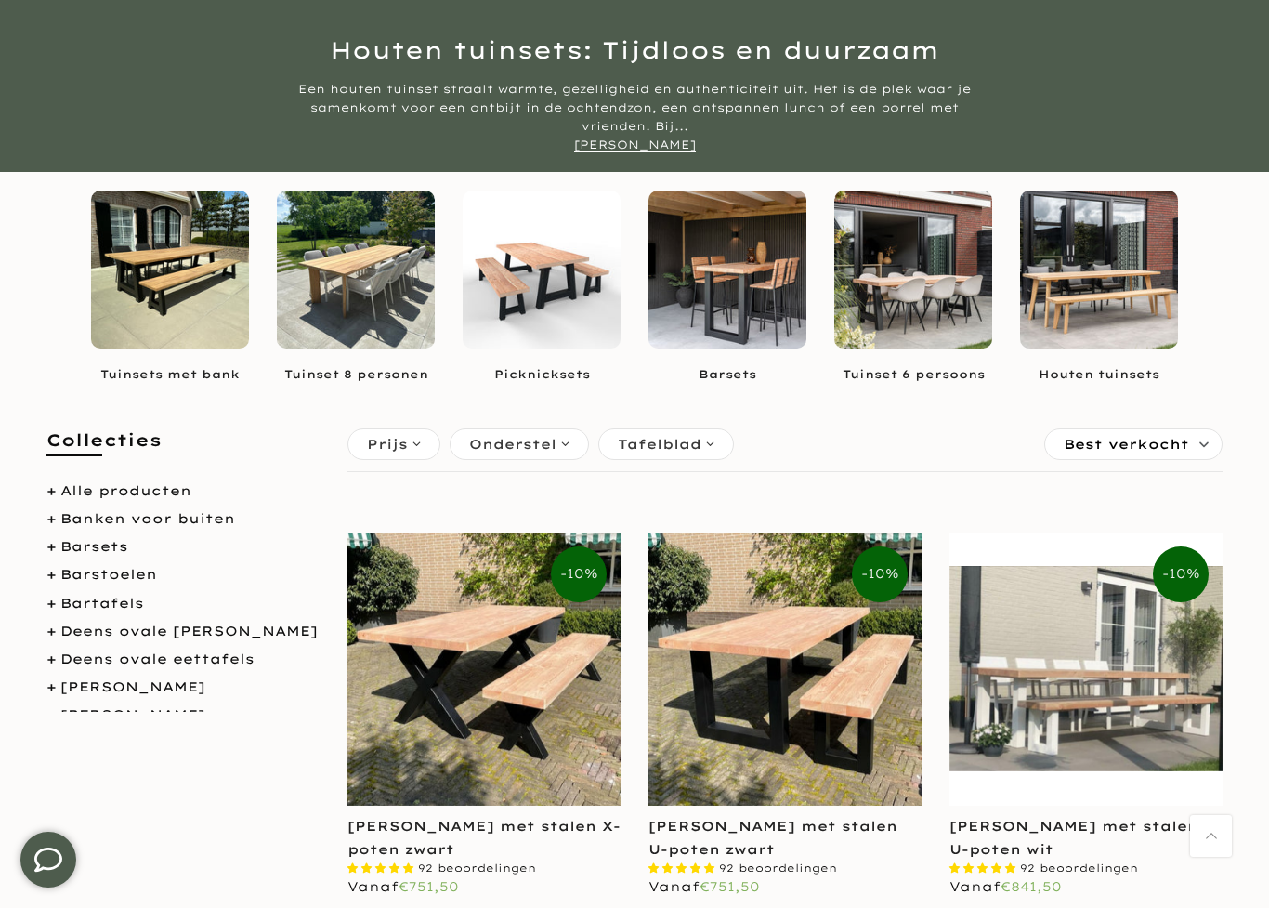
click at [530, 344] on img at bounding box center [542, 269] width 158 height 158
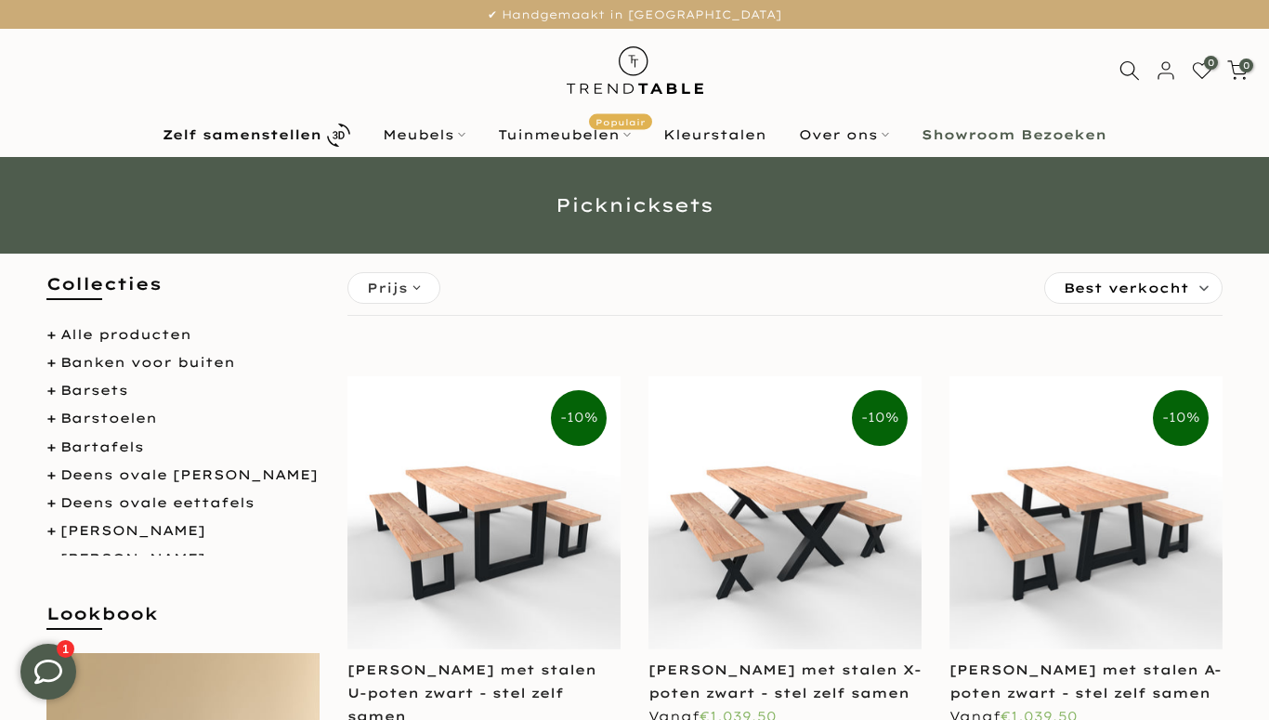
click at [631, 145] on html "Tuinmeubelen Populair" at bounding box center [564, 135] width 165 height 22
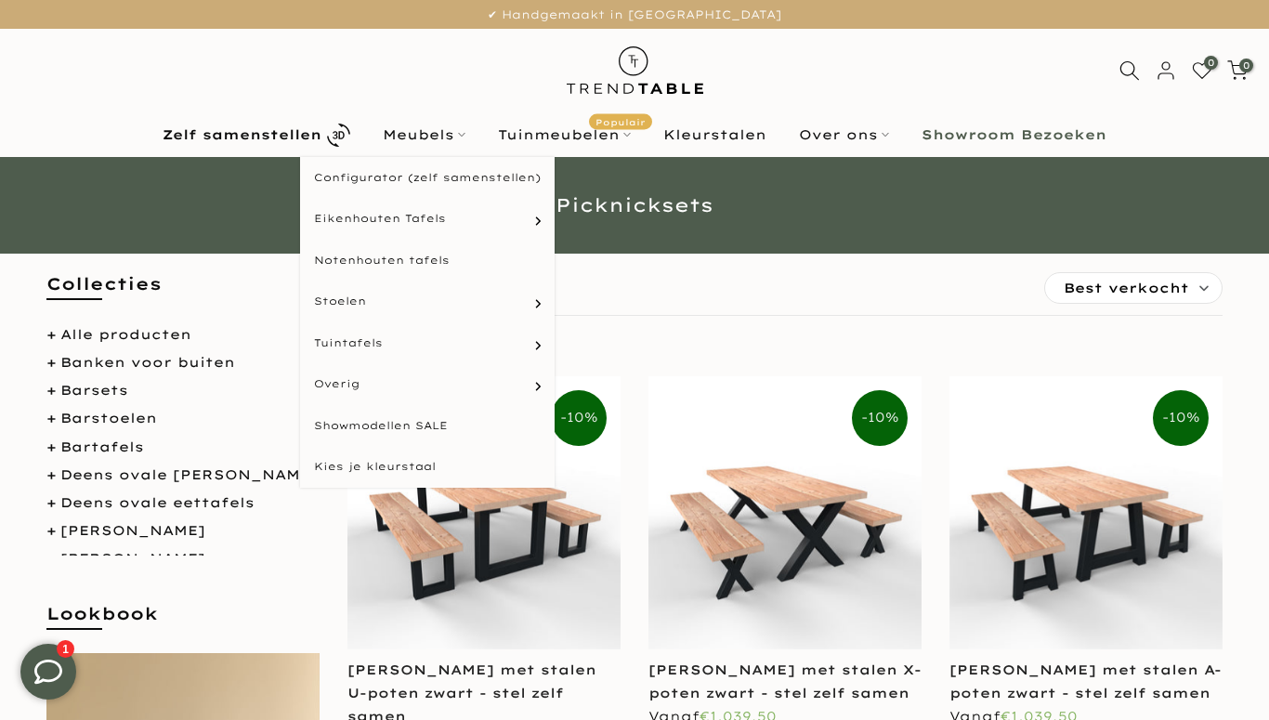
click at [452, 139] on html "Meubels" at bounding box center [424, 135] width 115 height 22
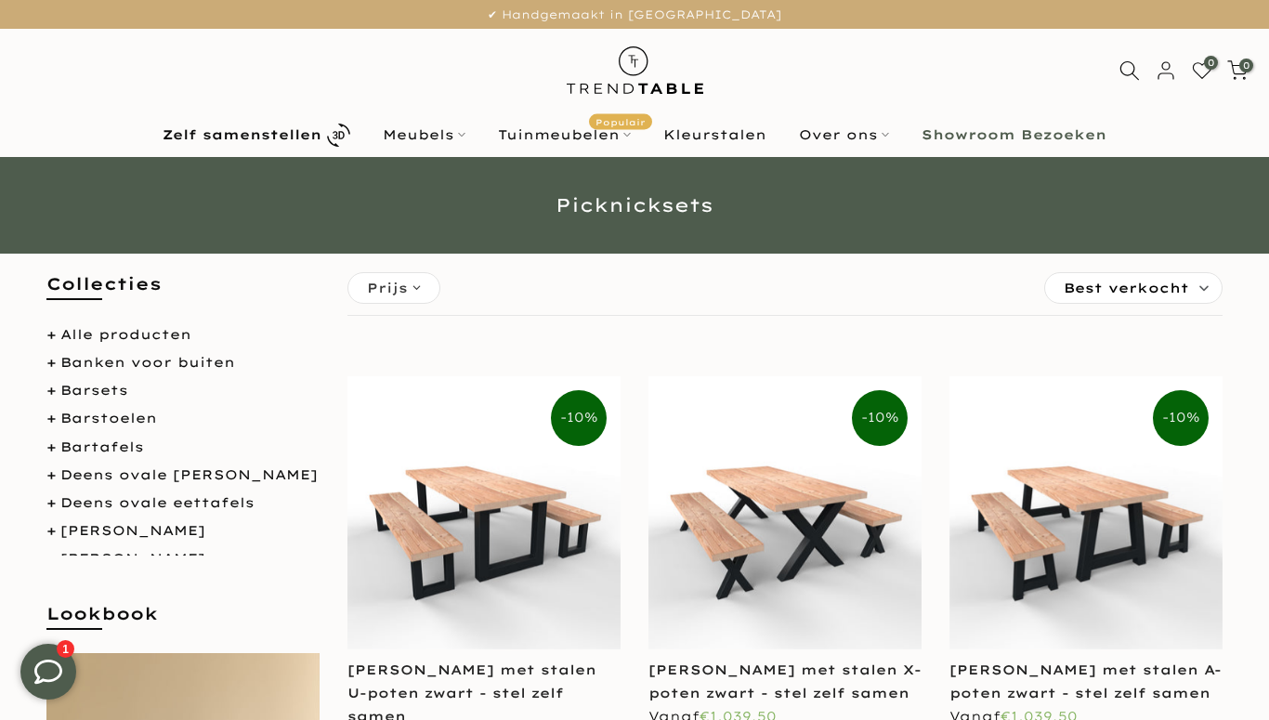
click at [453, 145] on html "Meubels" at bounding box center [424, 135] width 115 height 22
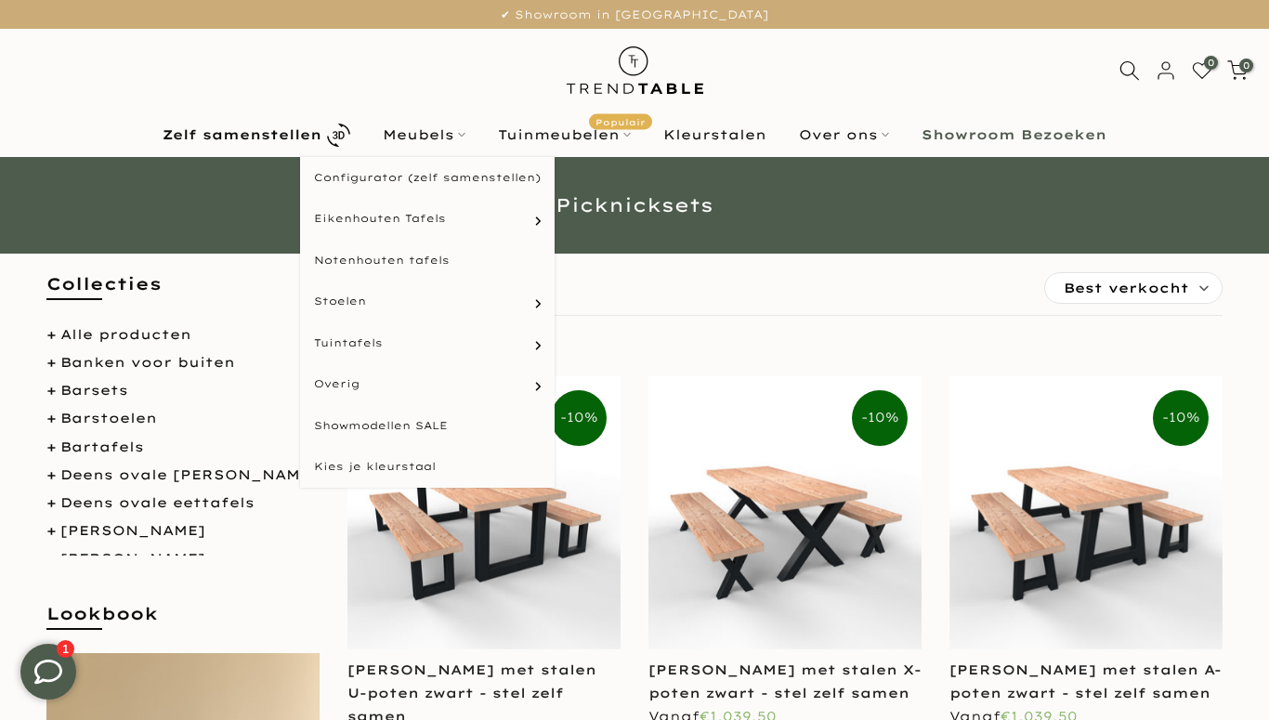
click at [451, 429] on html "Showmodellen SALE" at bounding box center [427, 426] width 255 height 42
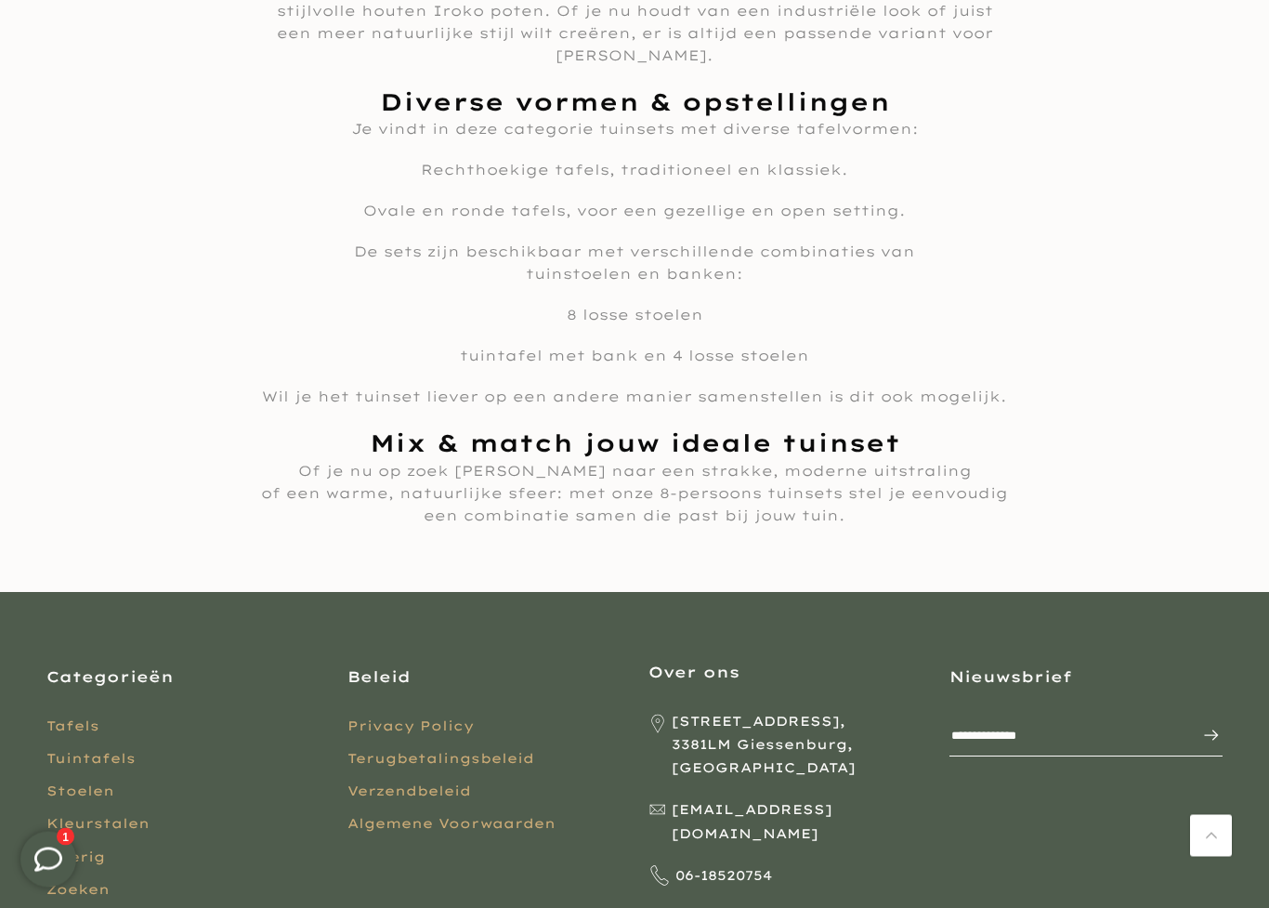
scroll to position [1885, 0]
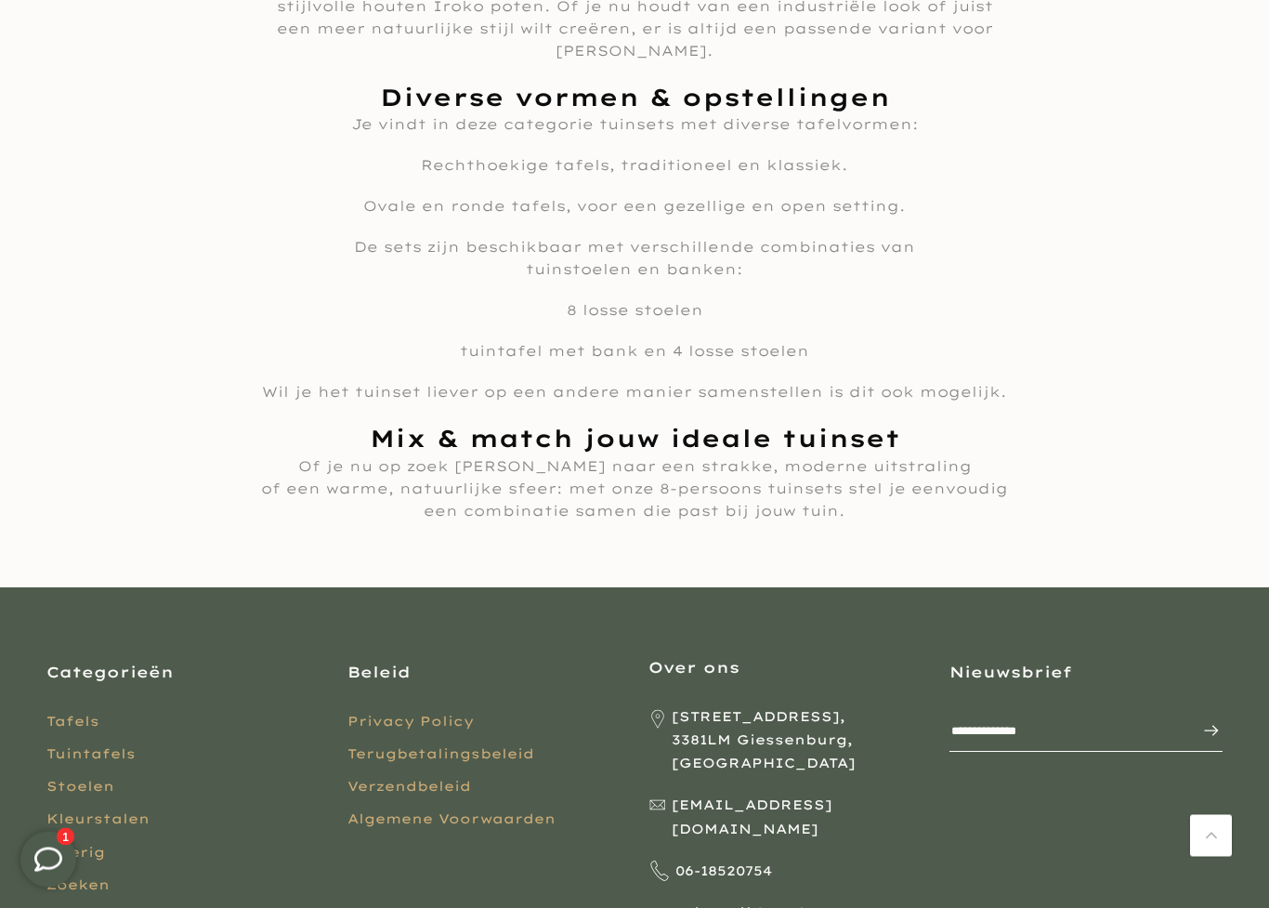
click at [744, 347] on p "tuintafel met bank en 4 losse stoelen" at bounding box center [634, 352] width 1068 height 22
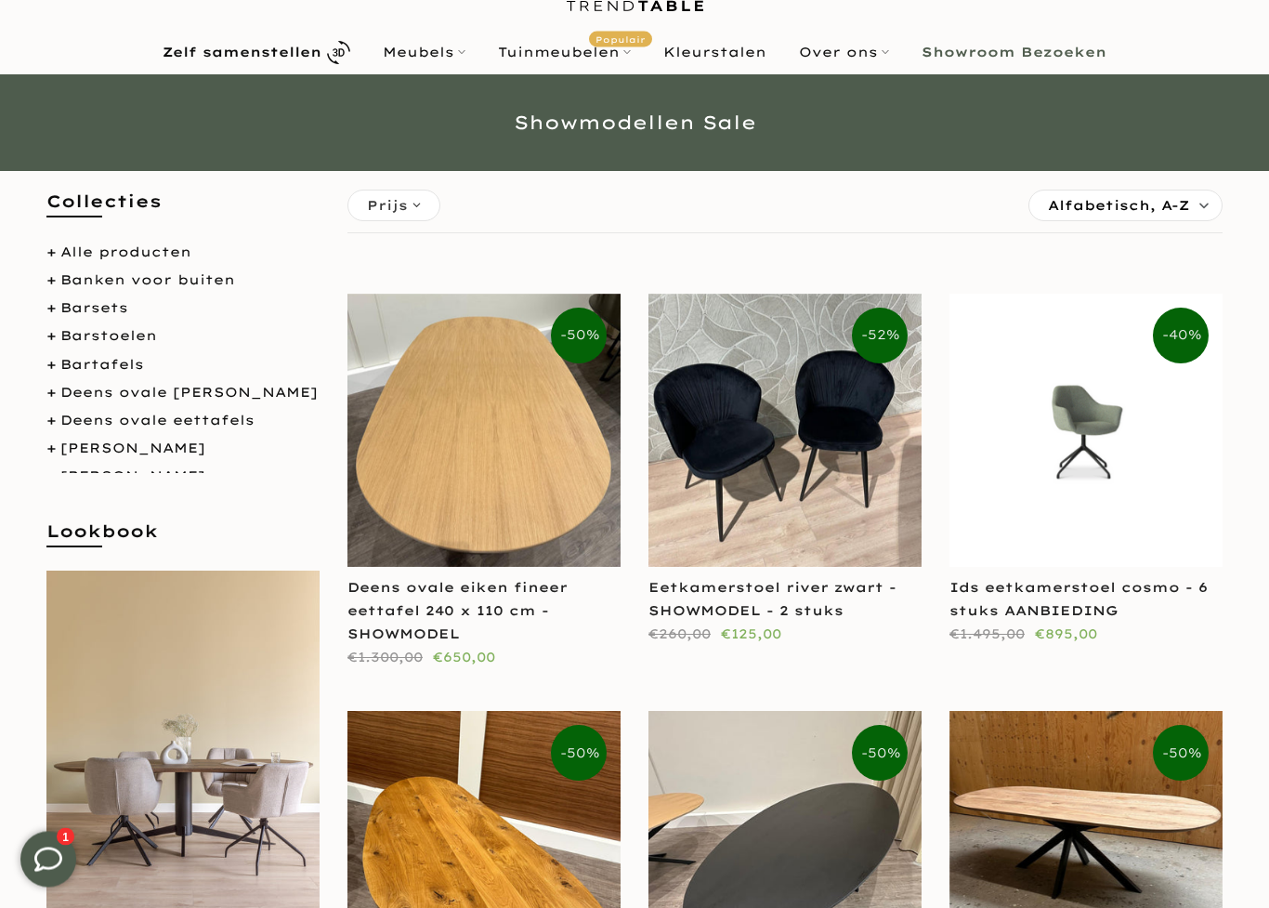
scroll to position [92, 0]
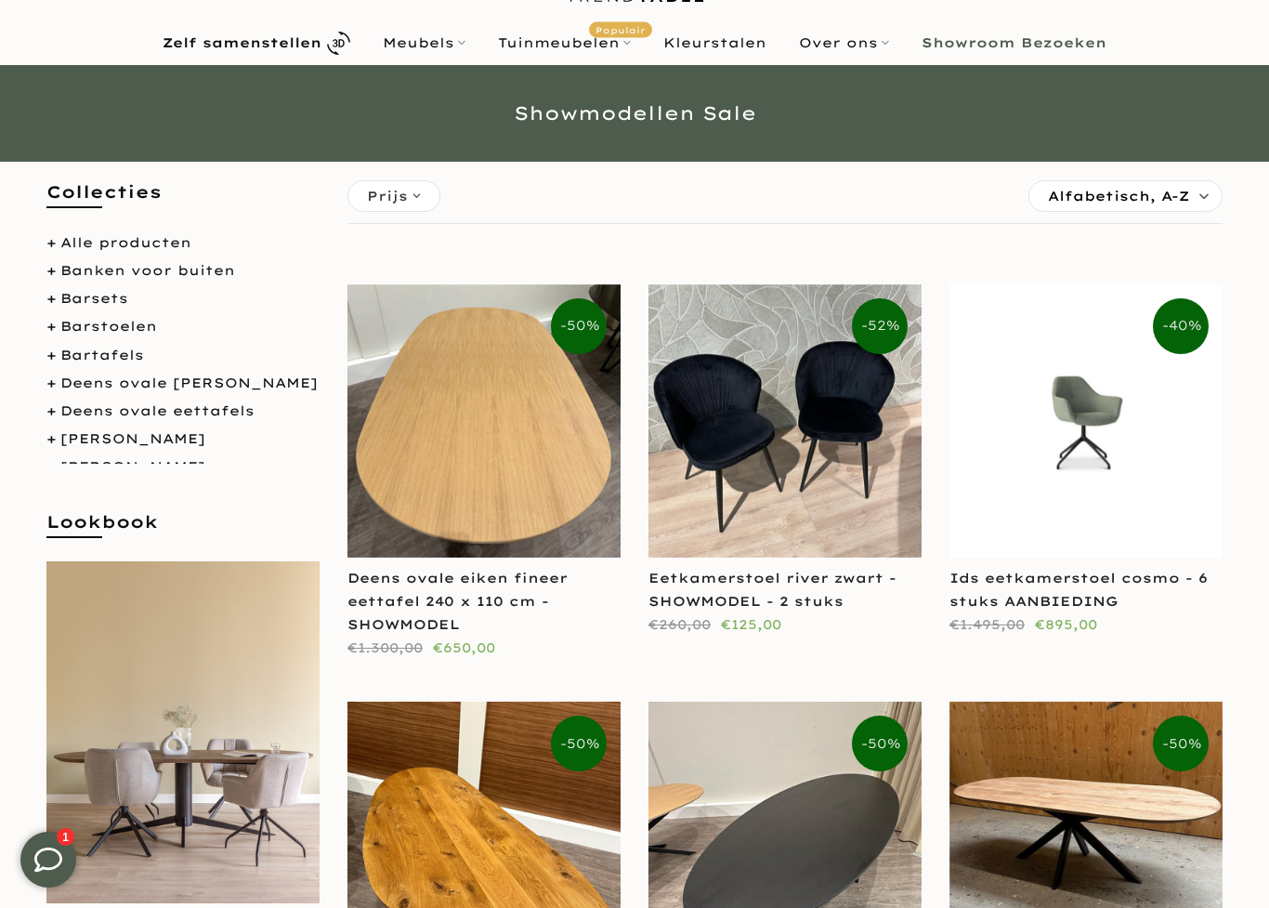
click at [61, 388] on link "Deens ovale [PERSON_NAME]" at bounding box center [188, 382] width 257 height 17
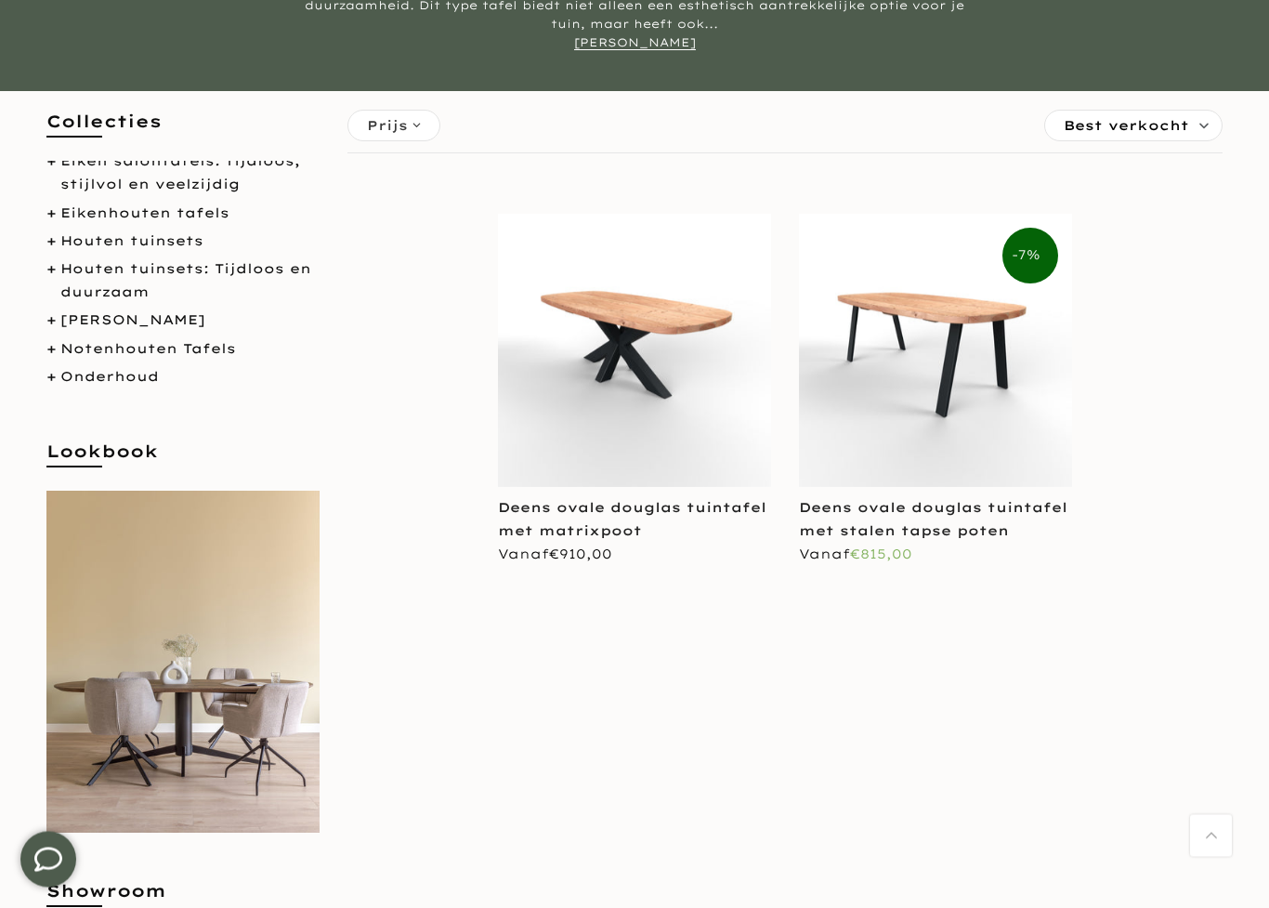
scroll to position [255, 0]
click at [665, 425] on img at bounding box center [634, 351] width 273 height 273
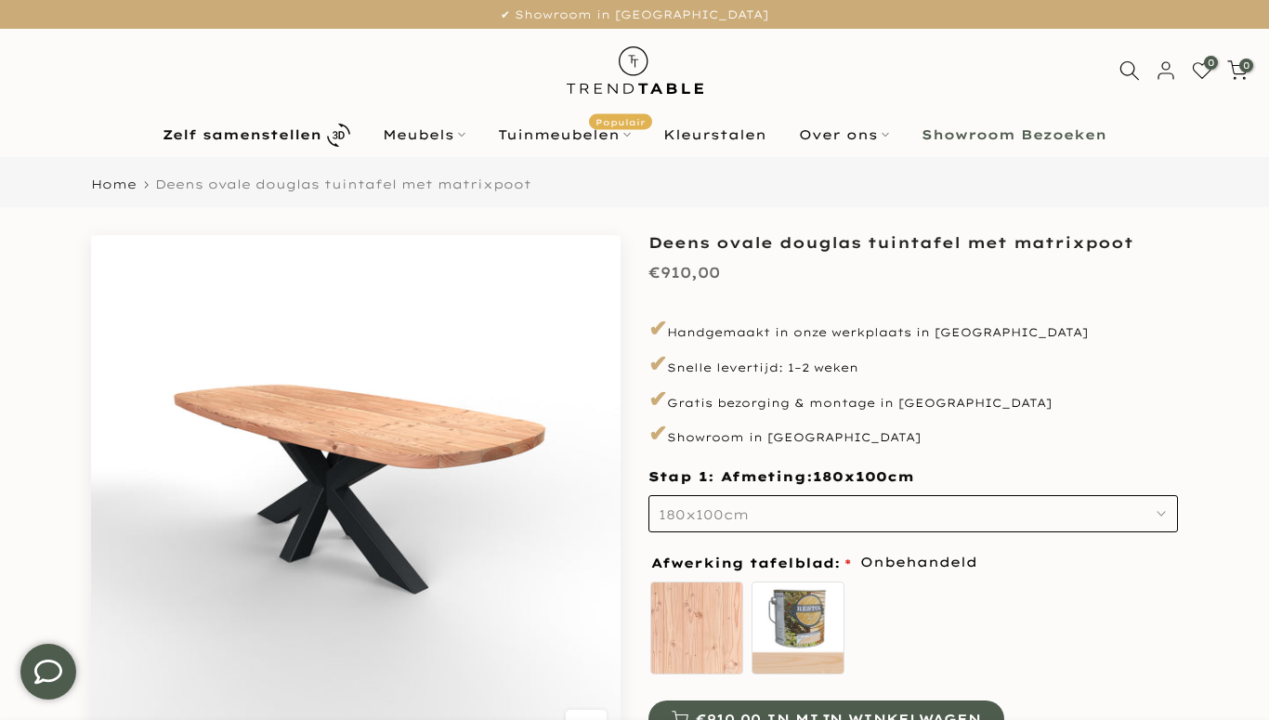
click at [1161, 509] on icon "button" at bounding box center [1161, 513] width 9 height 9
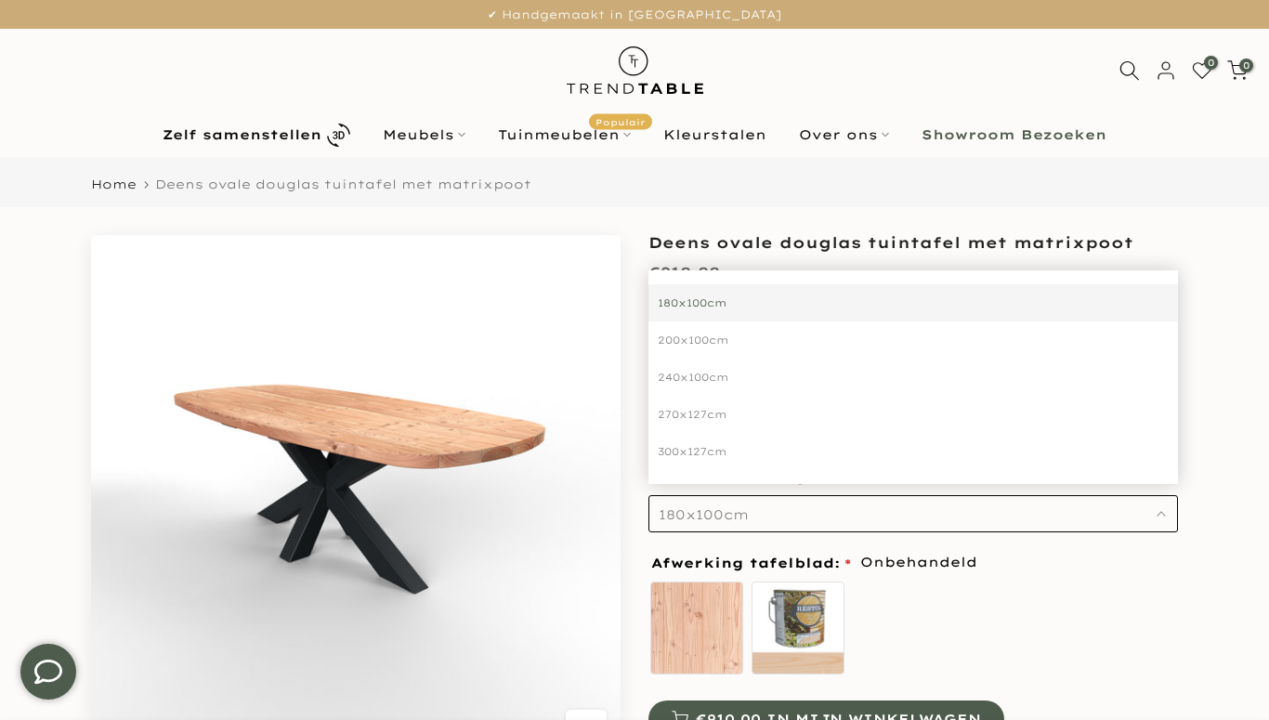
click at [743, 343] on div "200x100cm" at bounding box center [914, 339] width 530 height 37
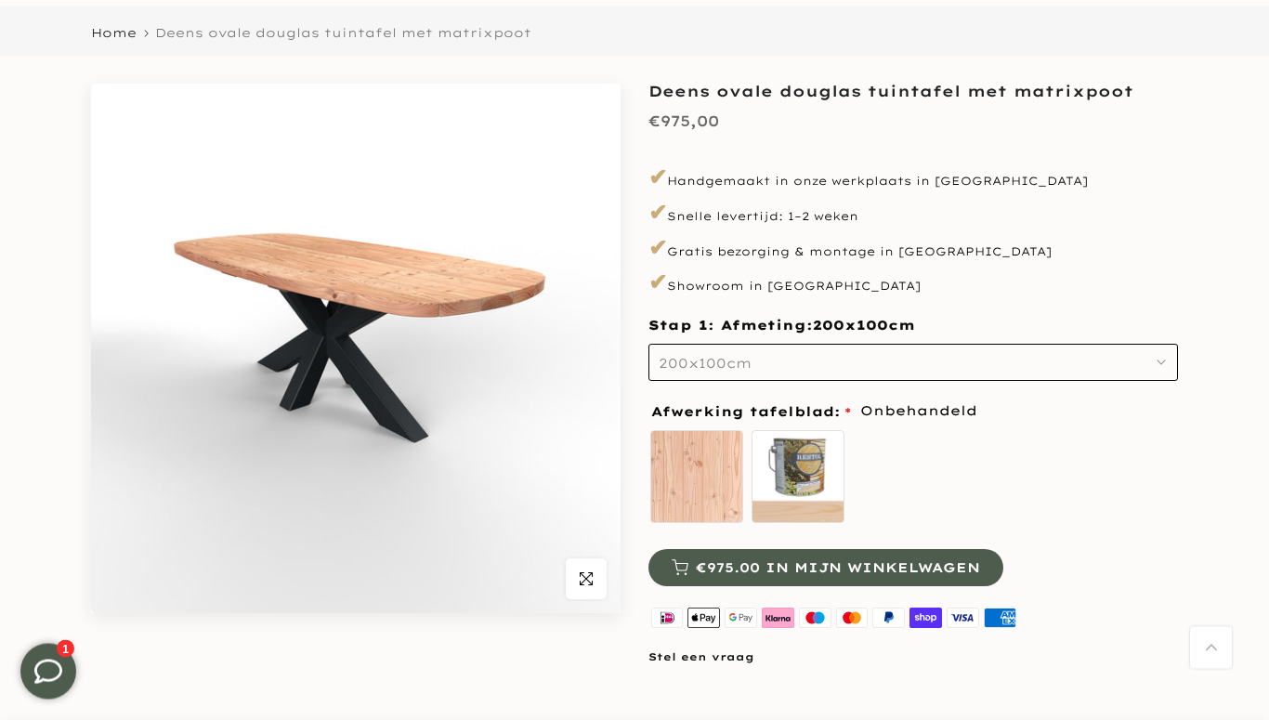
scroll to position [151, 0]
click at [514, 343] on img at bounding box center [356, 349] width 530 height 530
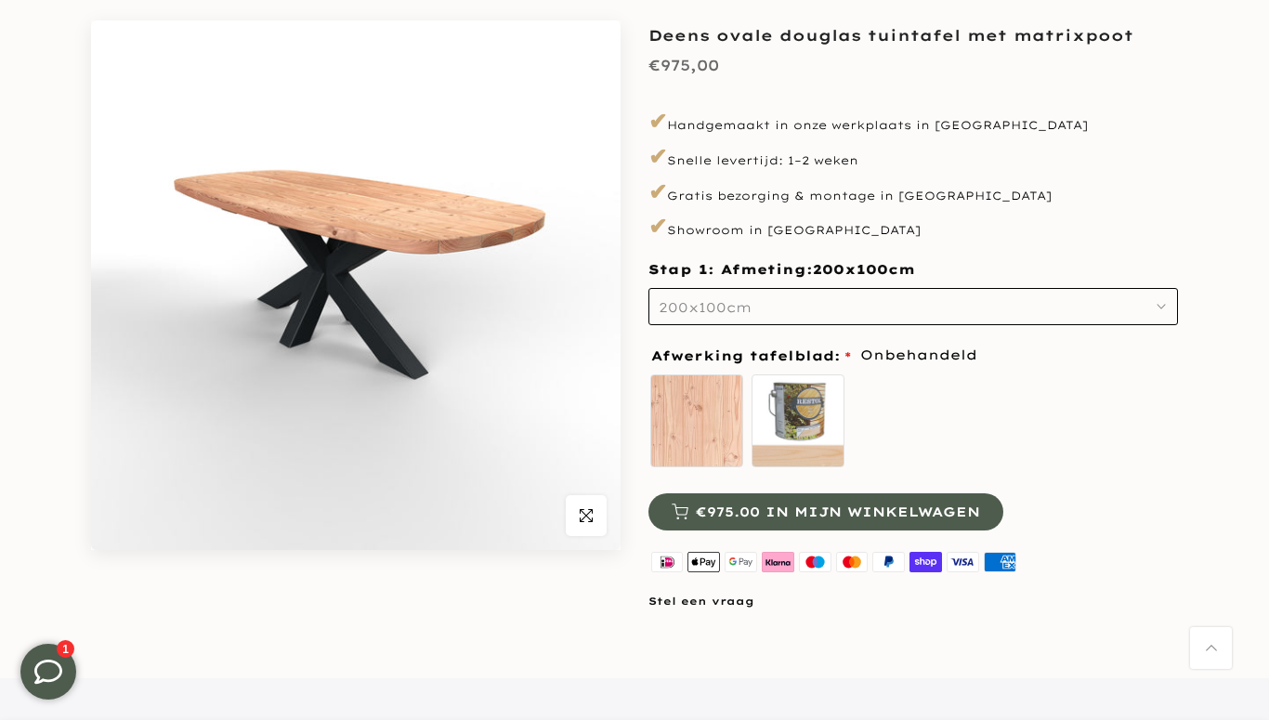
scroll to position [0, 0]
